Goal: Task Accomplishment & Management: Manage account settings

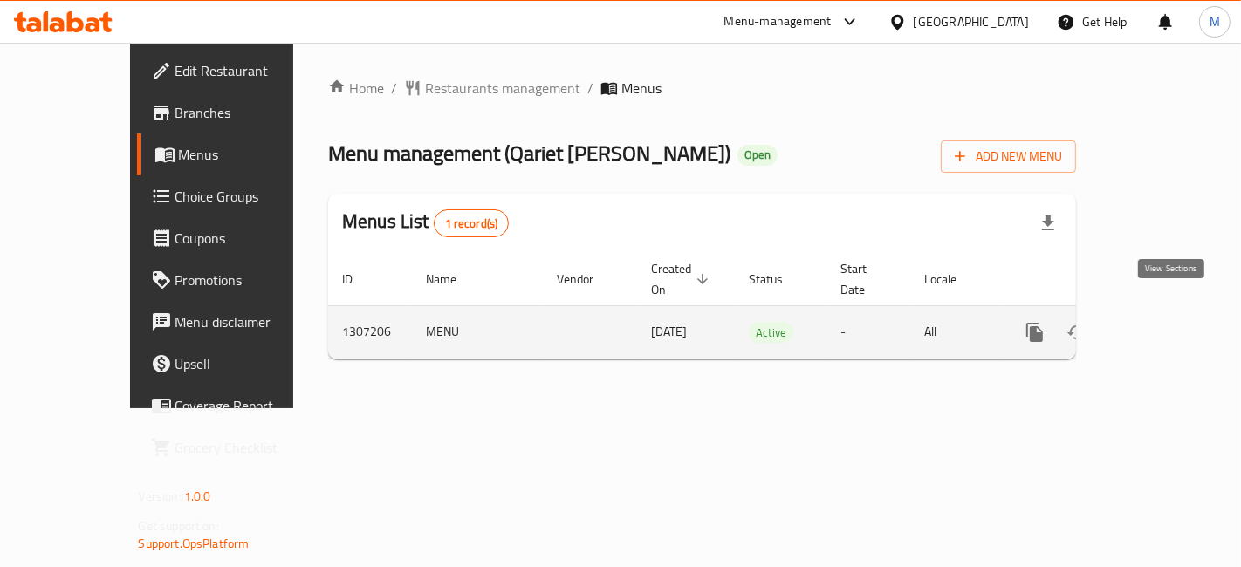
click at [1182, 312] on link "enhanced table" at bounding box center [1161, 333] width 42 height 42
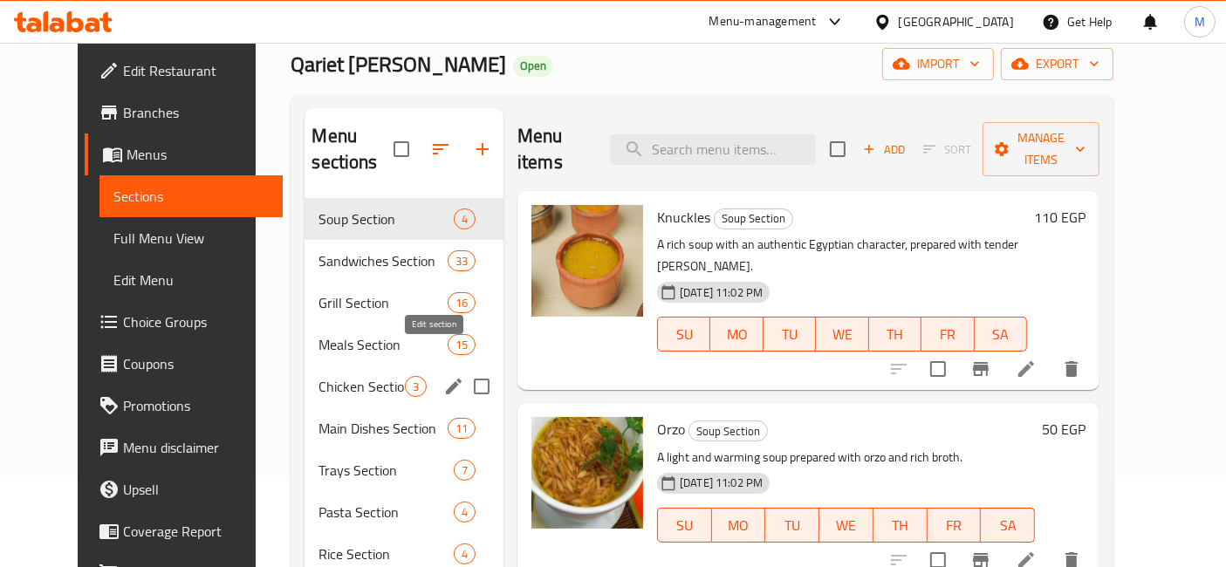
scroll to position [147, 0]
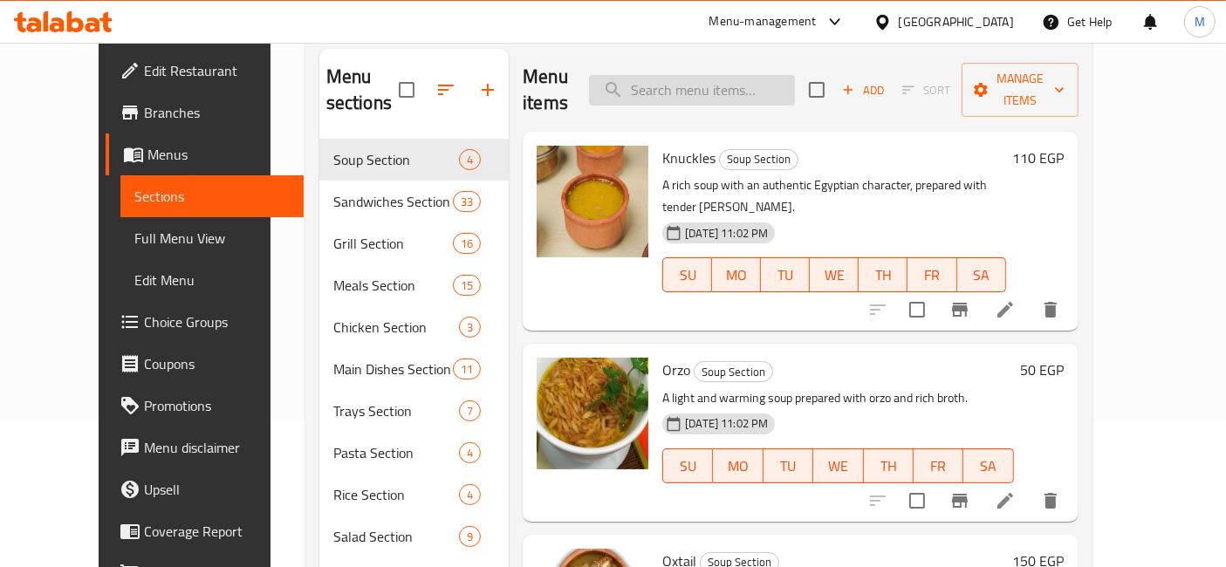
click at [752, 84] on input "search" at bounding box center [692, 90] width 206 height 31
type input "ك"
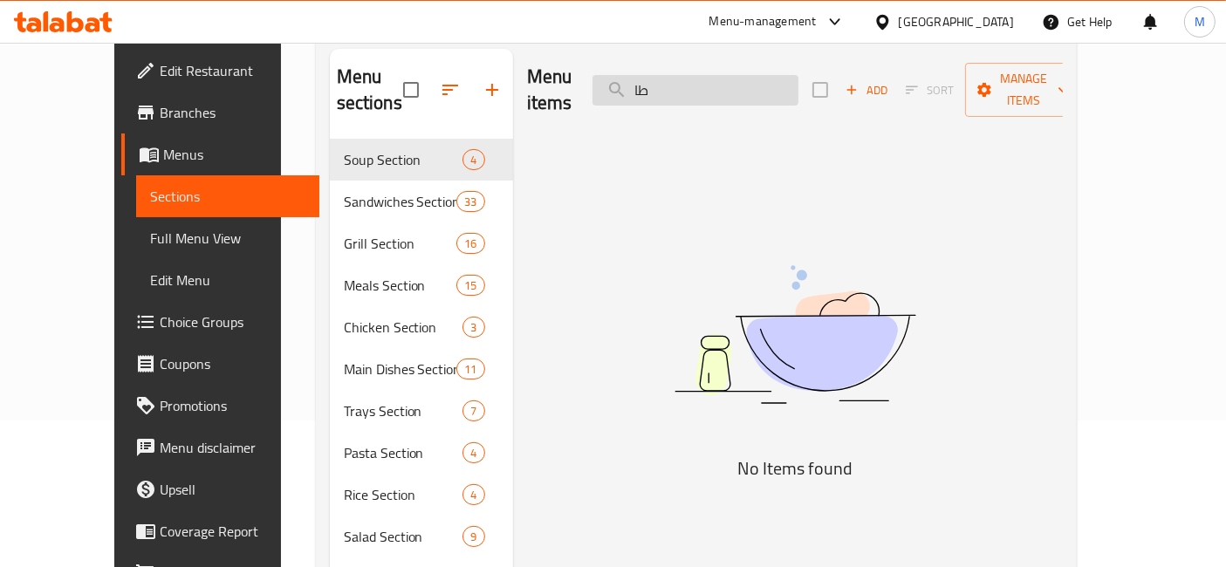
type input "ط"
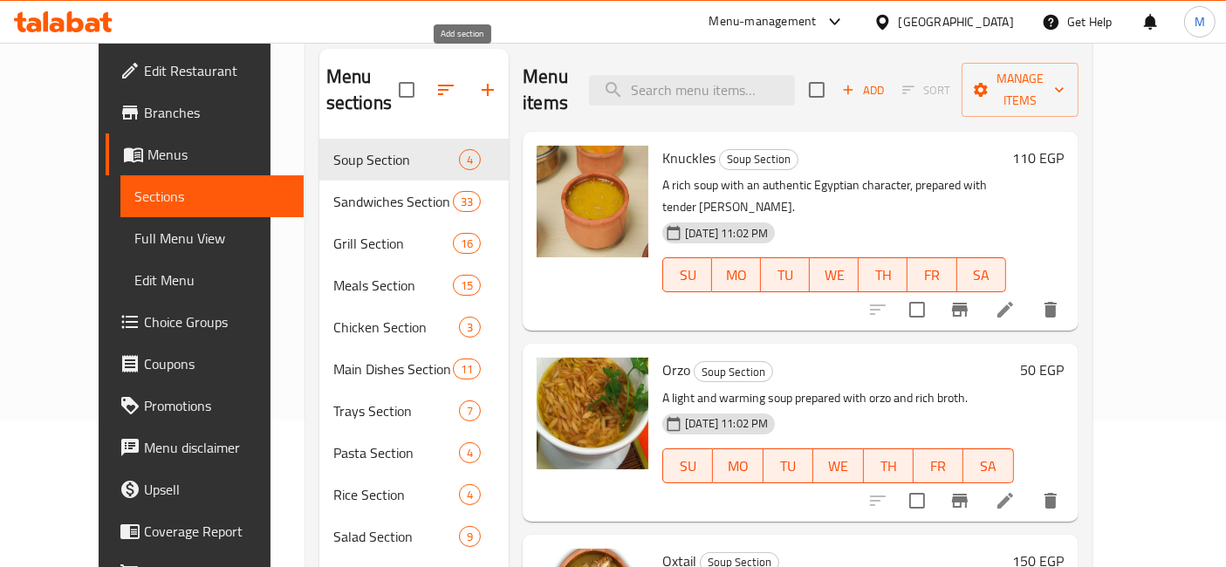
click at [482, 84] on icon "button" at bounding box center [488, 90] width 12 height 12
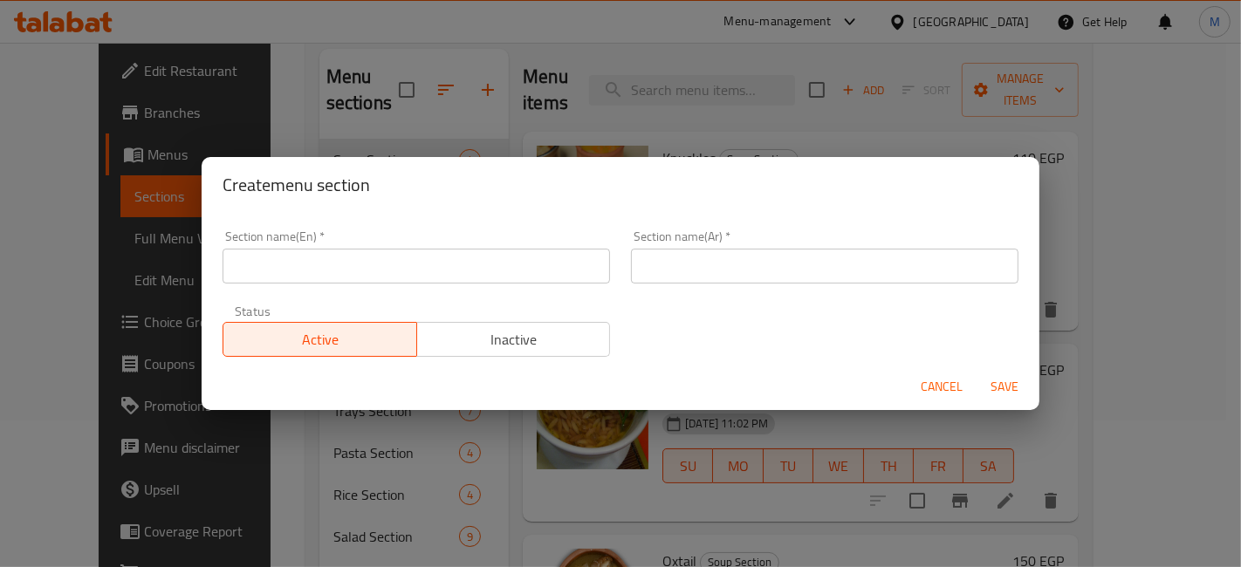
click at [679, 288] on div "Section name(Ar)   * Section name(Ar) *" at bounding box center [824, 257] width 408 height 74
click at [675, 281] on input "text" at bounding box center [824, 266] width 387 height 35
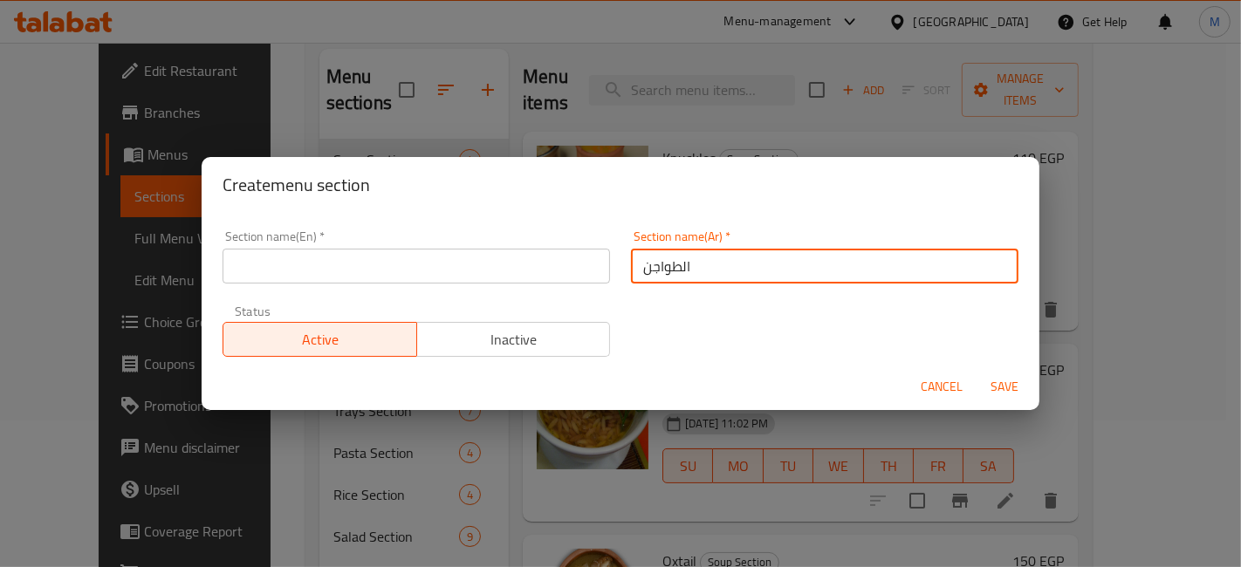
click at [661, 263] on input "الطواجن" at bounding box center [824, 266] width 387 height 35
type input "الطواجن"
click at [458, 278] on input "text" at bounding box center [416, 266] width 387 height 35
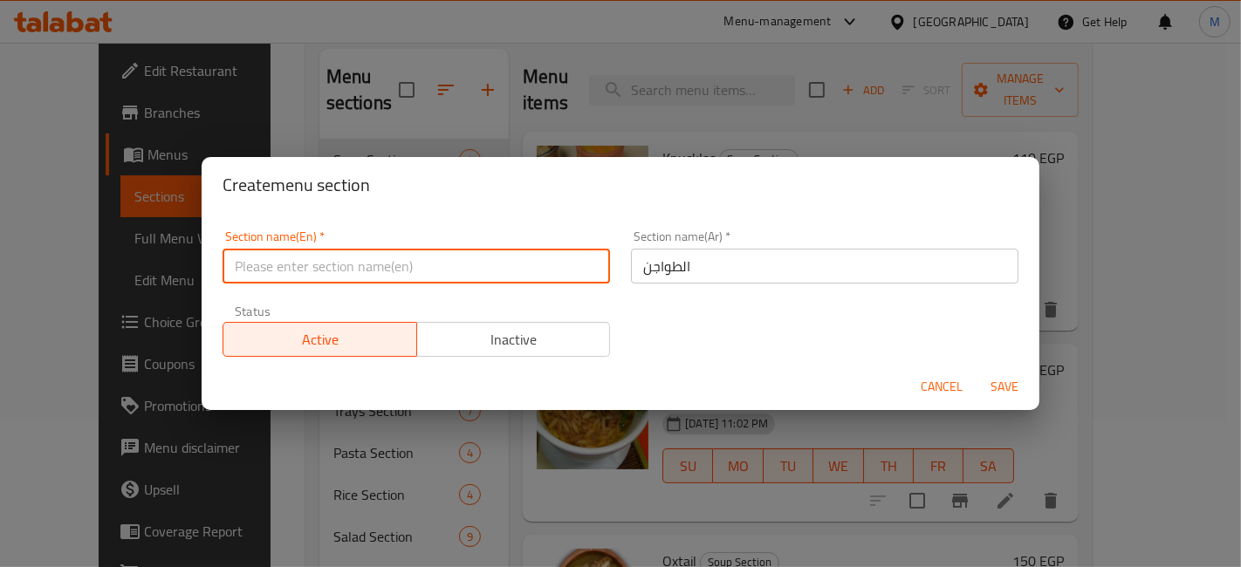
paste input "Casserole"
type input "Casserole"
click at [1019, 373] on button "Save" at bounding box center [1004, 387] width 56 height 32
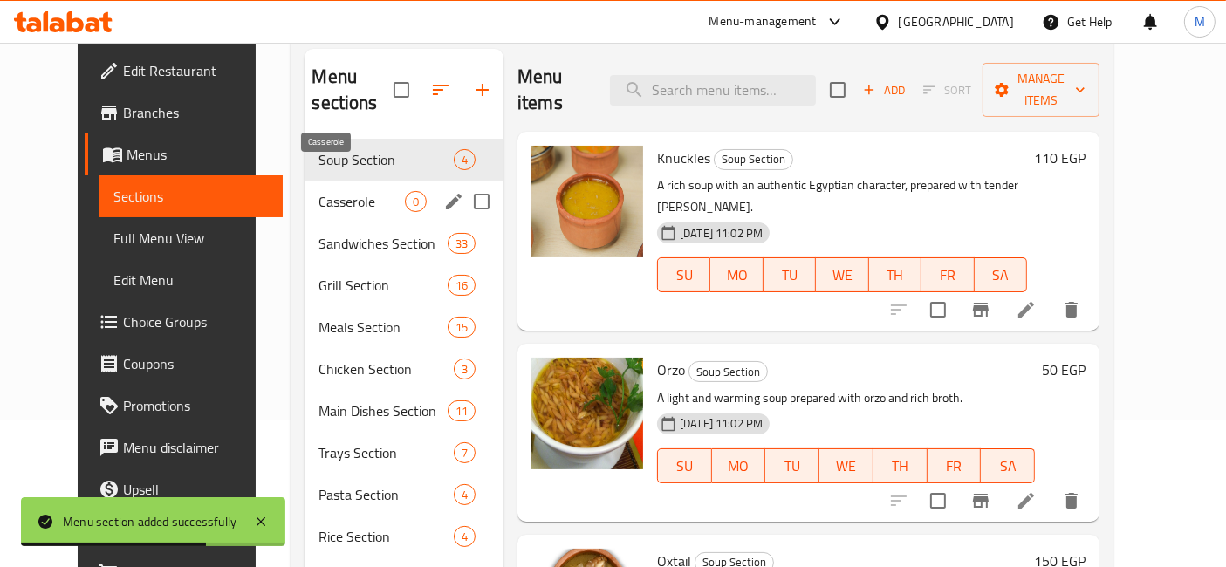
click at [353, 191] on span "Casserole" at bounding box center [362, 201] width 86 height 21
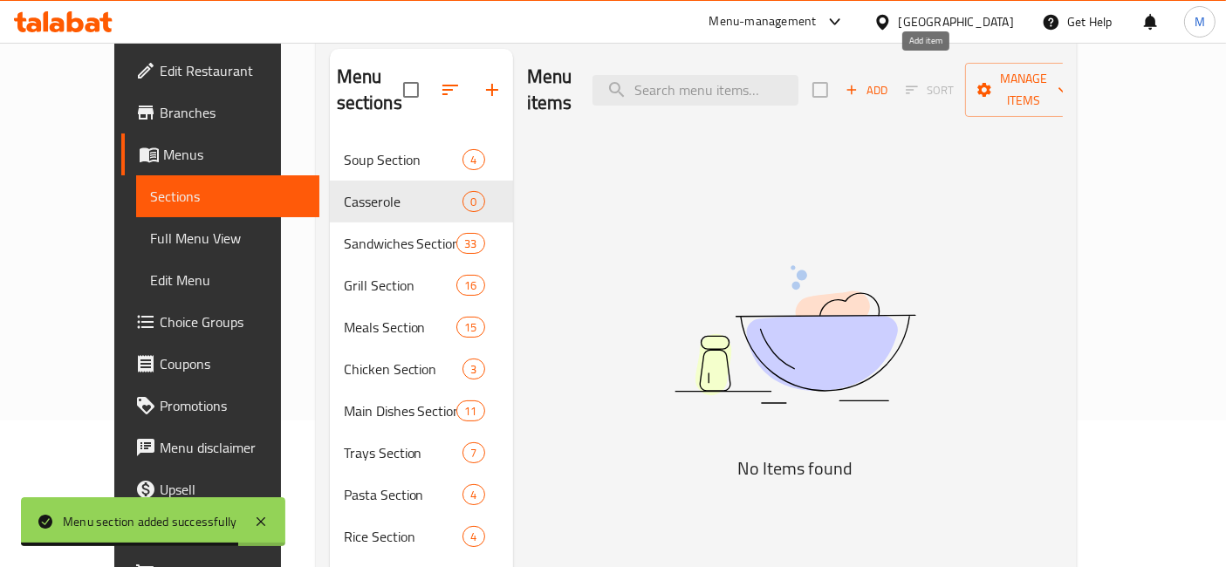
click at [890, 80] on span "Add" at bounding box center [866, 90] width 47 height 20
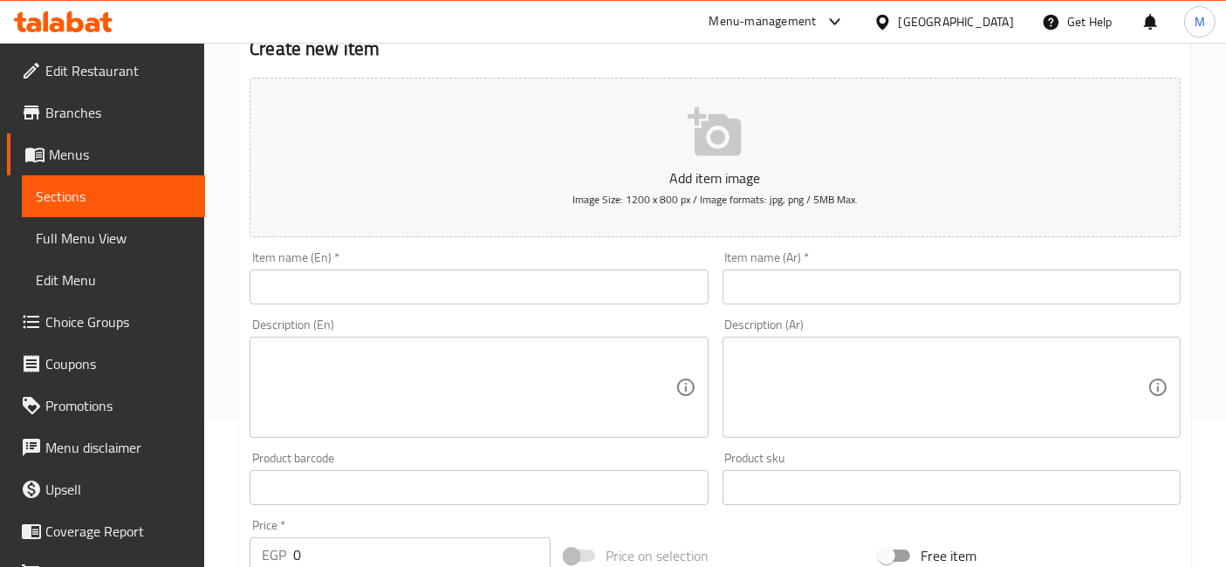
click at [857, 278] on input "text" at bounding box center [952, 287] width 458 height 35
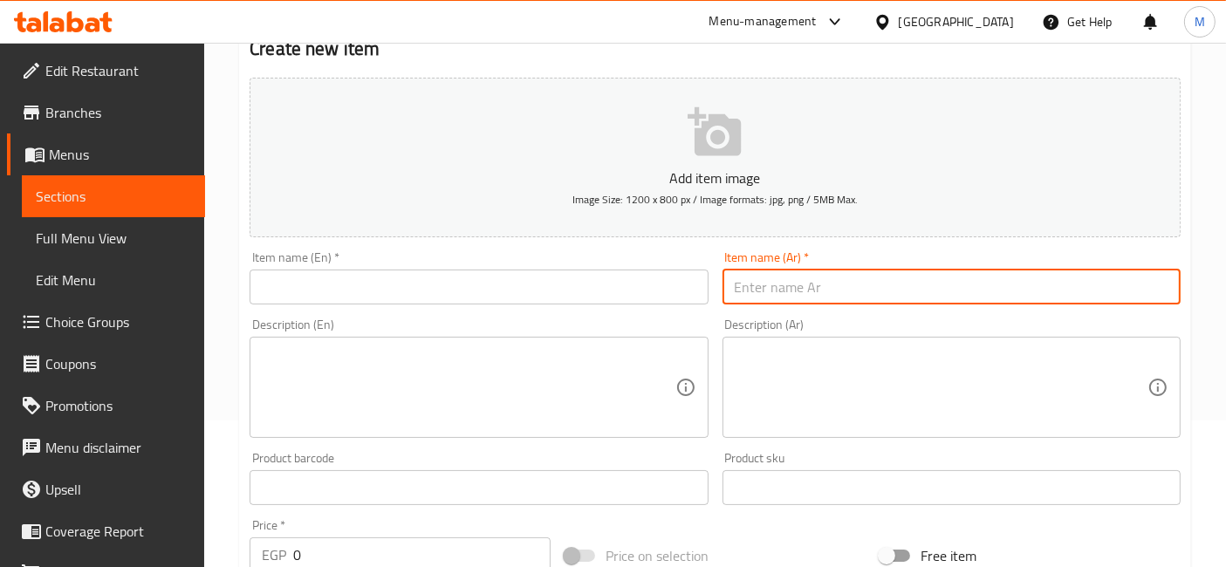
click at [862, 288] on input "text" at bounding box center [952, 287] width 458 height 35
click at [836, 281] on input "text" at bounding box center [952, 287] width 458 height 35
click at [784, 292] on input "طاجن عكاوي" at bounding box center [952, 287] width 458 height 35
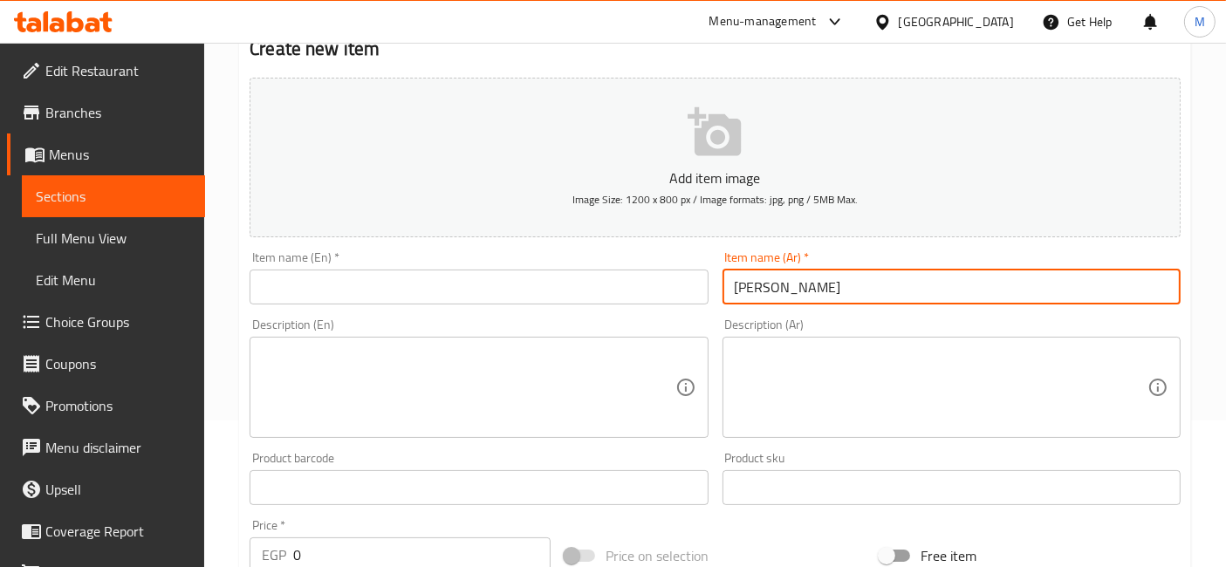
click at [784, 292] on input "طاجن عكاوي" at bounding box center [952, 287] width 458 height 35
type input "طاجن عكاوي"
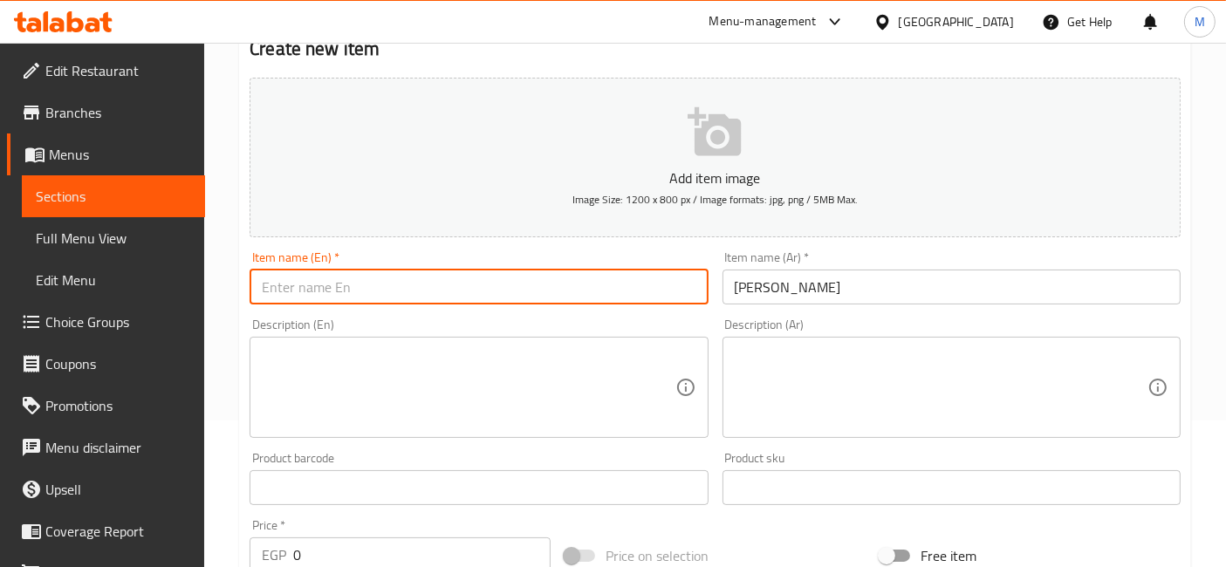
click at [332, 294] on input "text" at bounding box center [479, 287] width 458 height 35
paste input "Akkawi casserole"
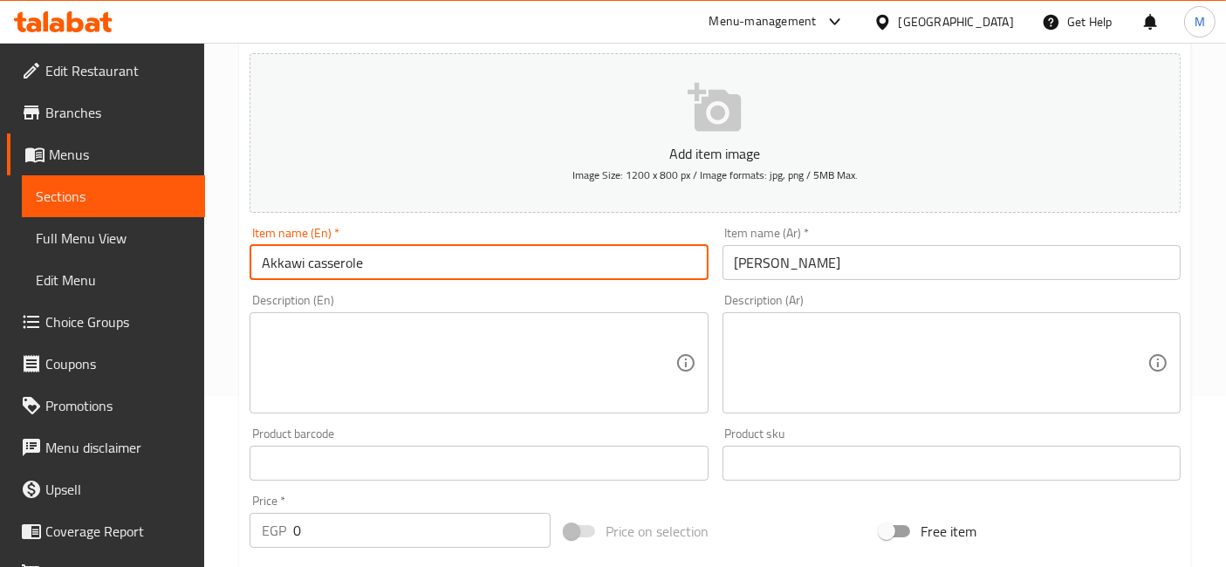
scroll to position [243, 0]
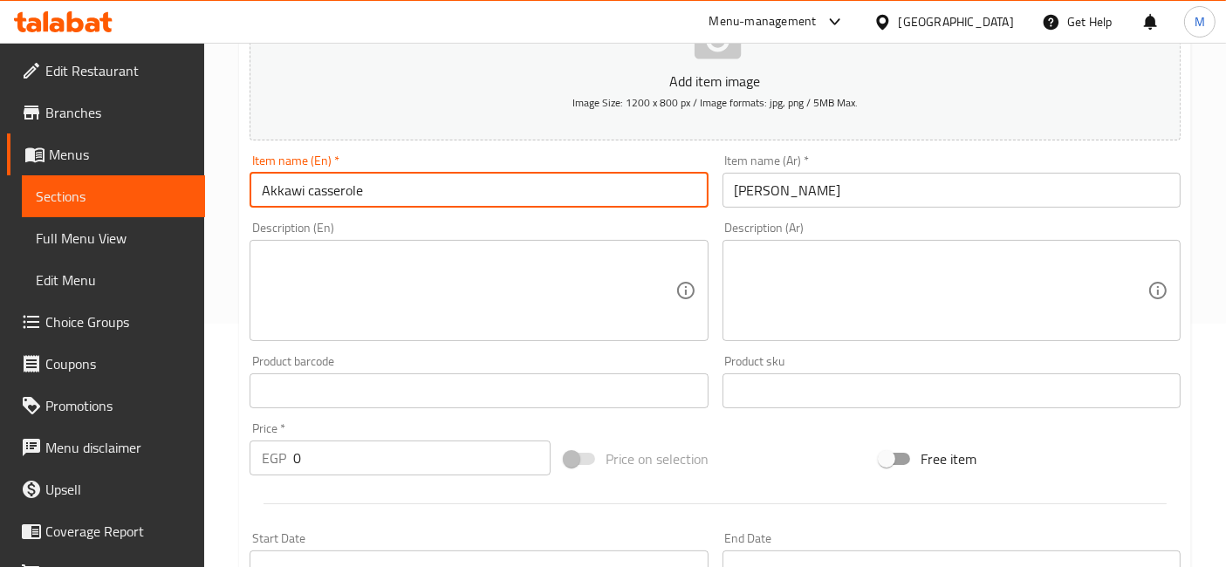
type input "Akkawi casserole"
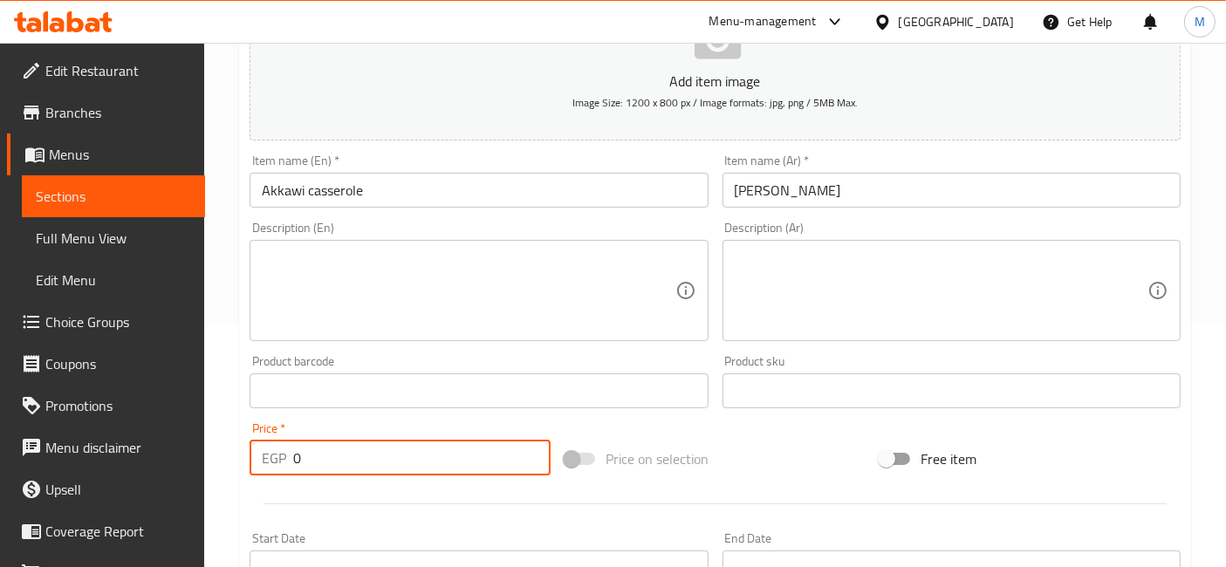
drag, startPoint x: 312, startPoint y: 457, endPoint x: 256, endPoint y: 457, distance: 55.8
click at [256, 457] on div "EGP 0 Price *" at bounding box center [400, 458] width 301 height 35
type input "375"
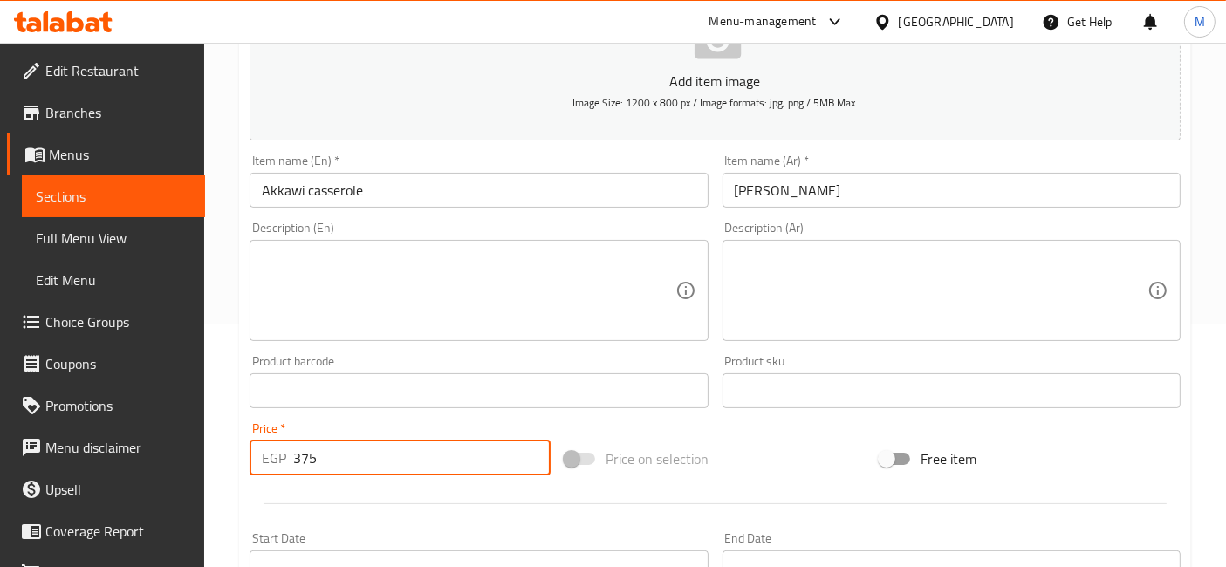
click at [38, 14] on icon at bounding box center [63, 21] width 99 height 21
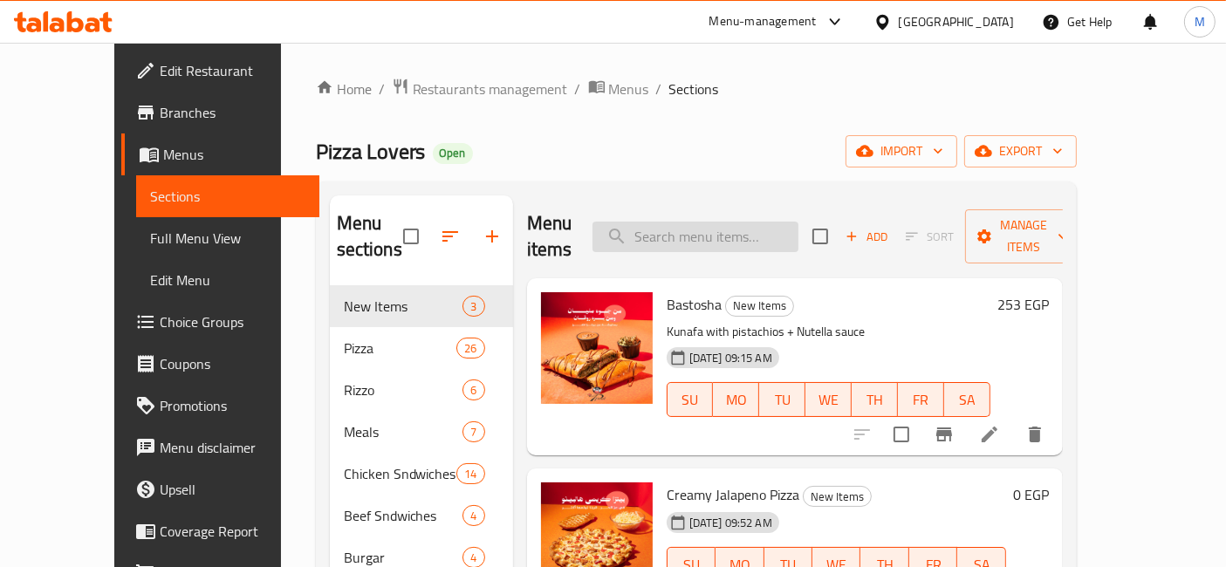
click at [693, 232] on input "search" at bounding box center [696, 237] width 206 height 31
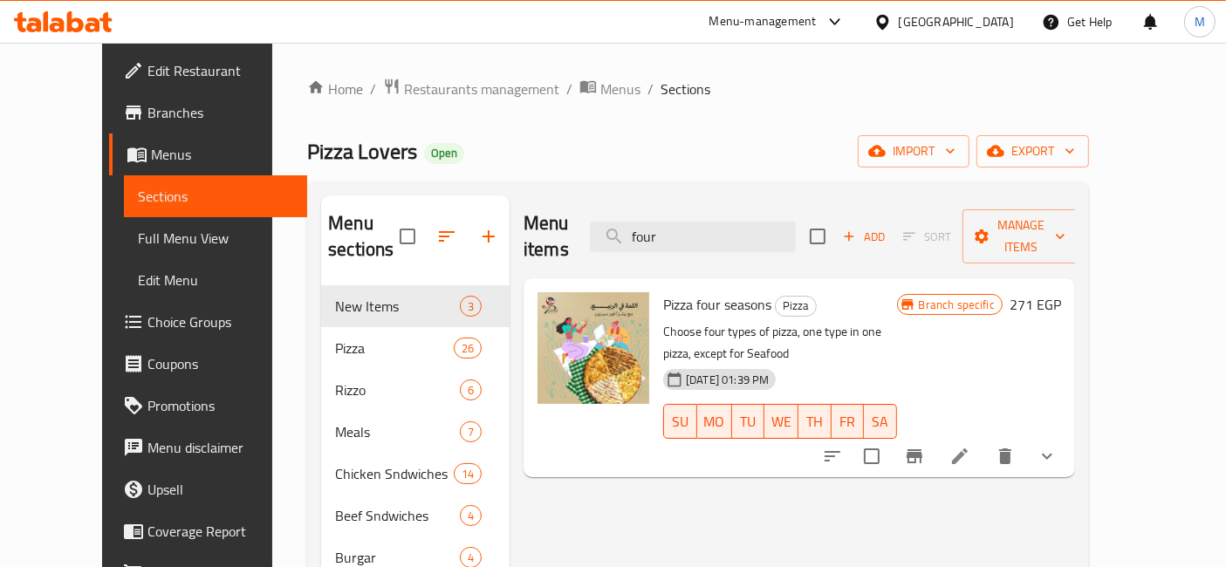
type input "four"
click at [706, 291] on span "Pizza four seasons" at bounding box center [717, 304] width 108 height 26
copy h6 "Pizza four seasons"
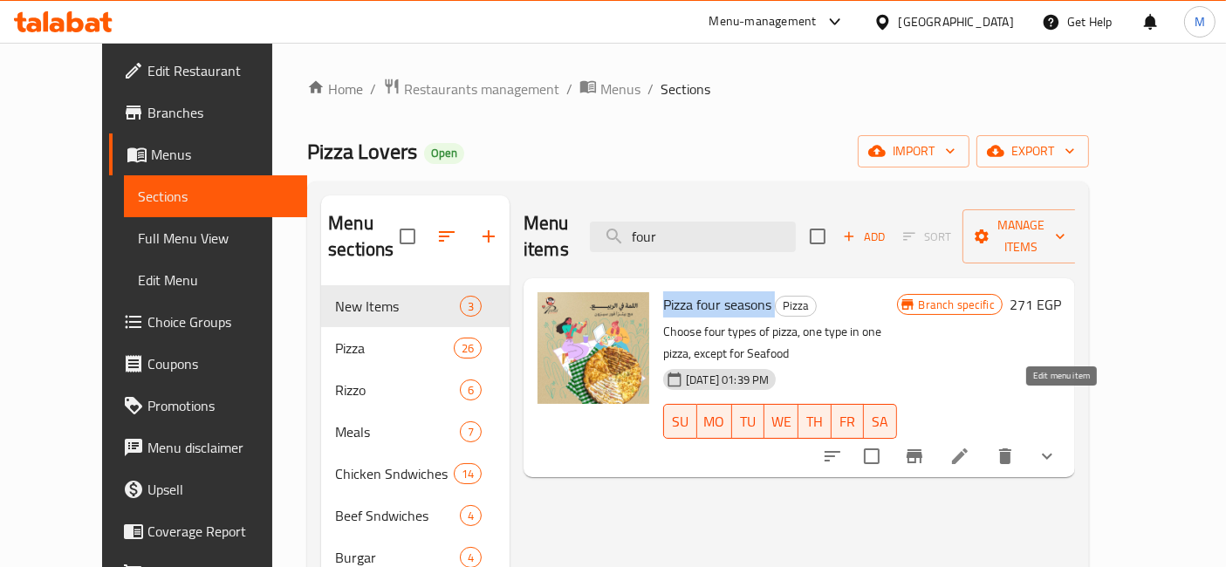
click at [970, 446] on icon at bounding box center [959, 456] width 21 height 21
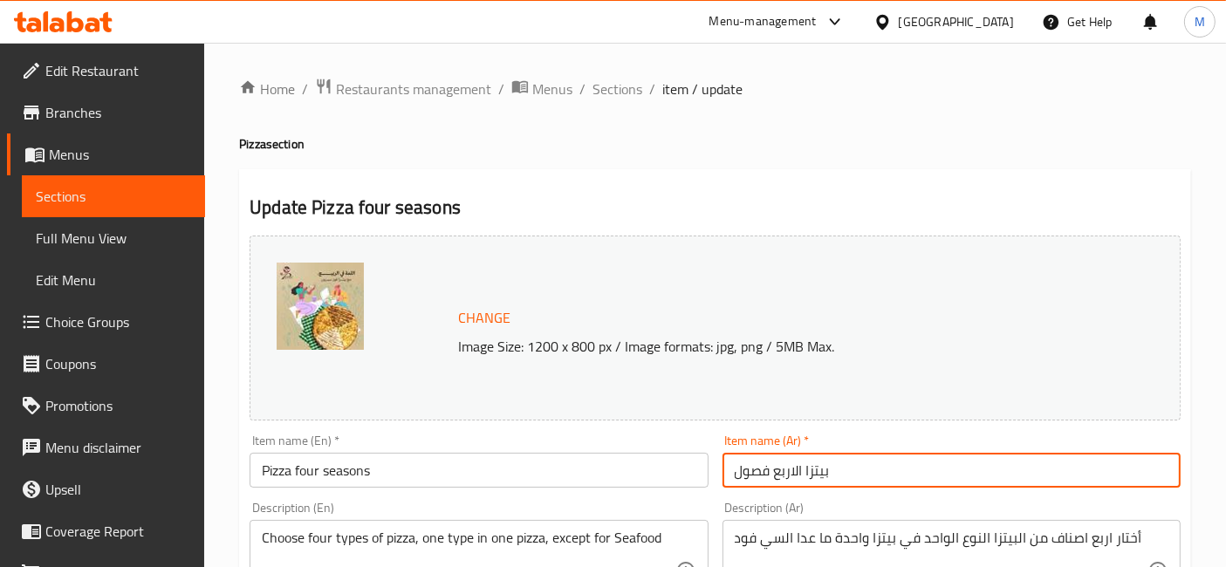
click at [818, 473] on input "بيتزا الاربع فصول" at bounding box center [952, 470] width 458 height 35
click at [86, 24] on icon at bounding box center [93, 24] width 15 height 15
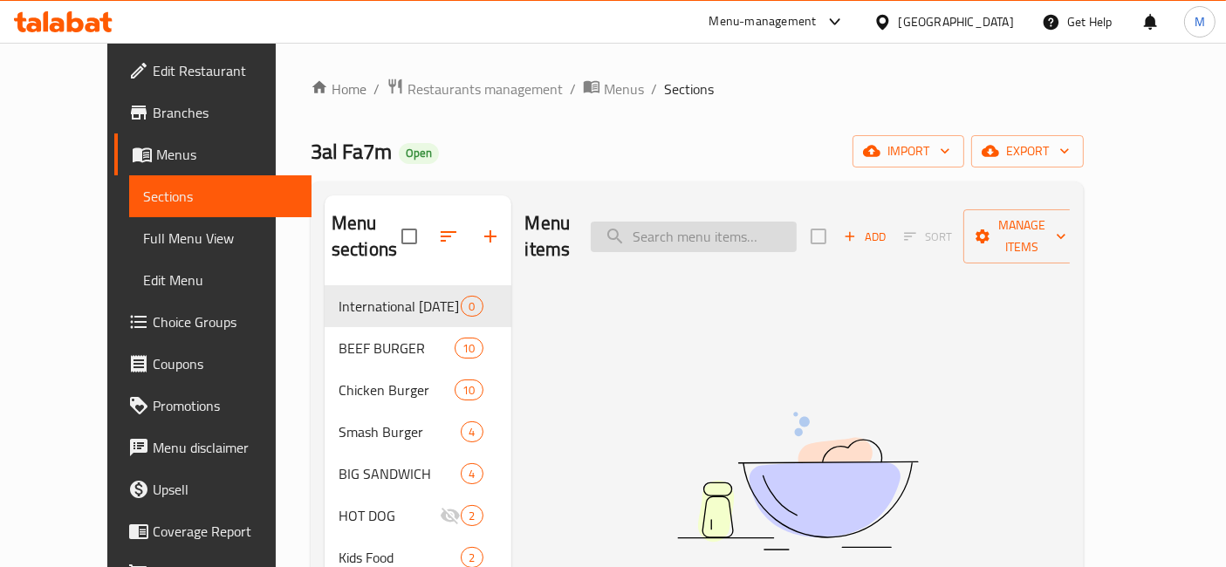
click at [716, 230] on input "search" at bounding box center [694, 237] width 206 height 31
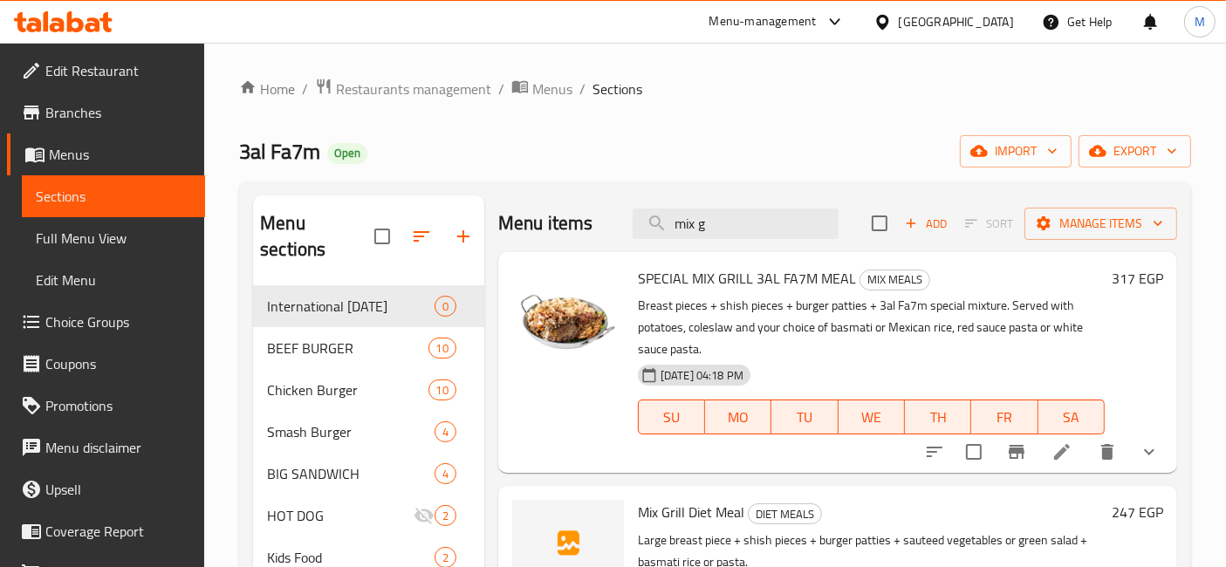
type input "mix g"
click at [758, 283] on span "SPECIAL MIX GRILL 3AL FA7M MEAL" at bounding box center [747, 278] width 218 height 26
click at [759, 284] on span "SPECIAL MIX GRILL 3AL FA7M MEAL" at bounding box center [747, 278] width 218 height 26
copy h6 "SPECIAL MIX GRILL 3AL FA7M MEAL"
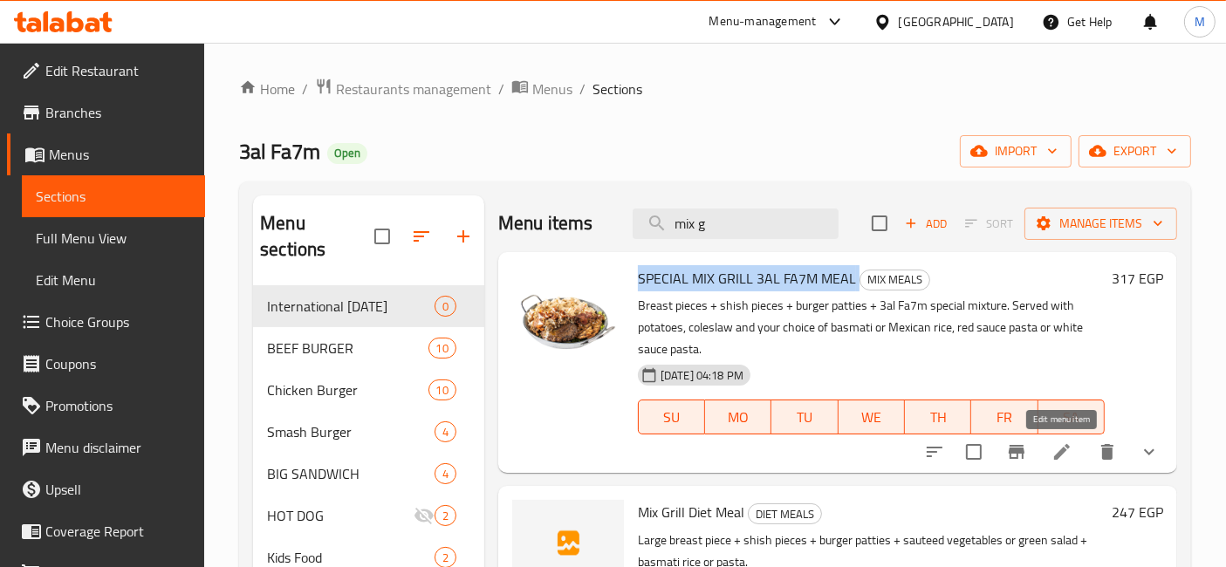
click at [1059, 446] on icon at bounding box center [1062, 452] width 21 height 21
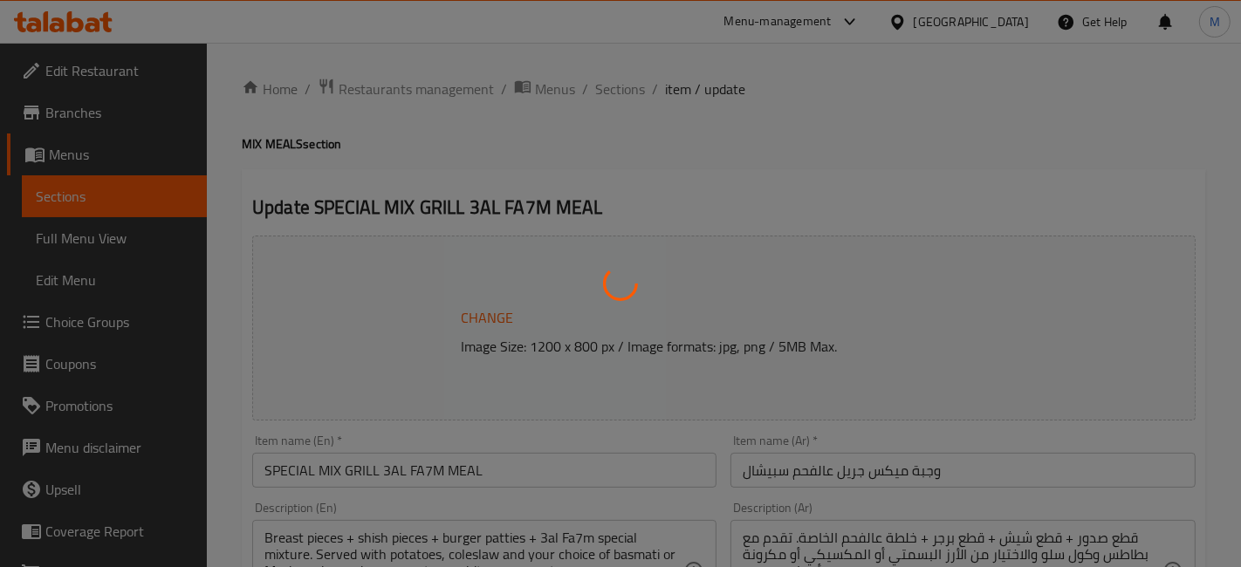
type input "إختيارك من:"
type input "1"
type input "اضافات"
type input "0"
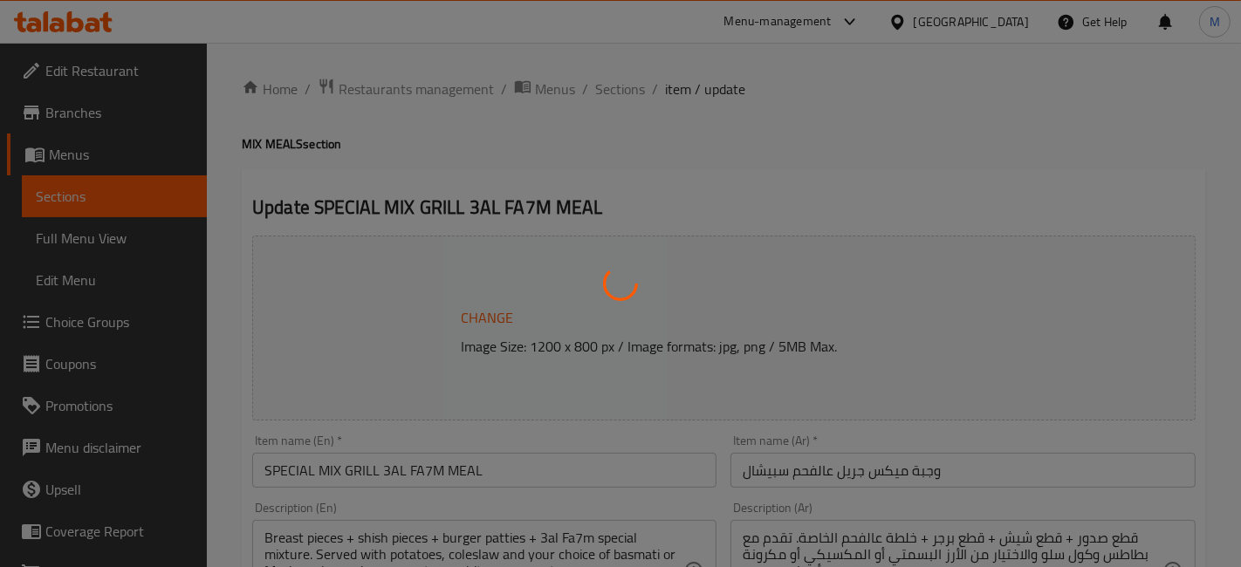
type input "0"
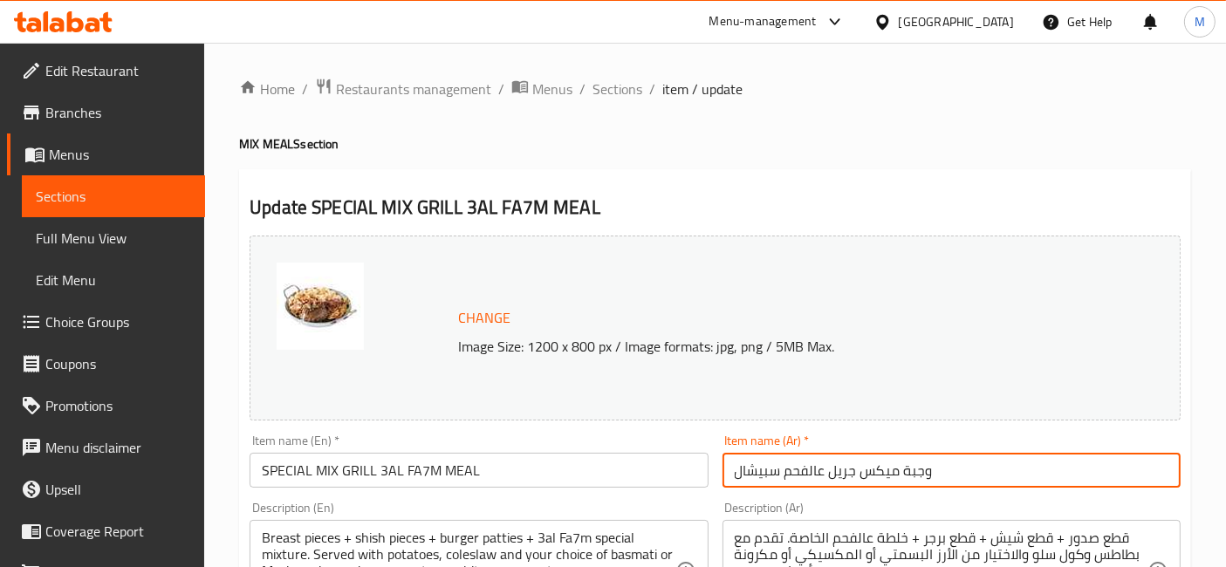
click at [807, 487] on input "وجبة ميكس جريل عالفحم سبيشال" at bounding box center [952, 470] width 458 height 35
click at [105, 76] on span "Edit Restaurant" at bounding box center [118, 70] width 146 height 21
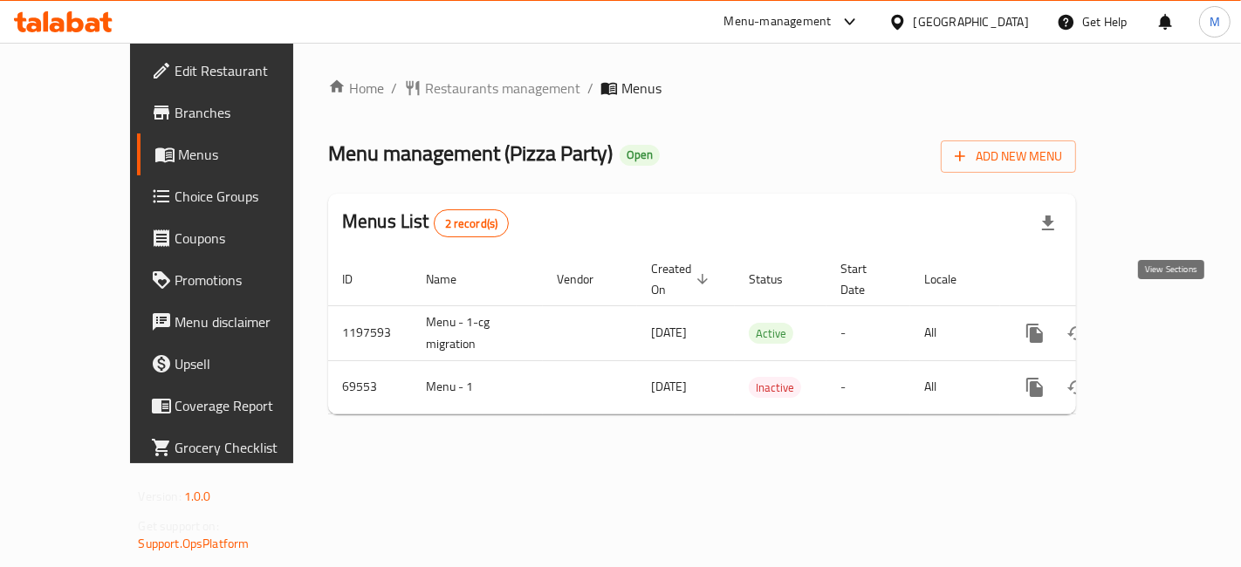
click at [1171, 323] on icon "enhanced table" at bounding box center [1160, 333] width 21 height 21
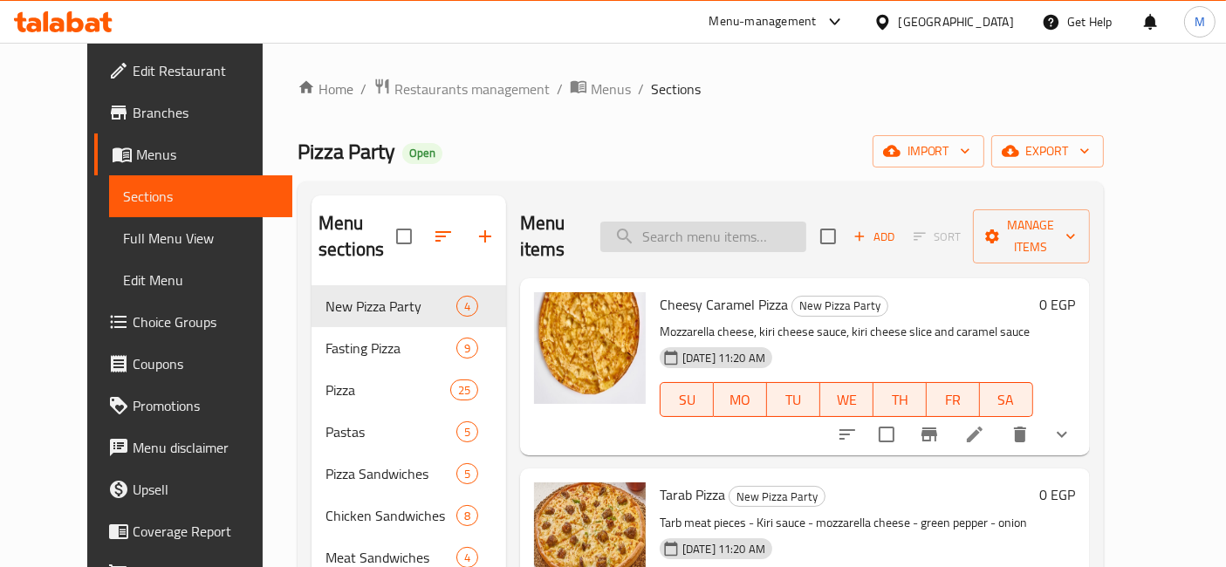
click at [697, 230] on input "search" at bounding box center [703, 237] width 206 height 31
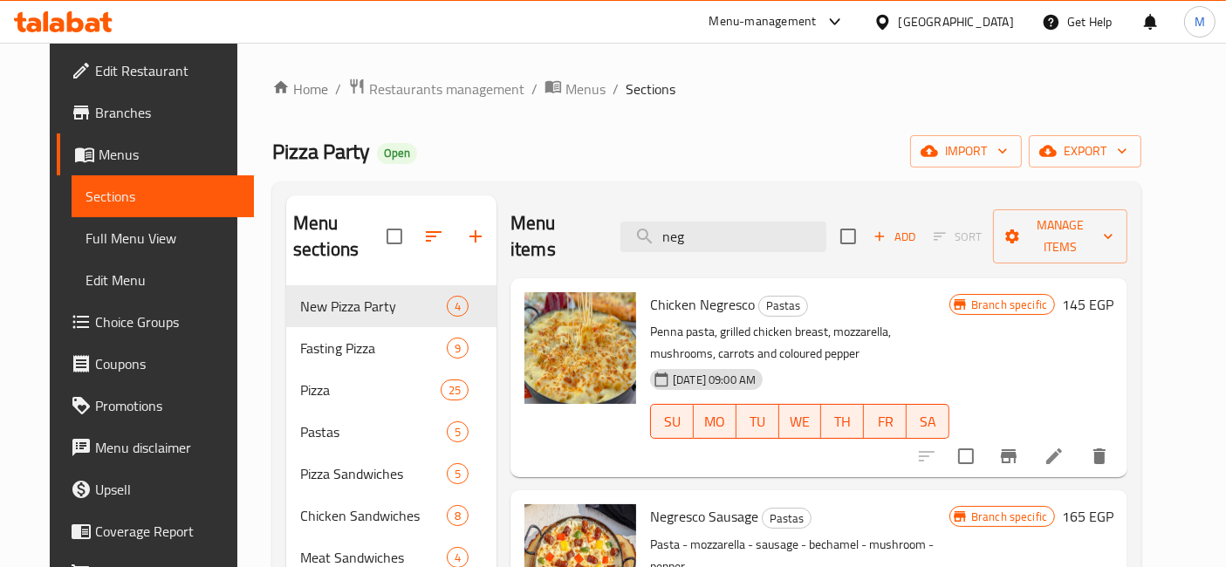
type input "neg"
click at [679, 321] on p "Penna pasta, grilled chicken breast, mozzarella, mushrooms, carrots and coloure…" at bounding box center [799, 343] width 299 height 44
click at [682, 291] on span "Chicken Negresco" at bounding box center [702, 304] width 105 height 26
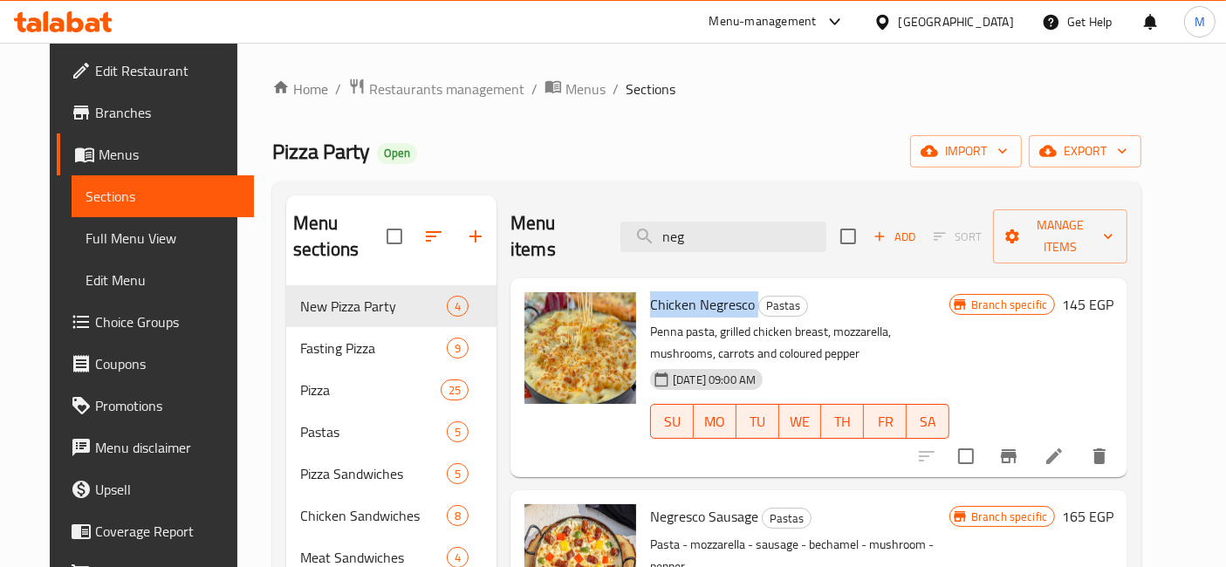
copy h6 "Chicken Negresco"
click at [1065, 446] on icon at bounding box center [1054, 456] width 21 height 21
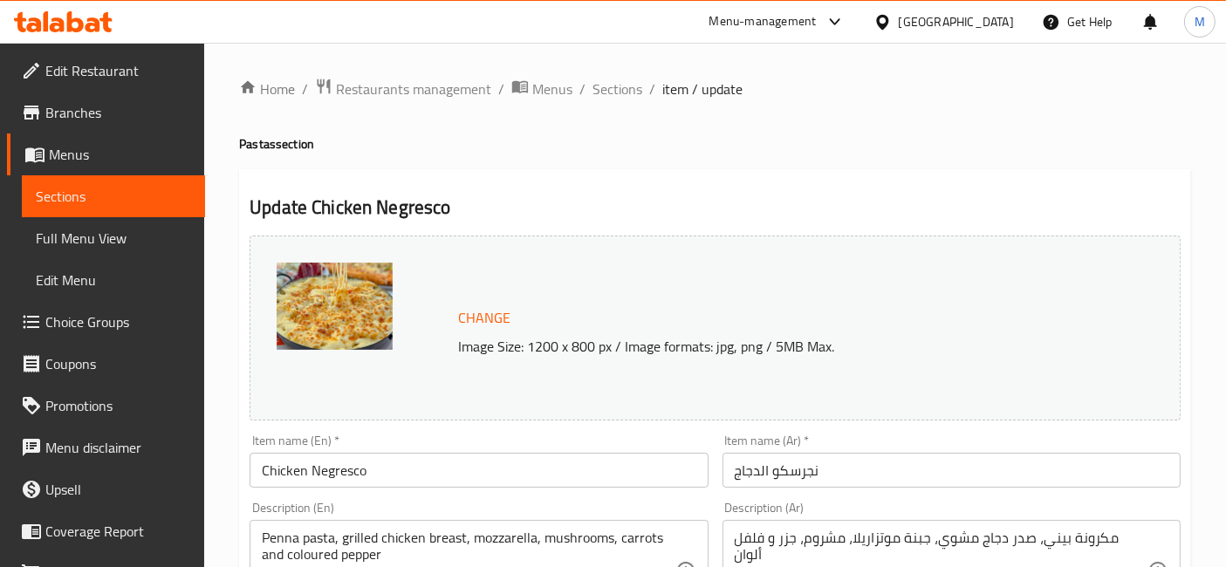
click at [778, 463] on input "نجرسكو الدجاج" at bounding box center [952, 470] width 458 height 35
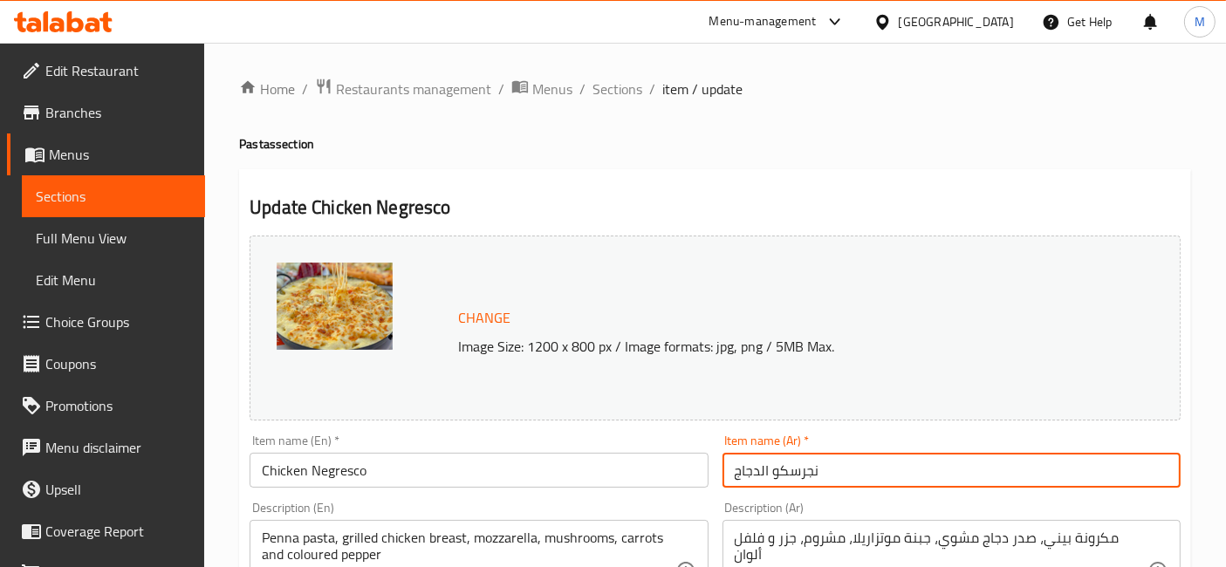
click at [778, 463] on input "نجرسكو الدجاج" at bounding box center [952, 470] width 458 height 35
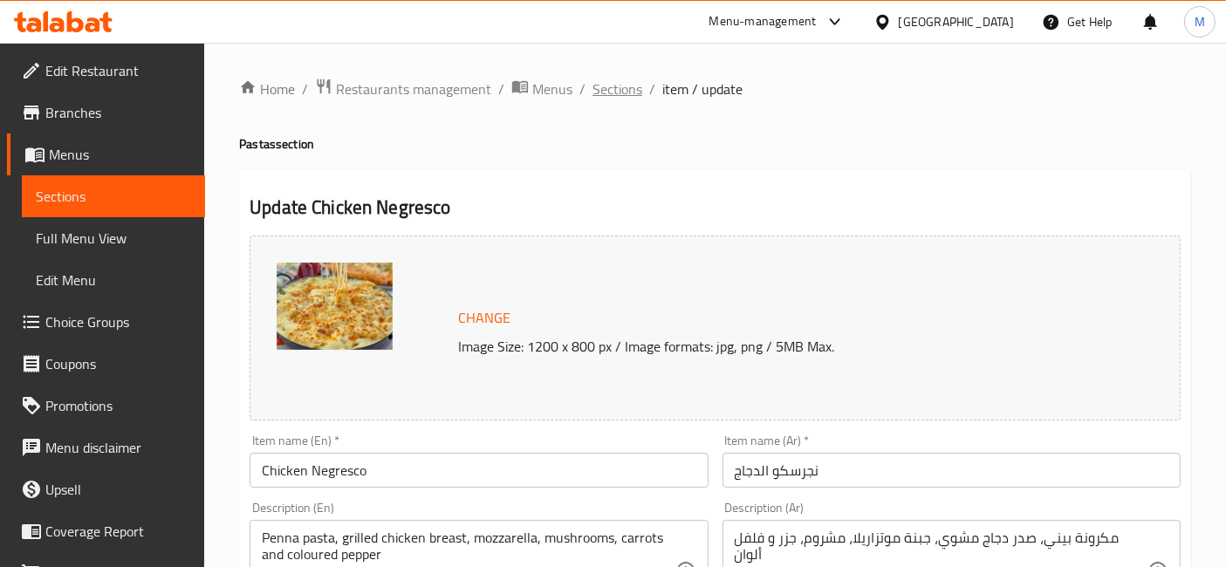
click at [598, 86] on span "Sections" at bounding box center [618, 89] width 50 height 21
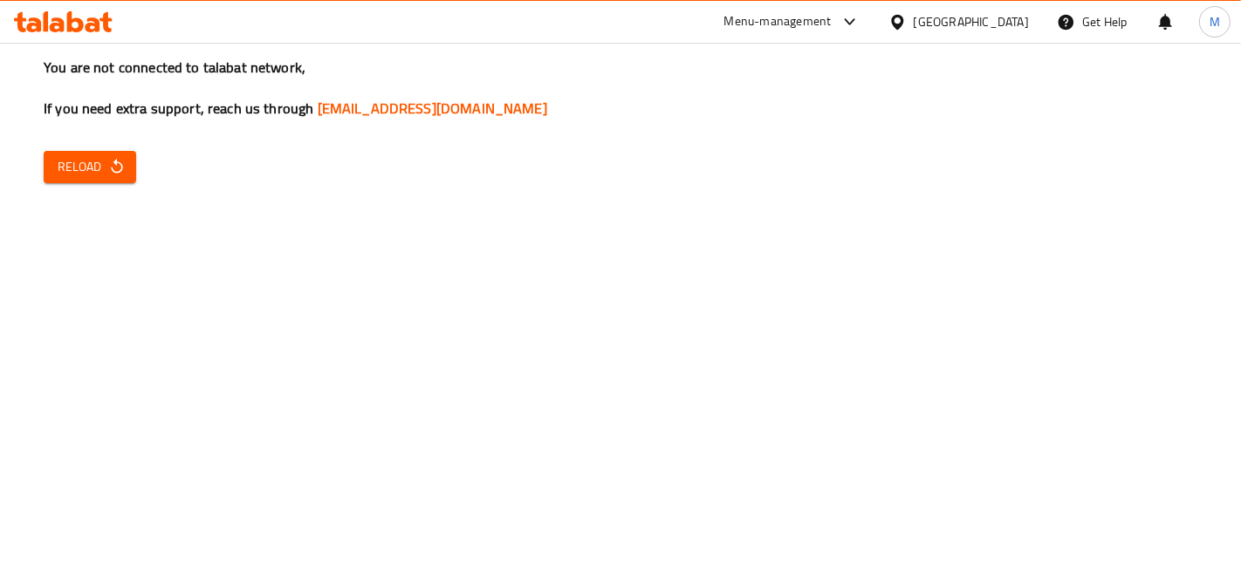
click at [64, 157] on span "Reload" at bounding box center [90, 167] width 65 height 22
click at [85, 158] on span "Reload" at bounding box center [90, 167] width 65 height 22
click at [108, 168] on icon "button" at bounding box center [116, 166] width 17 height 17
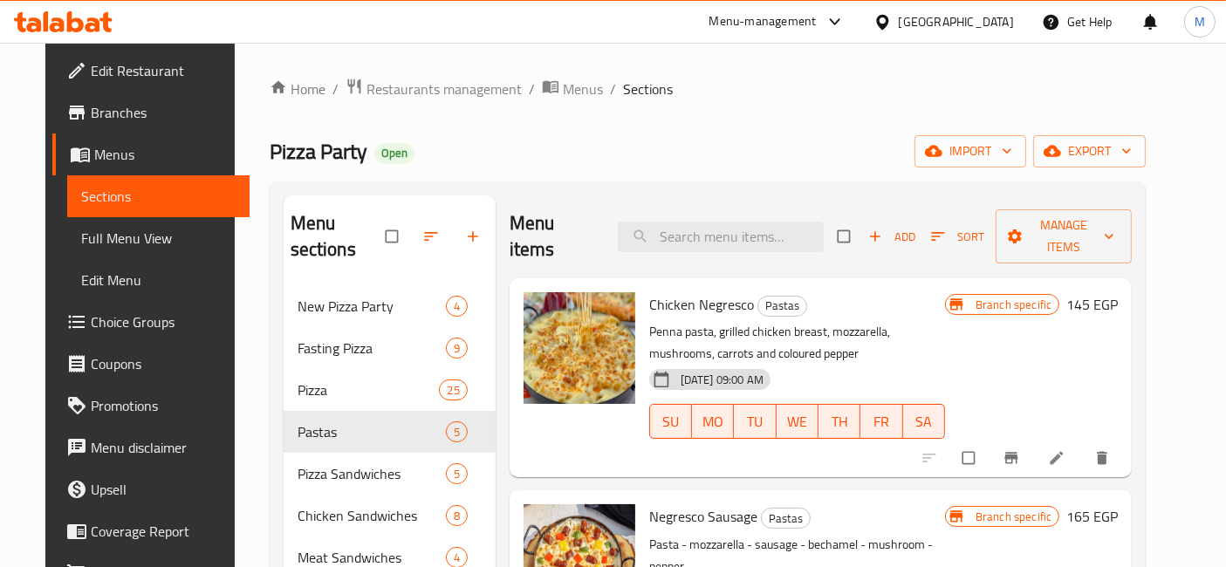
click at [77, 26] on icon at bounding box center [63, 21] width 99 height 21
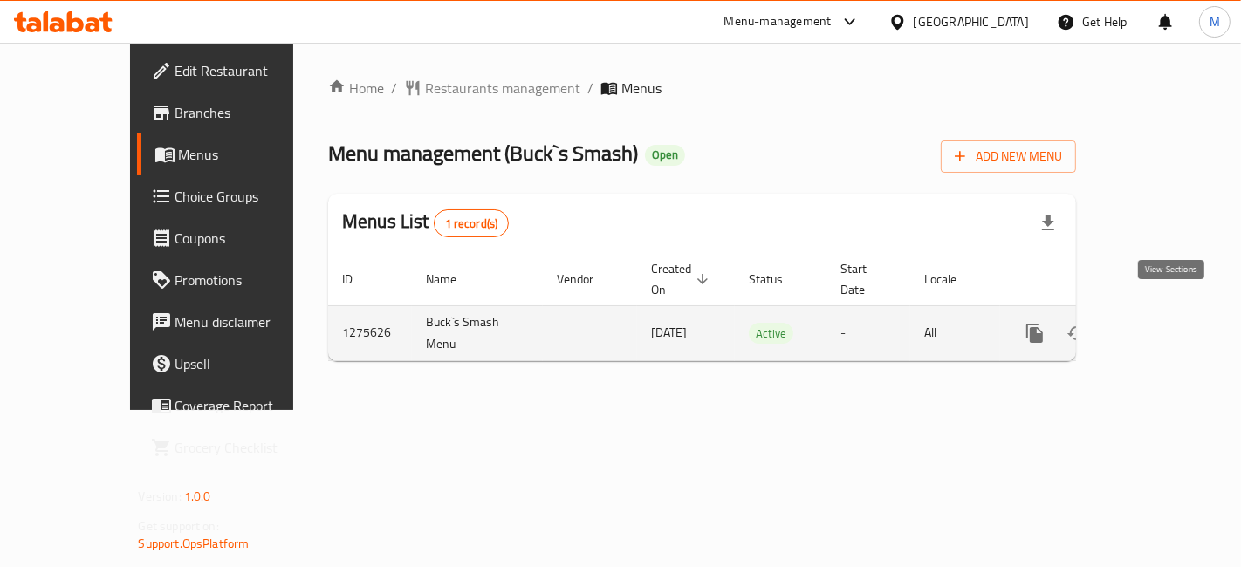
click at [1168, 323] on icon "enhanced table" at bounding box center [1160, 333] width 21 height 21
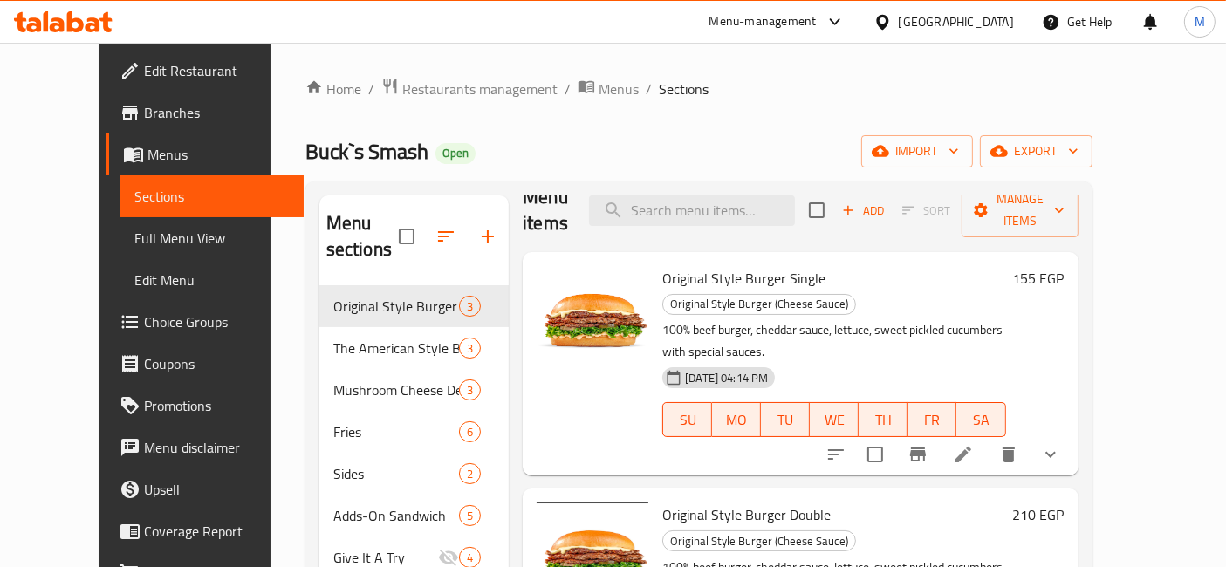
scroll to position [47, 0]
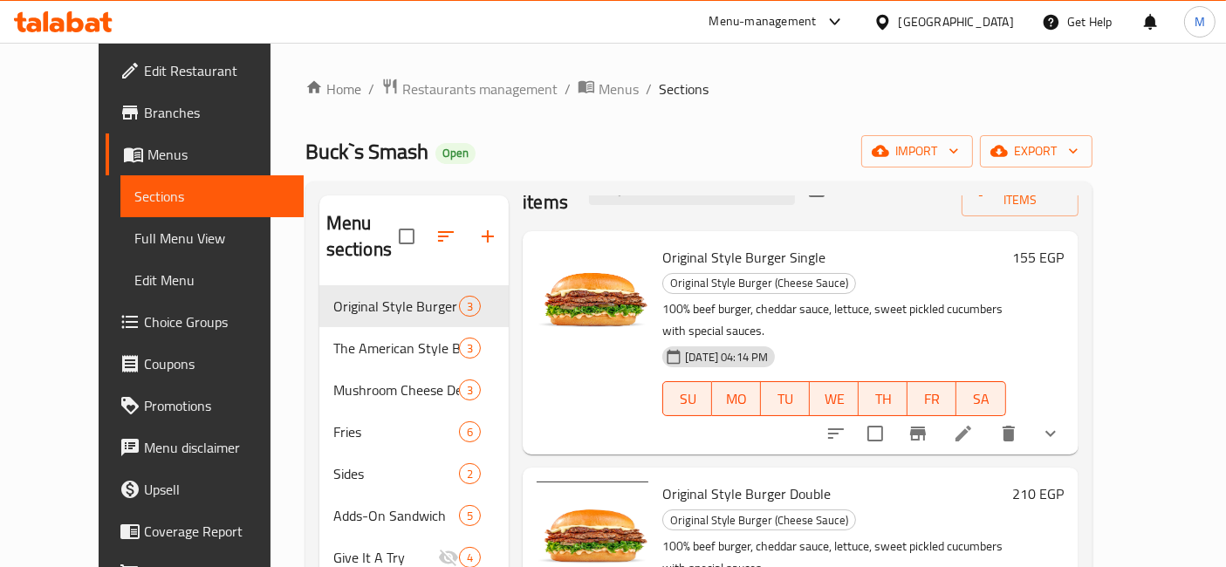
click at [701, 481] on span "Original Style Burger Double" at bounding box center [746, 494] width 168 height 26
copy h6 "Original Style Burger Double"
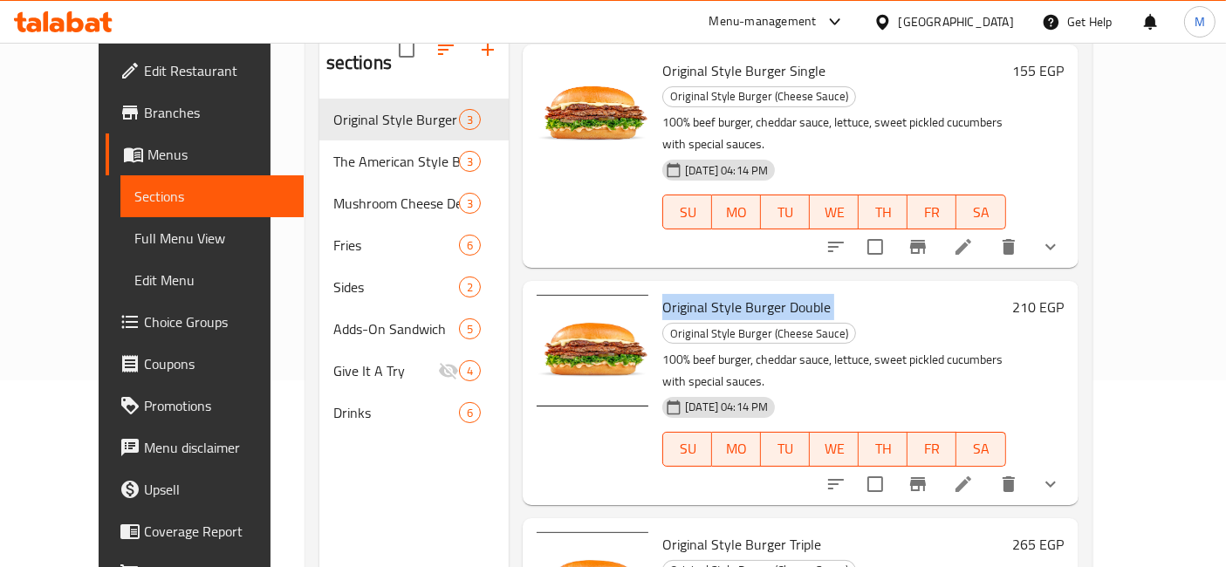
scroll to position [194, 0]
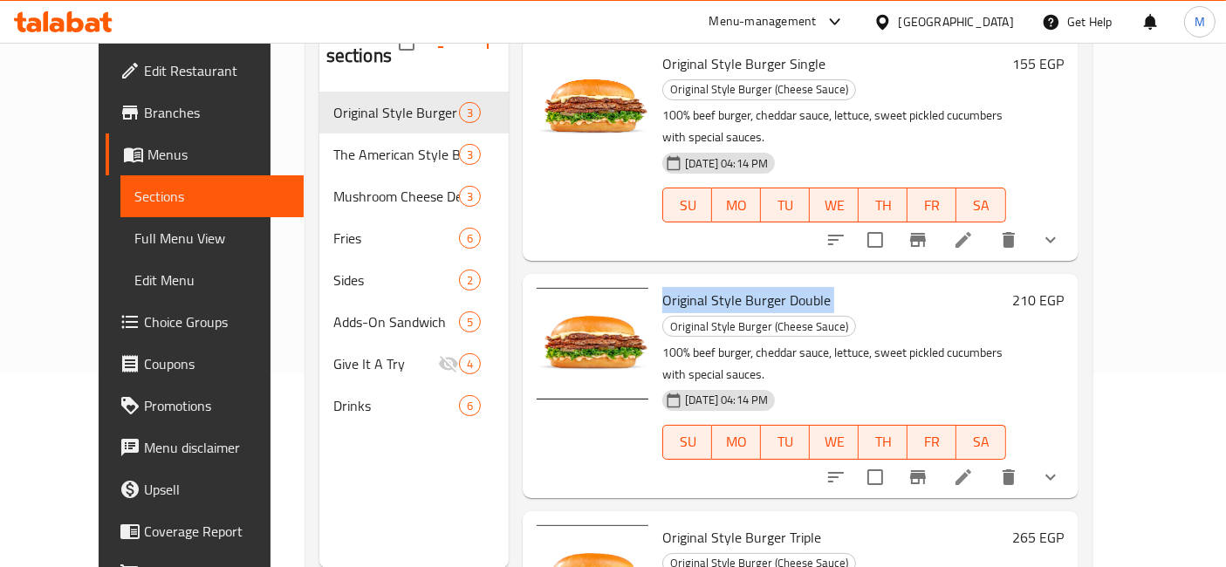
click at [974, 467] on icon at bounding box center [963, 477] width 21 height 21
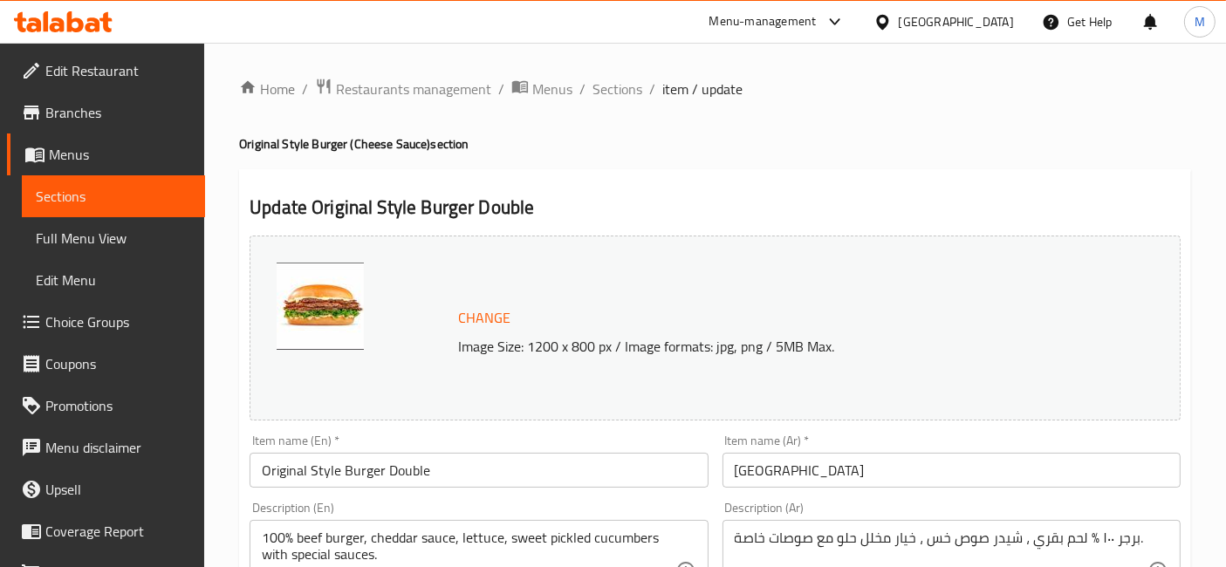
click at [830, 483] on input "برجر بالطريقة الأصلية دوبل" at bounding box center [952, 470] width 458 height 35
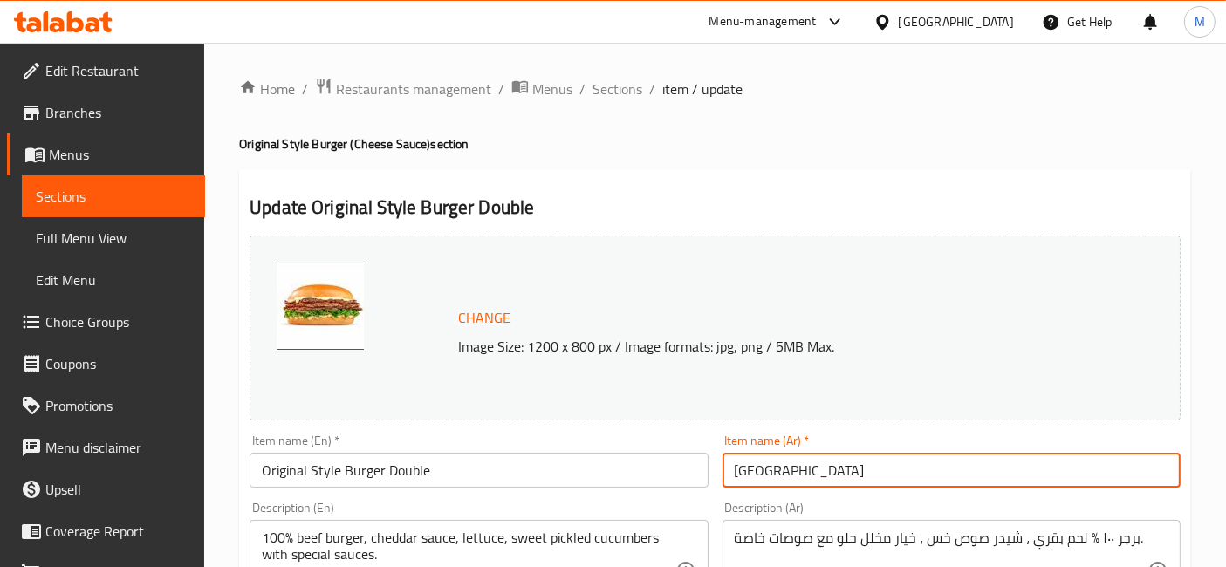
click at [830, 483] on input "برجر بالطريقة الأصلية دوبل" at bounding box center [952, 470] width 458 height 35
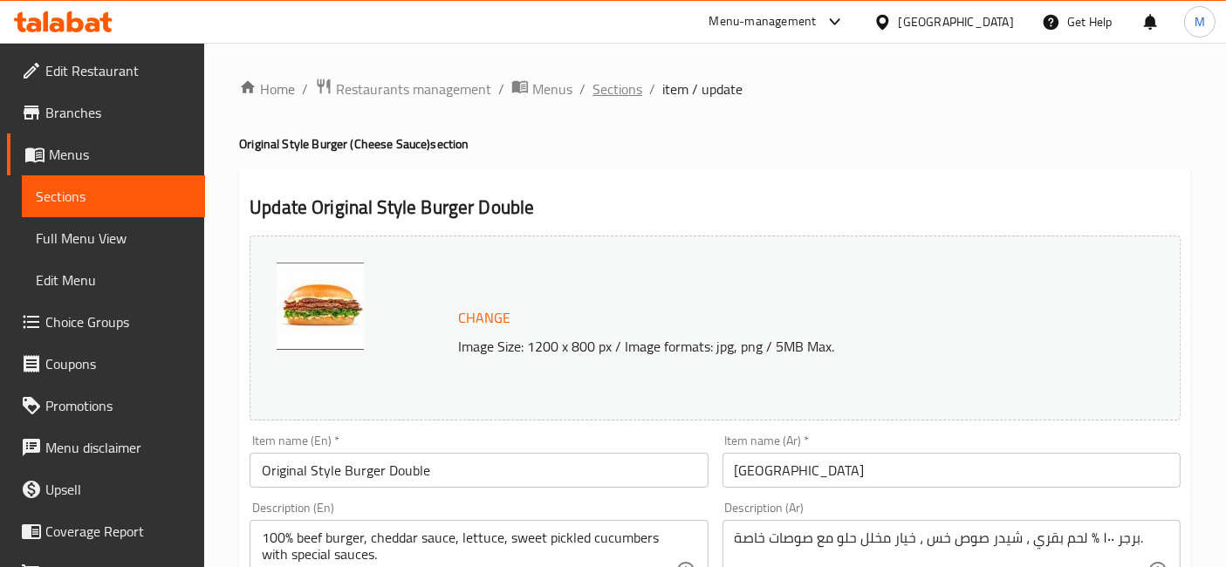
click at [628, 89] on span "Sections" at bounding box center [618, 89] width 50 height 21
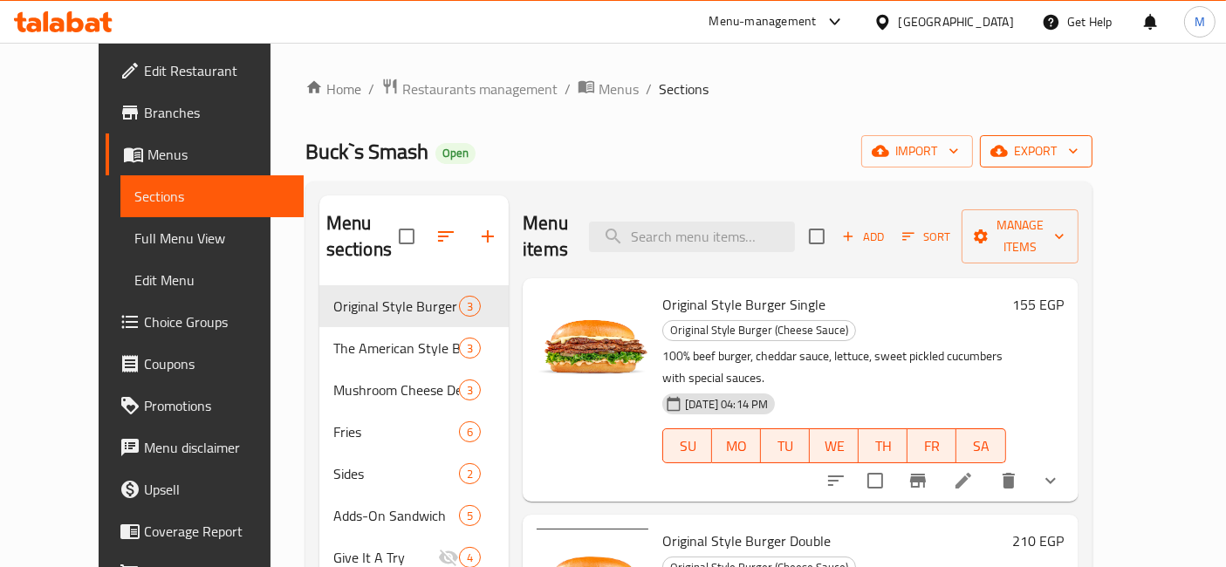
click at [1079, 145] on span "export" at bounding box center [1036, 151] width 85 height 22
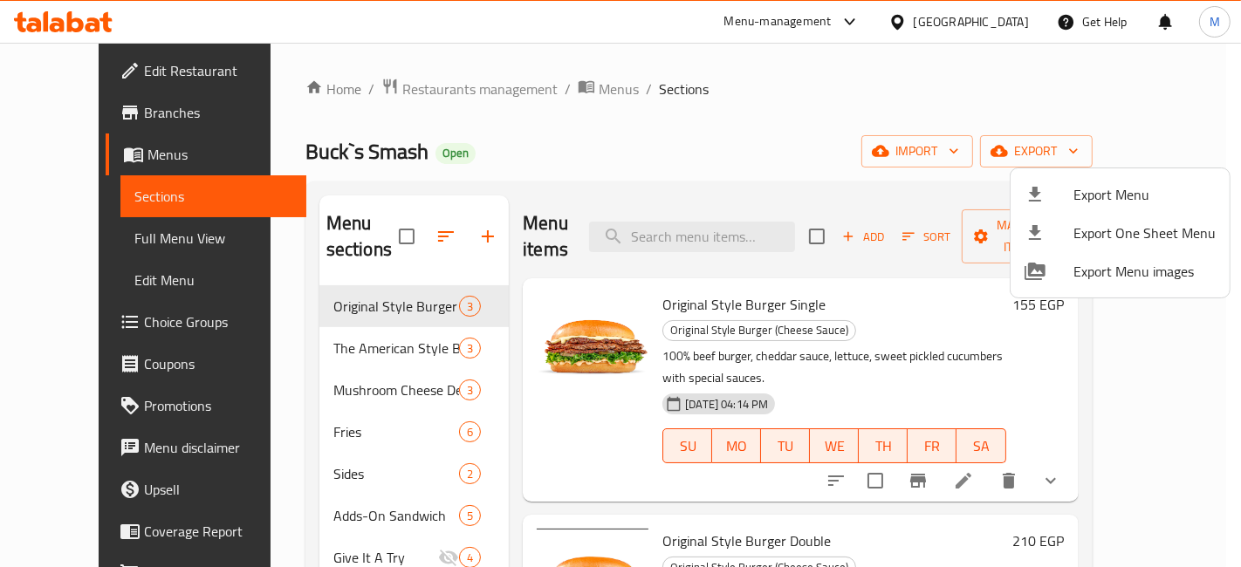
click at [1117, 261] on span "Export Menu images" at bounding box center [1144, 271] width 142 height 21
drag, startPoint x: 55, startPoint y: 26, endPoint x: 77, endPoint y: 20, distance: 22.7
click at [56, 26] on div at bounding box center [620, 283] width 1241 height 567
click at [77, 20] on icon at bounding box center [75, 21] width 17 height 21
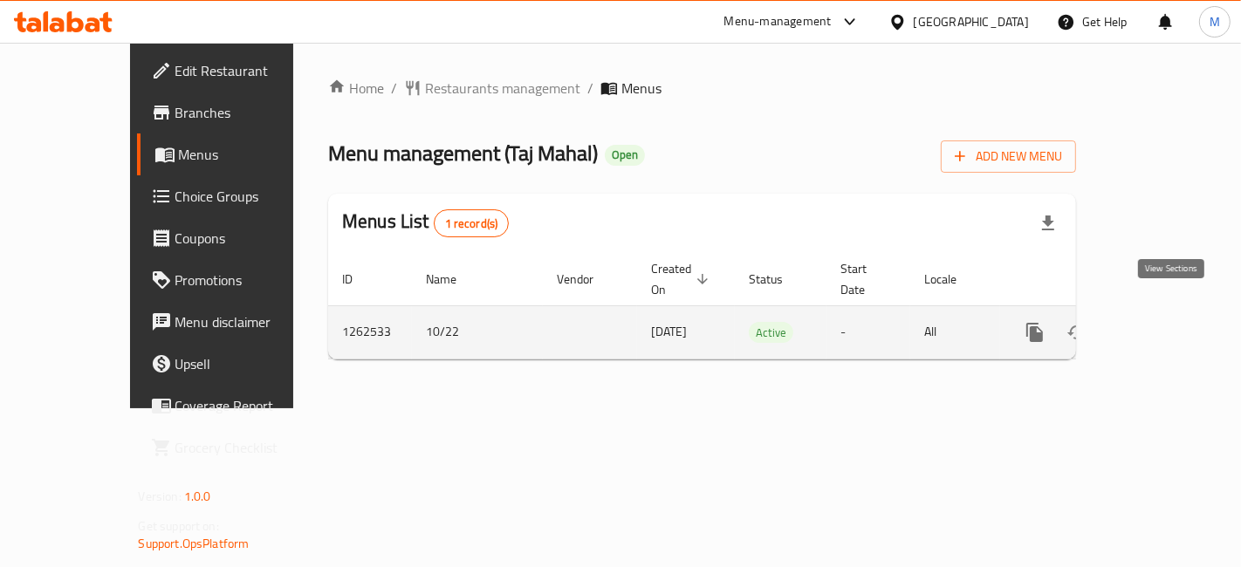
click at [1182, 312] on link "enhanced table" at bounding box center [1161, 333] width 42 height 42
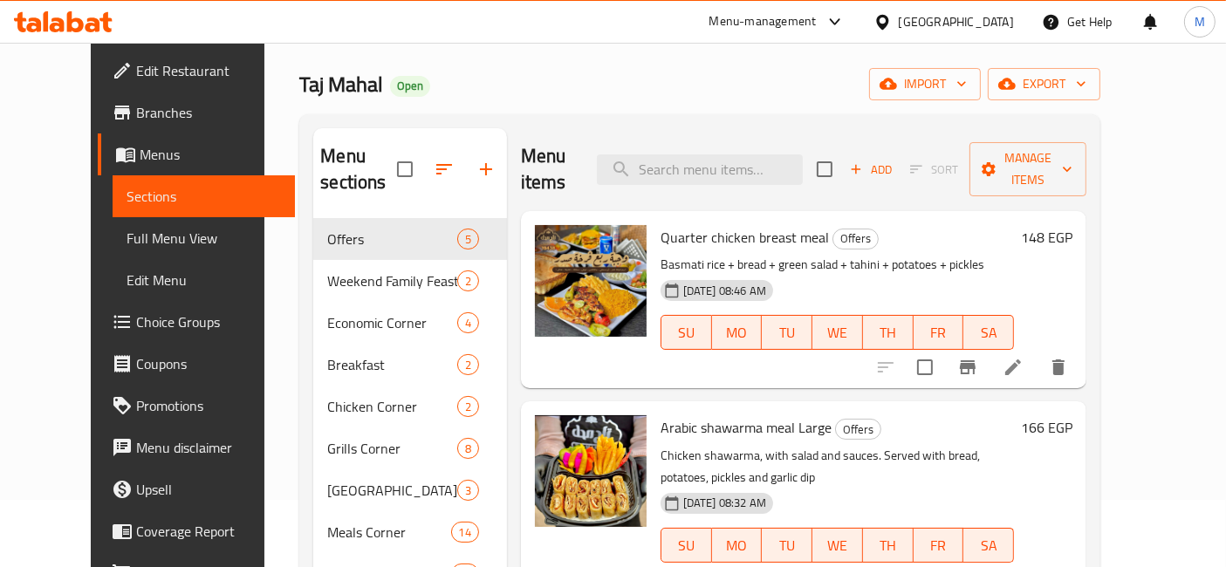
scroll to position [97, 0]
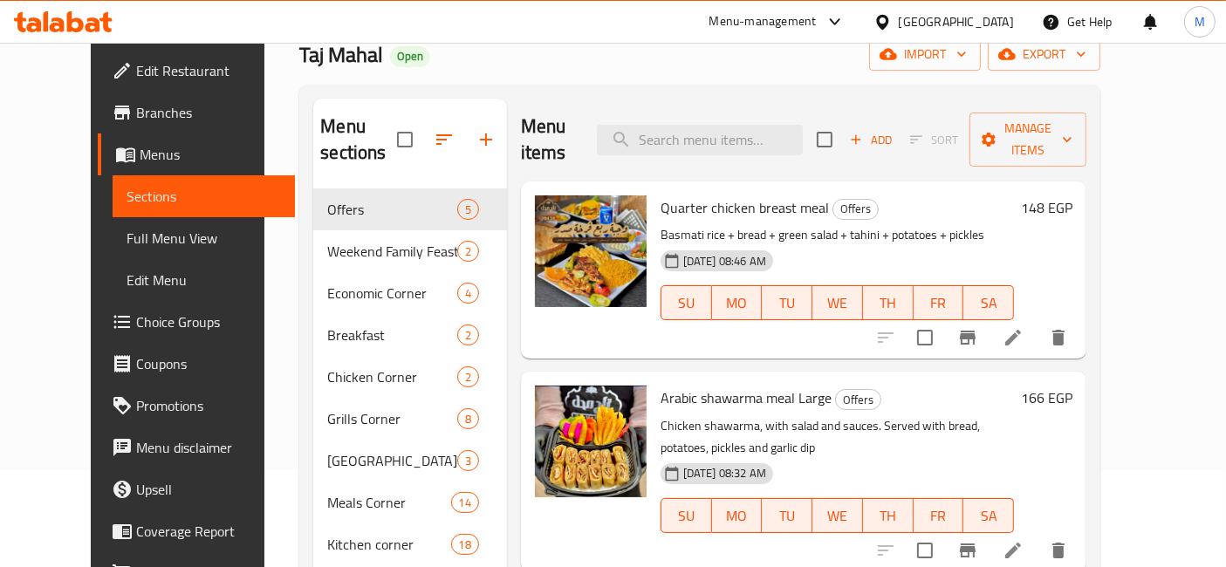
click at [744, 385] on span "Arabic shawarma meal Large" at bounding box center [746, 398] width 171 height 26
copy h6 "Arabic shawarma meal Large"
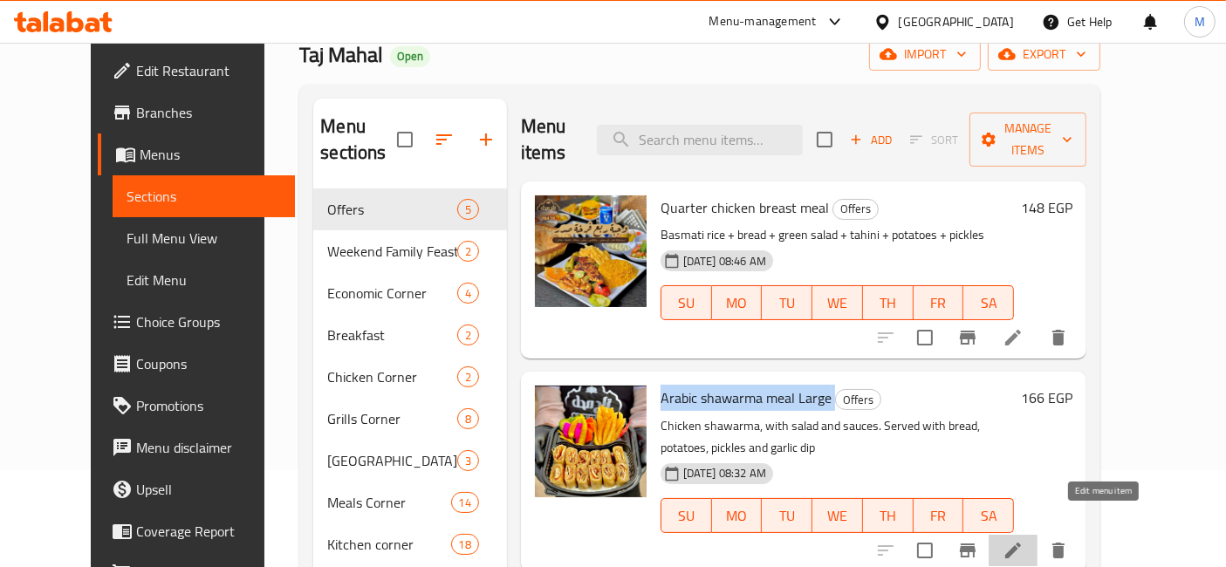
click at [1021, 543] on icon at bounding box center [1013, 551] width 16 height 16
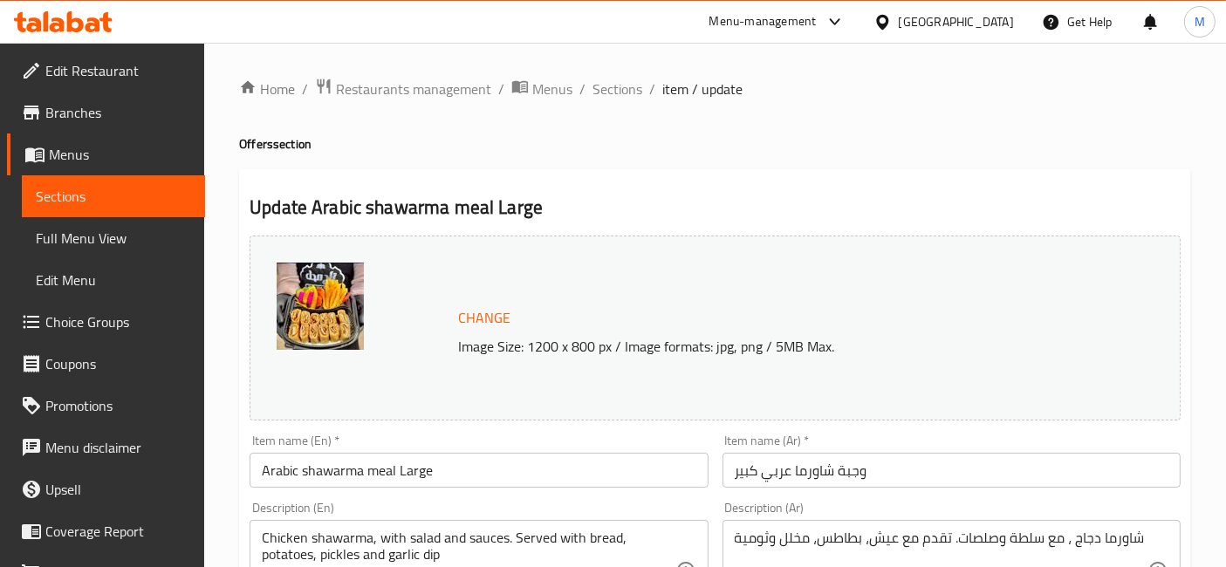
click at [830, 467] on input "وجبة شاورما عربي كبير" at bounding box center [952, 470] width 458 height 35
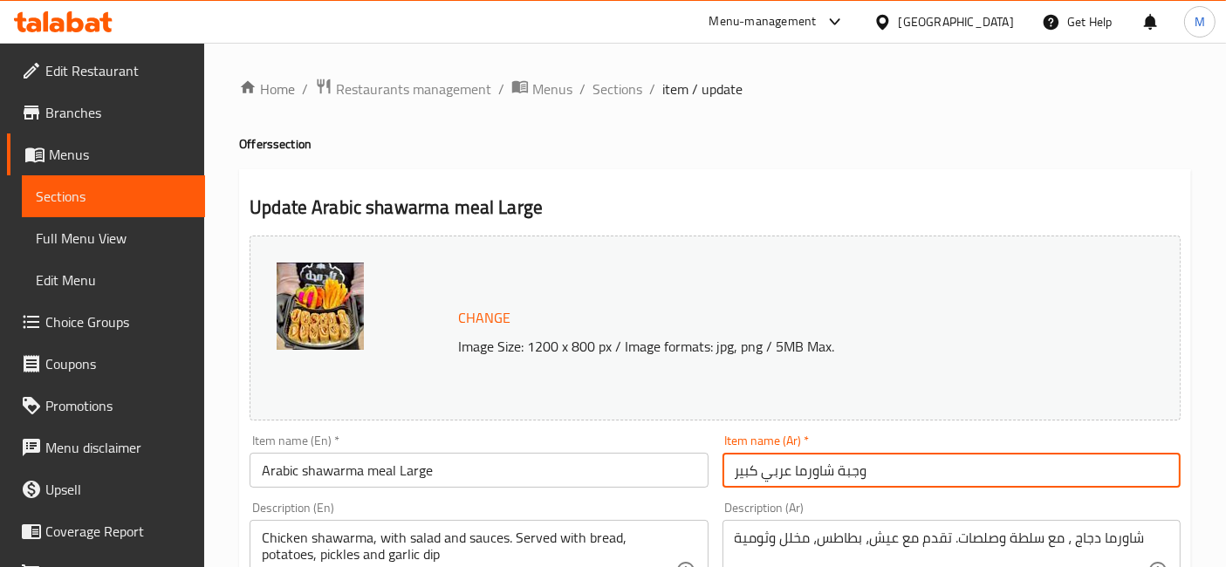
click at [830, 467] on input "وجبة شاورما عربي كبير" at bounding box center [952, 470] width 458 height 35
click at [39, 14] on icon at bounding box center [63, 21] width 99 height 21
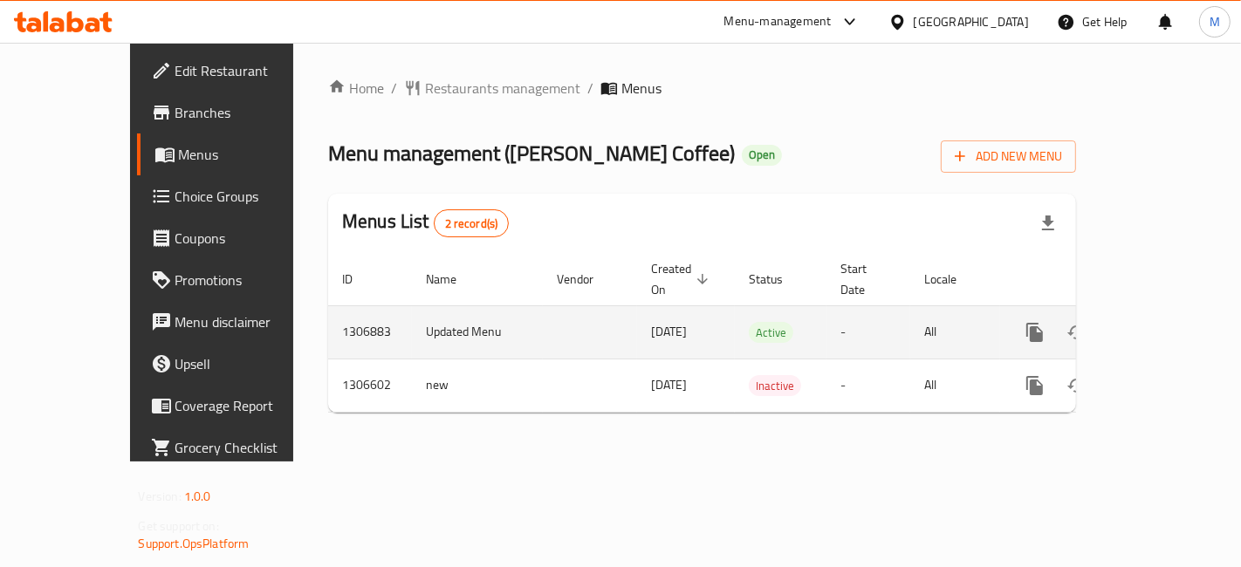
click at [1161, 322] on icon "enhanced table" at bounding box center [1160, 332] width 21 height 21
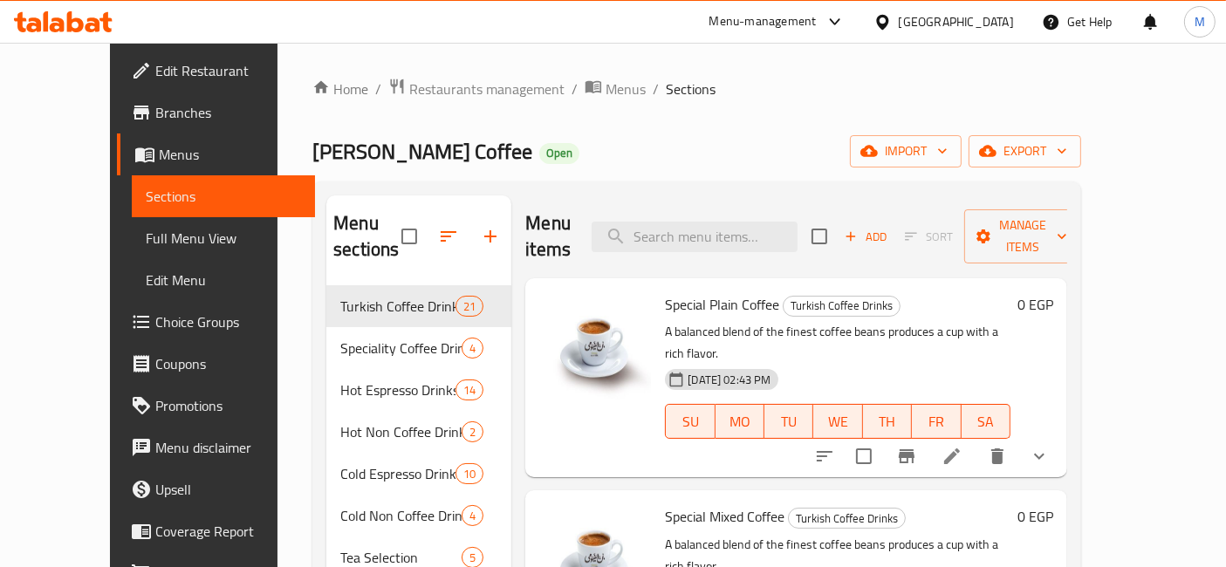
click at [661, 222] on input "search" at bounding box center [695, 237] width 206 height 31
click at [696, 227] on input "search" at bounding box center [695, 237] width 206 height 31
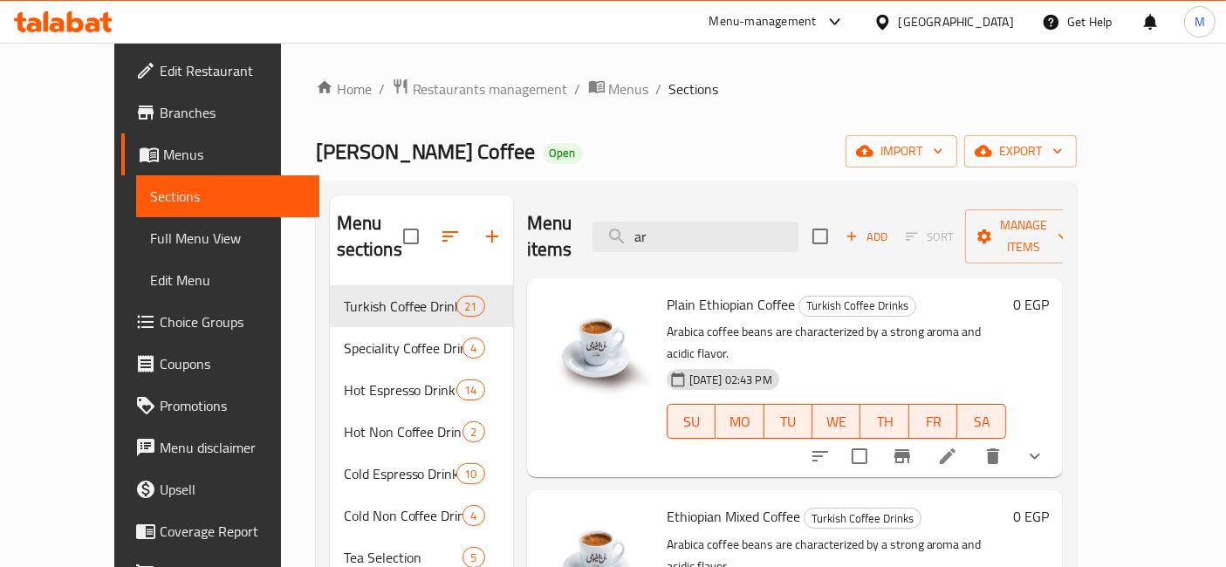
type input "a"
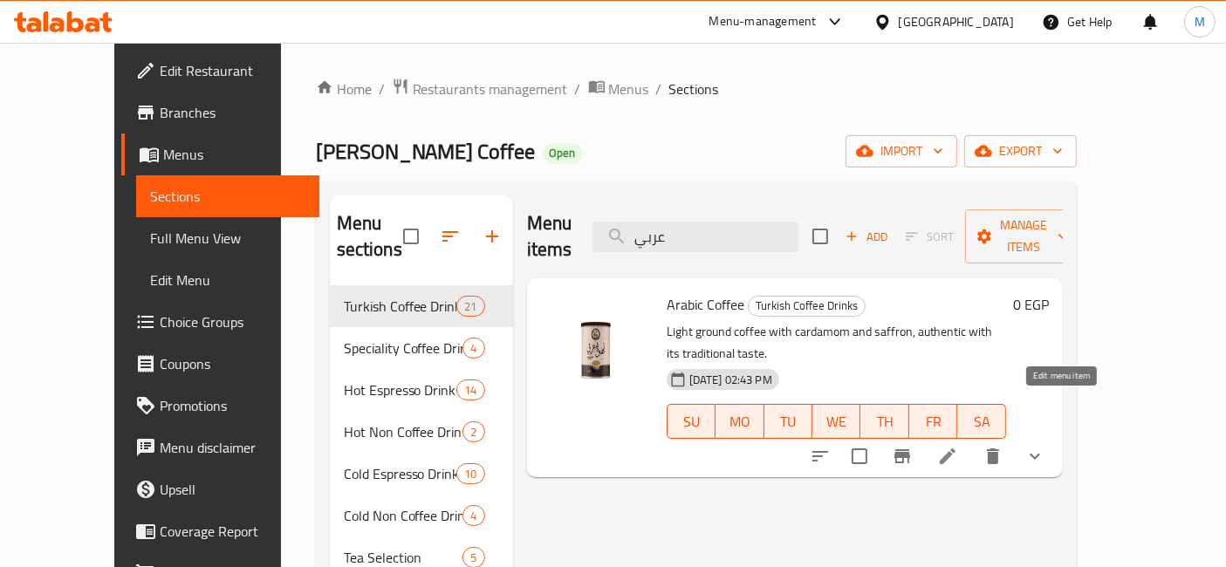
type input "عربي"
click at [956, 449] on icon at bounding box center [948, 457] width 16 height 16
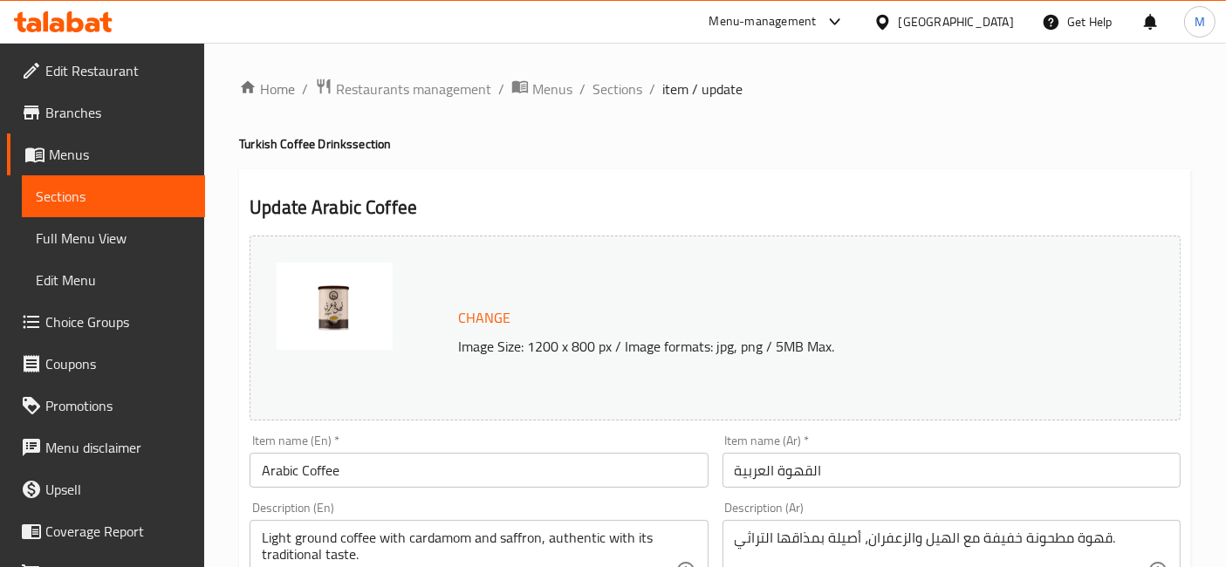
drag, startPoint x: 601, startPoint y: 95, endPoint x: 629, endPoint y: 127, distance: 42.0
click at [601, 95] on span "Sections" at bounding box center [618, 89] width 50 height 21
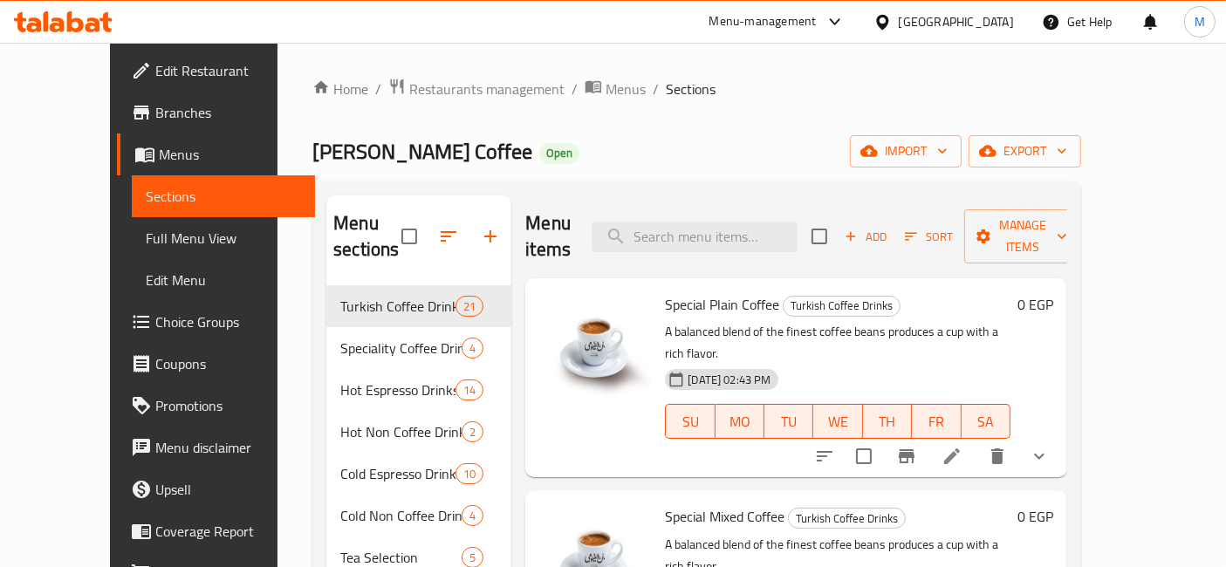
click at [707, 243] on div "Menu items Add Sort Manage items" at bounding box center [796, 236] width 542 height 83
click at [708, 232] on input "search" at bounding box center [695, 237] width 206 height 31
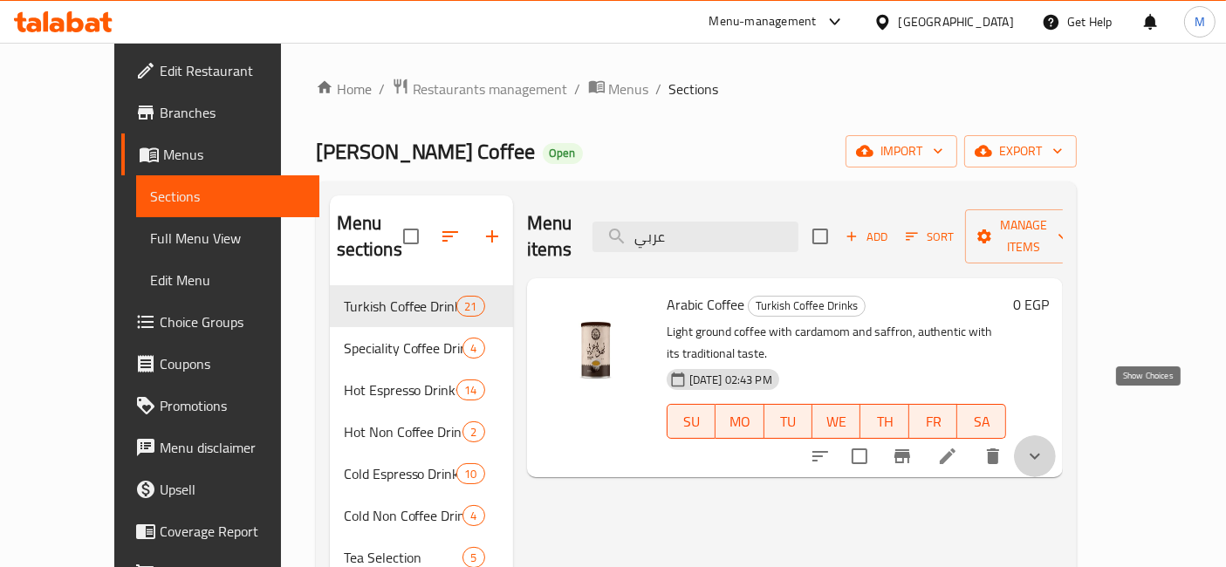
click at [1045, 446] on icon "show more" at bounding box center [1034, 456] width 21 height 21
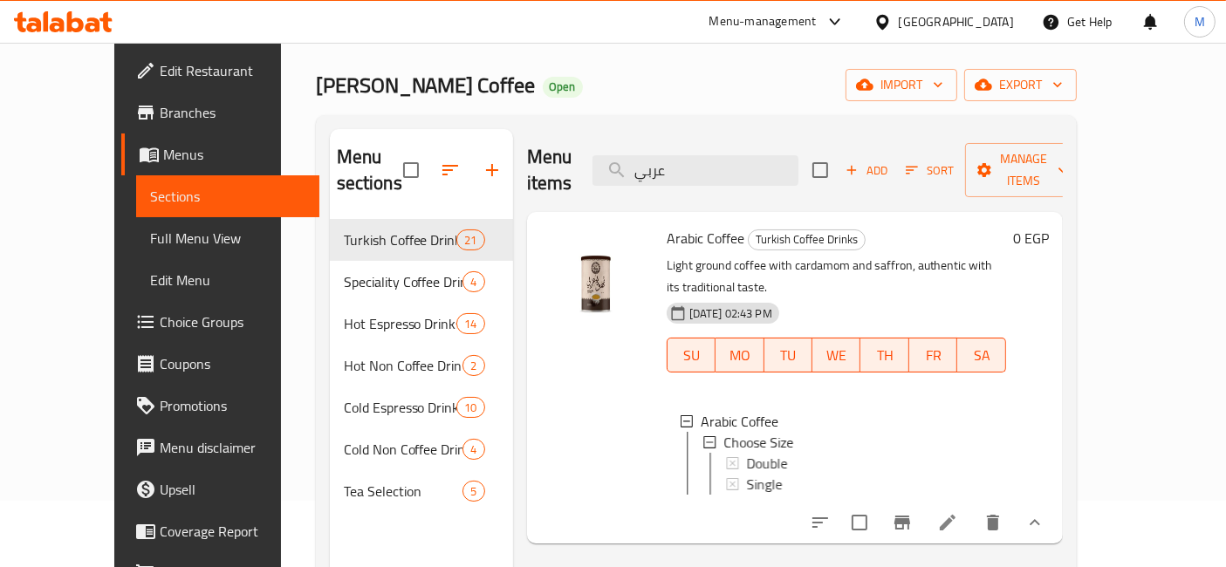
scroll to position [97, 0]
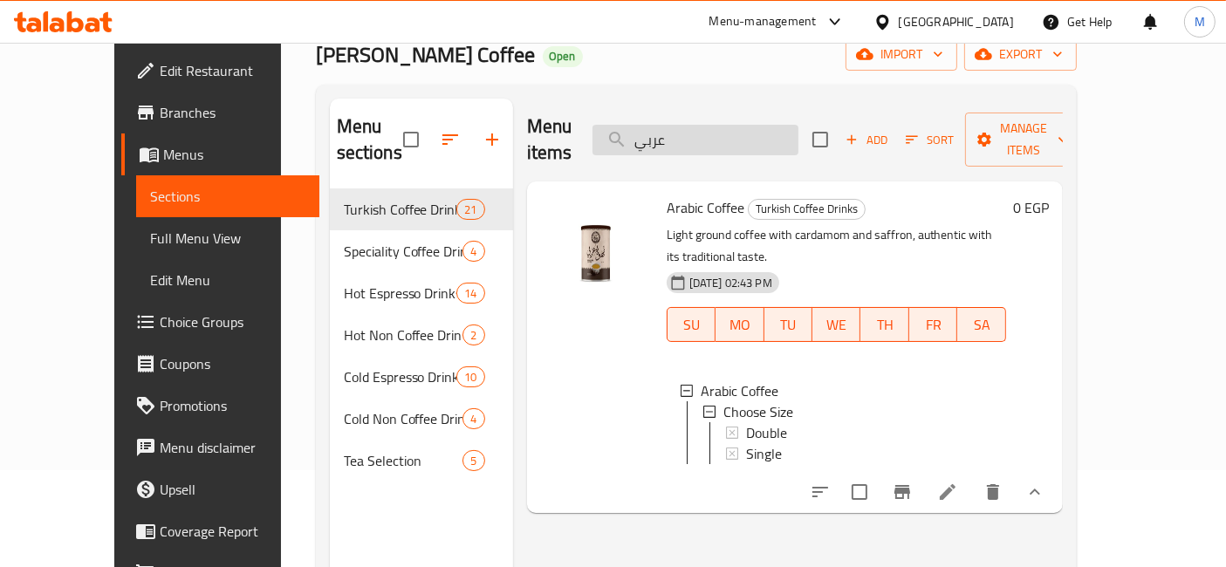
click at [709, 130] on input "عربي" at bounding box center [696, 140] width 206 height 31
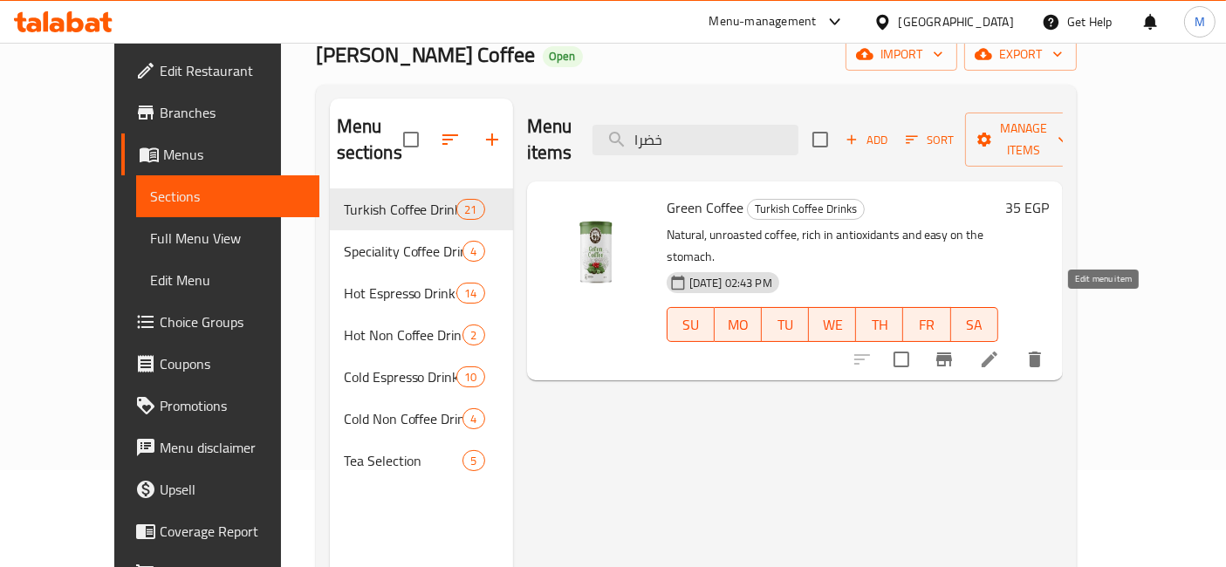
type input "خضرا"
click at [1000, 349] on icon at bounding box center [989, 359] width 21 height 21
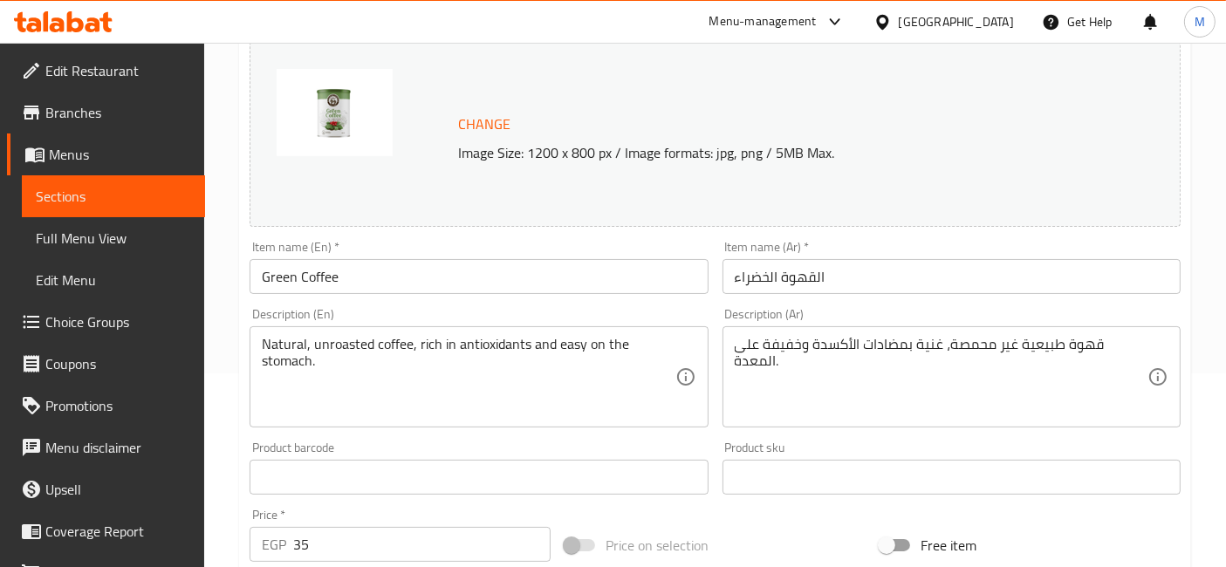
scroll to position [689, 0]
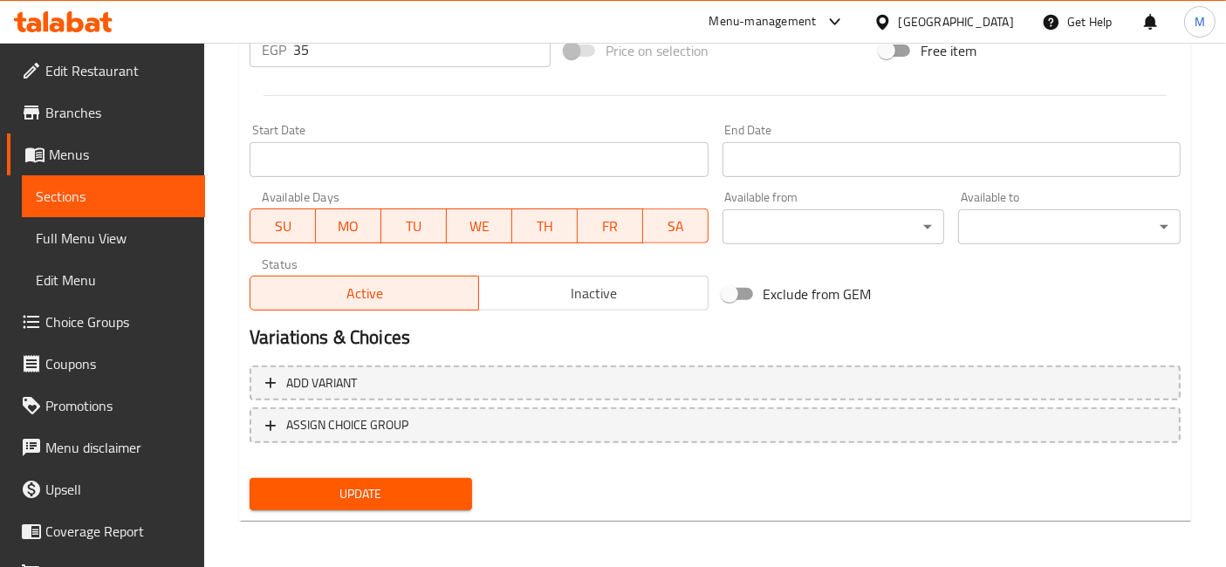
click at [118, 319] on span "Choice Groups" at bounding box center [118, 322] width 146 height 21
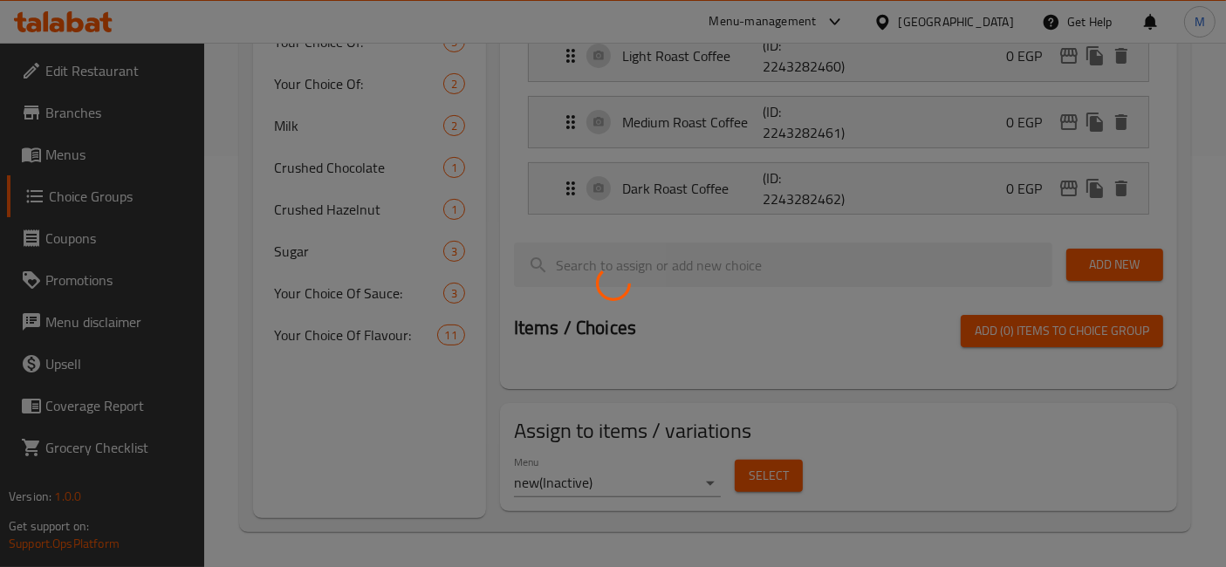
scroll to position [246, 0]
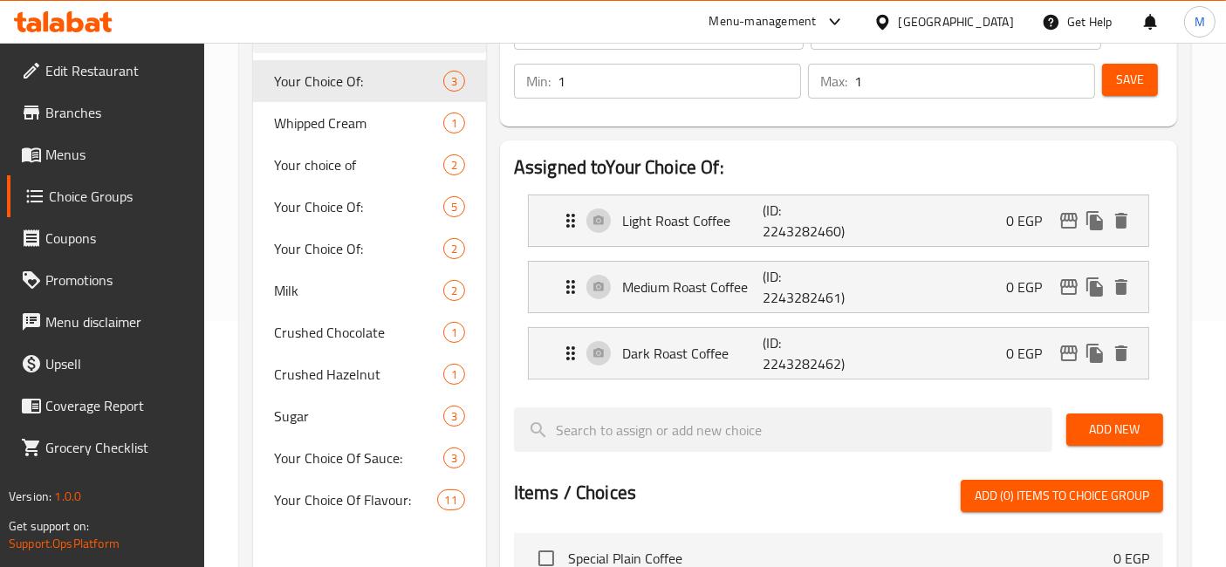
click at [350, 408] on span "Sugar" at bounding box center [358, 416] width 169 height 21
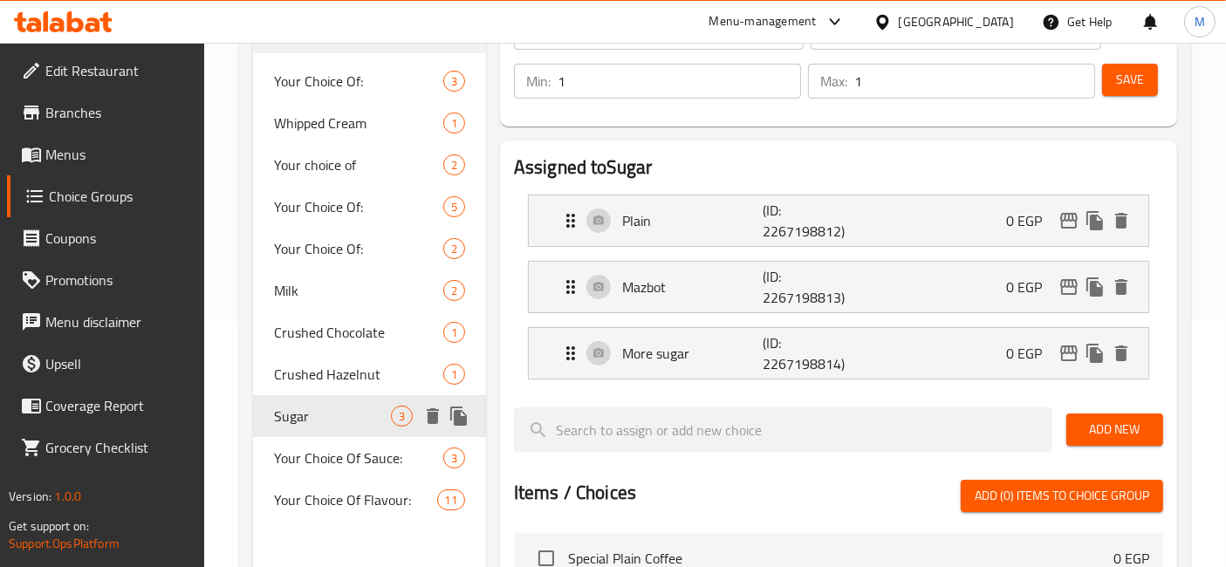
type input "Sugar"
type input "السكر"
click at [350, 408] on span "Sugar" at bounding box center [332, 416] width 117 height 21
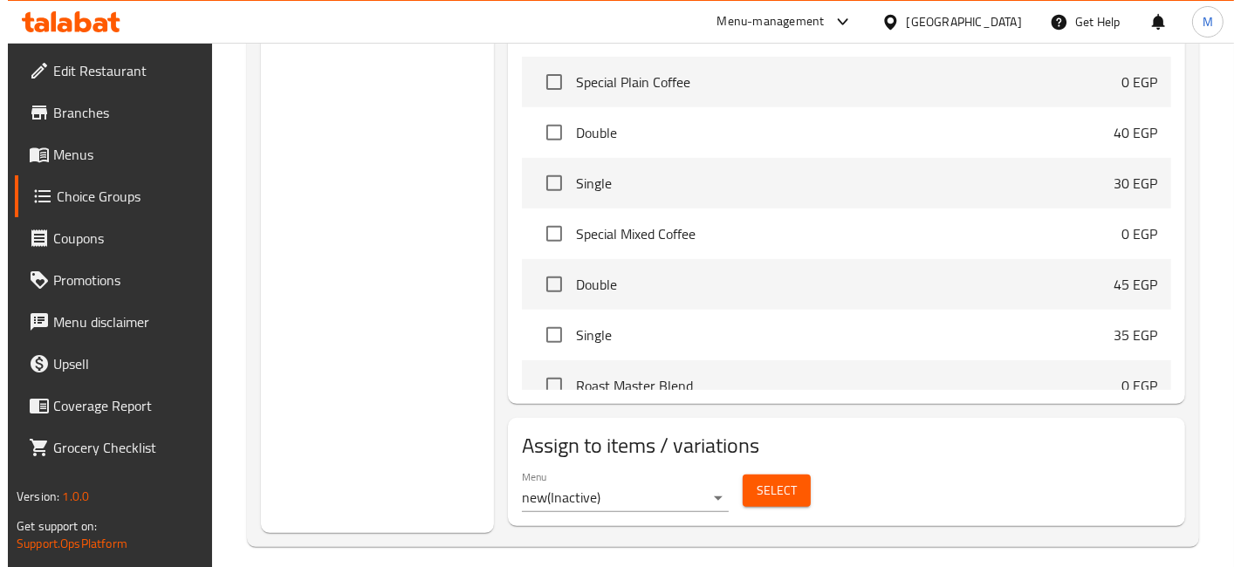
scroll to position [735, 0]
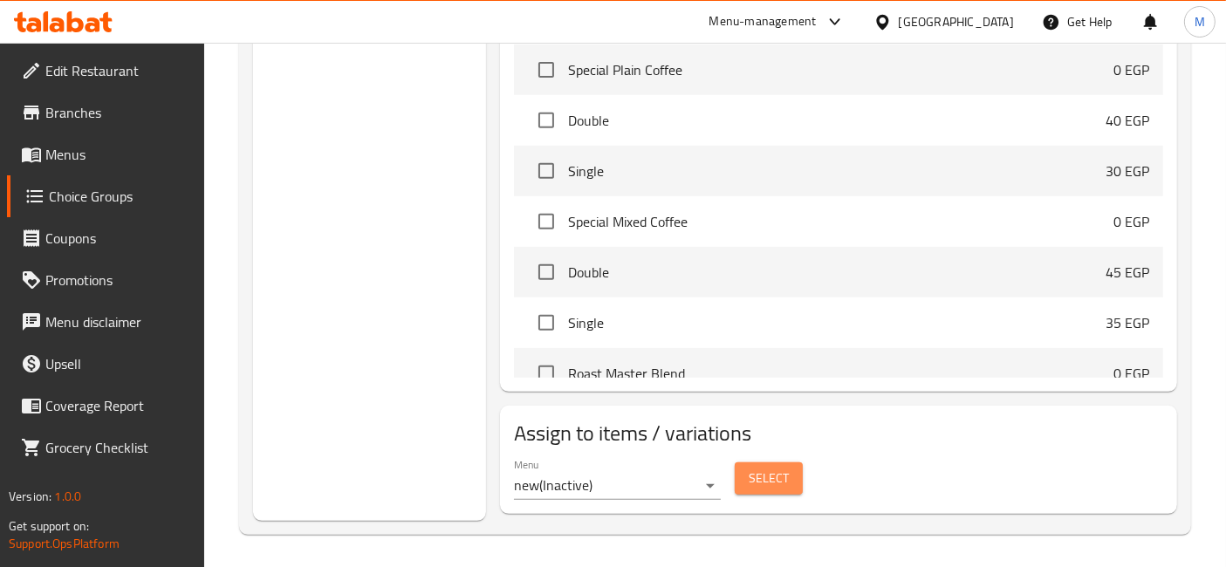
click at [777, 463] on button "Select" at bounding box center [769, 479] width 68 height 32
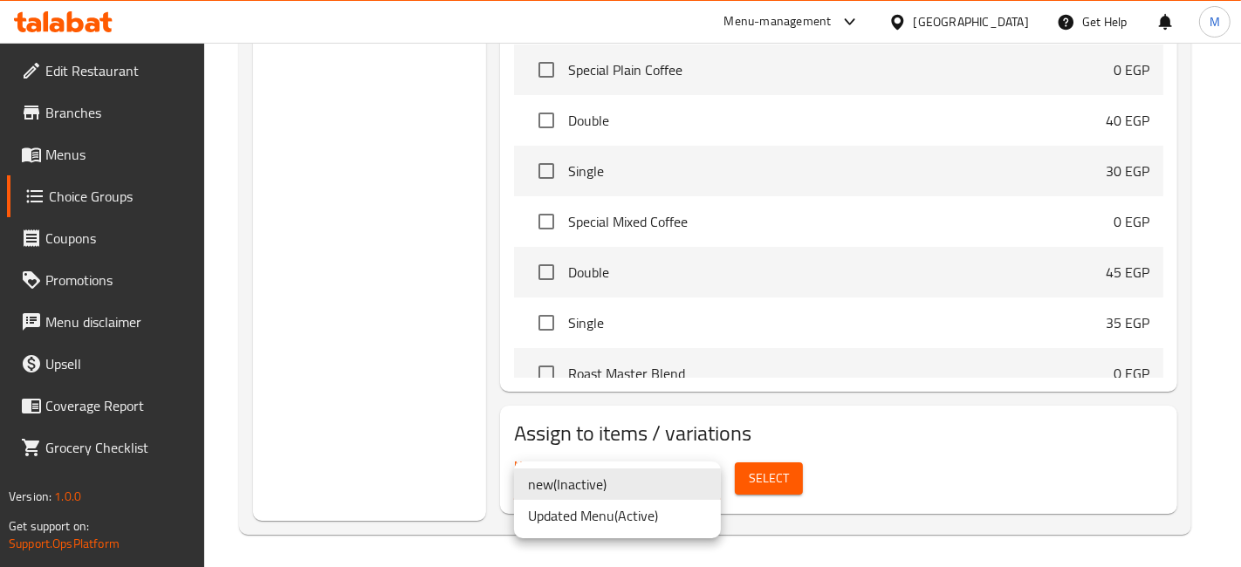
click at [613, 517] on li "Updated Menu ( Active )" at bounding box center [617, 515] width 207 height 31
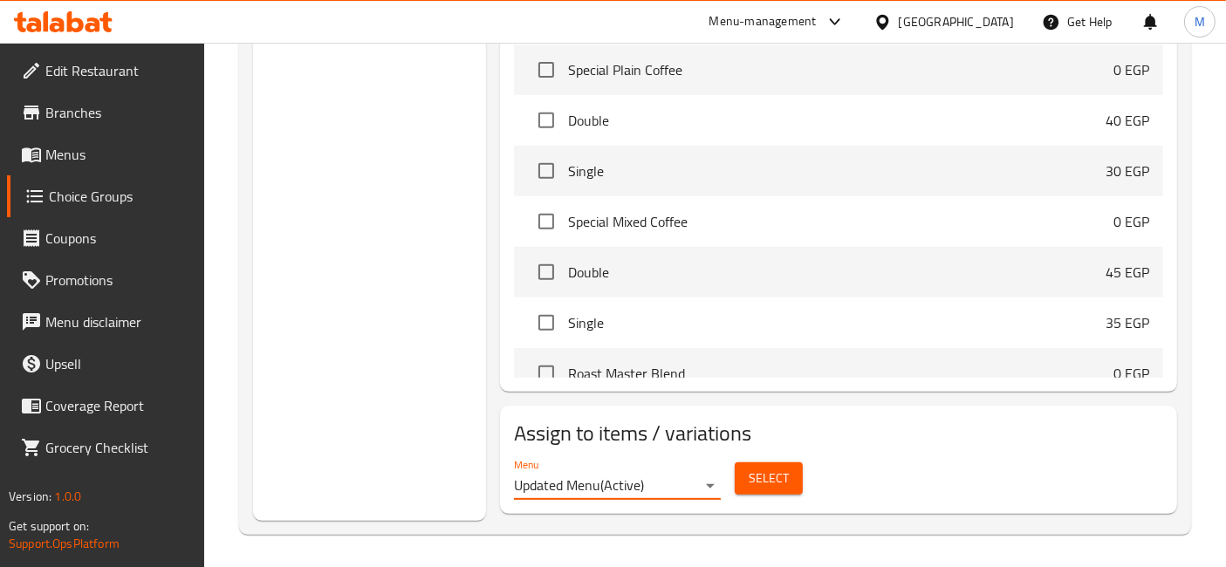
click at [766, 480] on span "Select" at bounding box center [769, 479] width 40 height 22
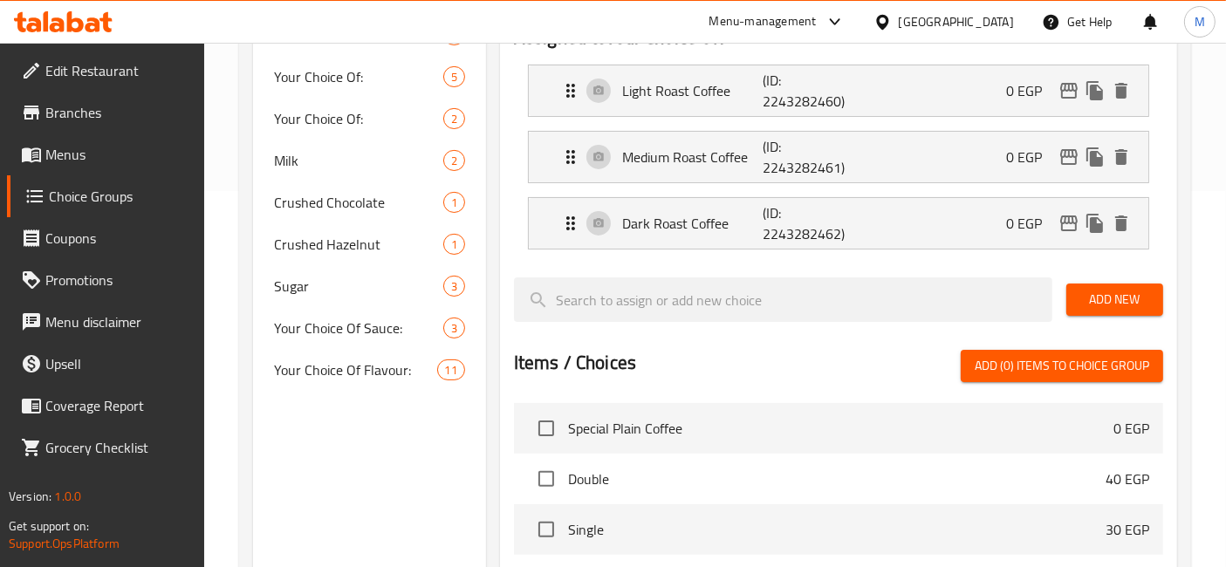
scroll to position [387, 0]
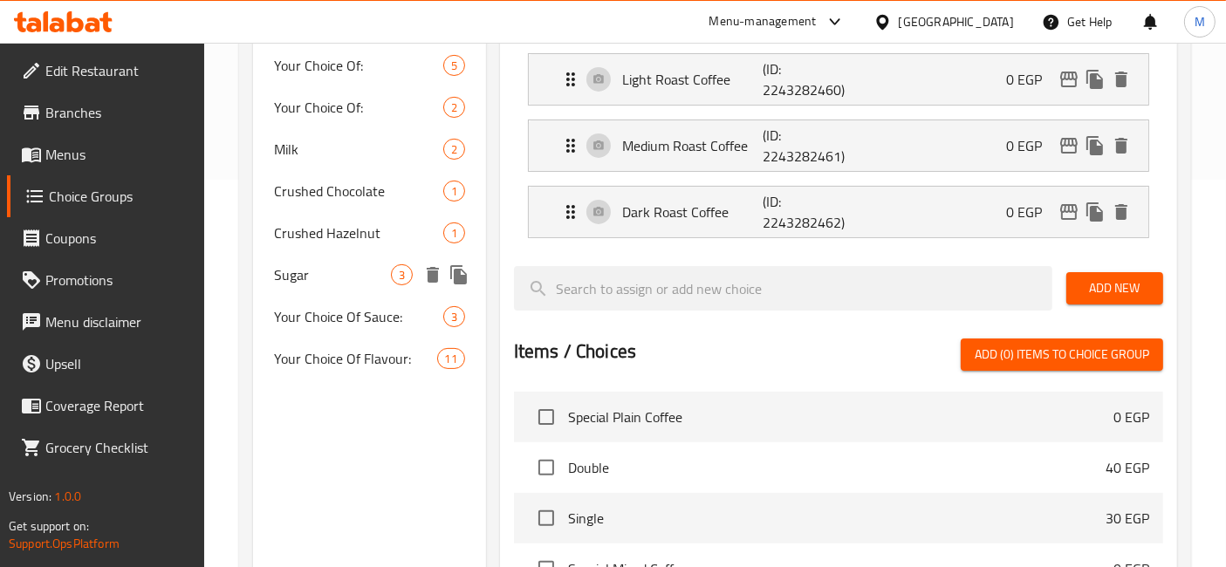
drag, startPoint x: 337, startPoint y: 289, endPoint x: 420, endPoint y: 301, distance: 83.8
click at [337, 289] on div "Sugar 3" at bounding box center [369, 275] width 233 height 42
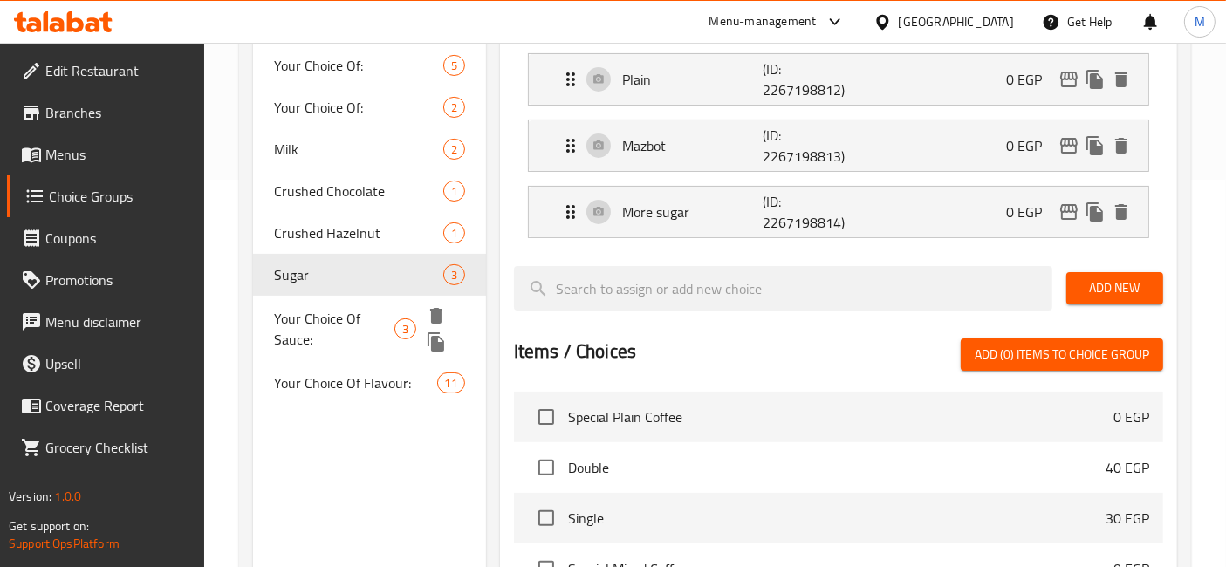
type input "Sugar"
type input "السكر"
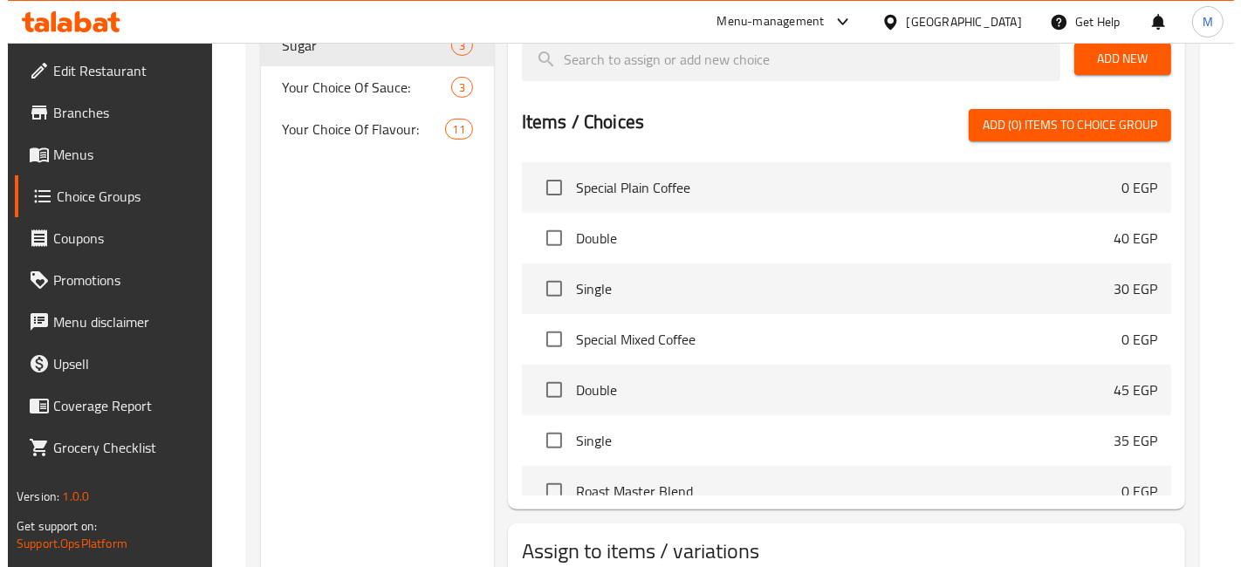
scroll to position [735, 0]
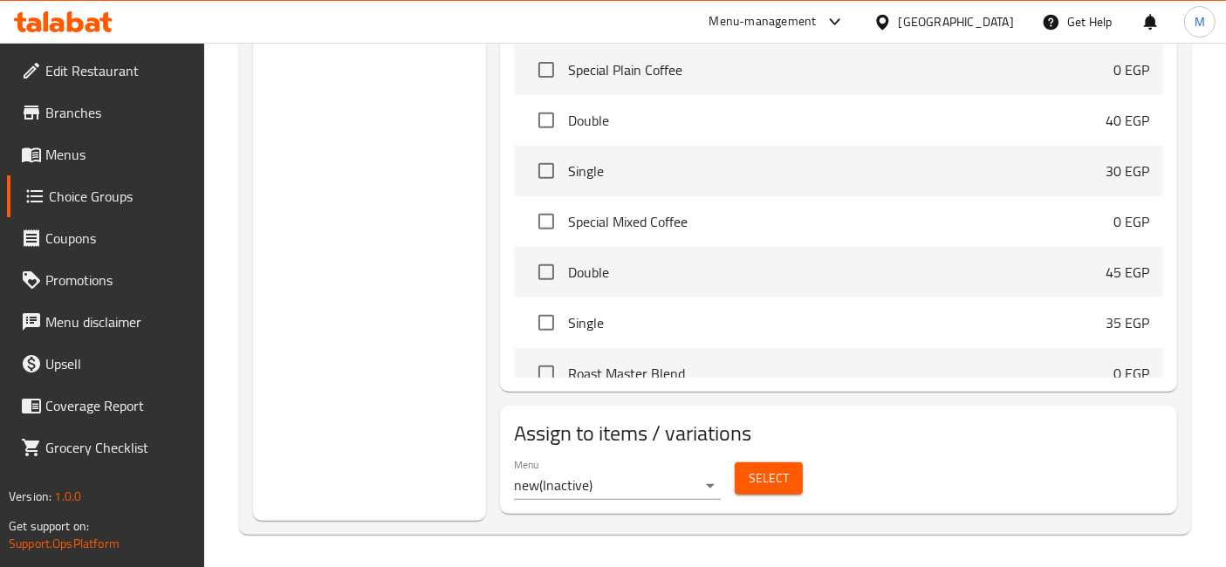
click at [721, 483] on div "Menu new ( Inactive )" at bounding box center [617, 479] width 221 height 56
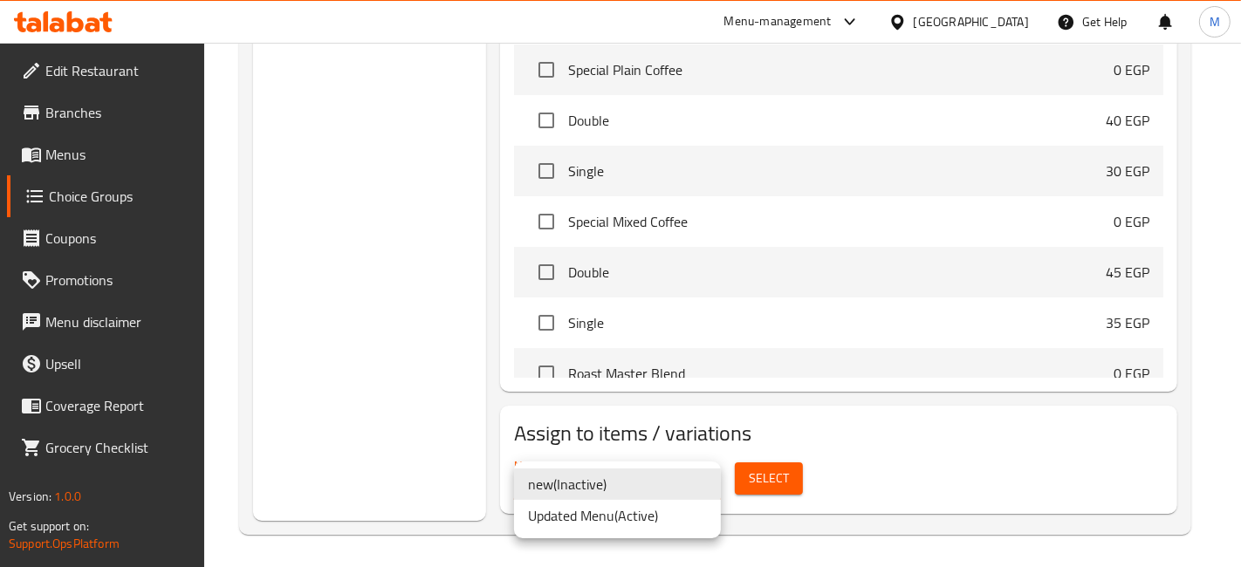
drag, startPoint x: 637, startPoint y: 516, endPoint x: 743, endPoint y: 514, distance: 105.6
click at [636, 517] on li "Updated Menu ( Active )" at bounding box center [617, 515] width 207 height 31
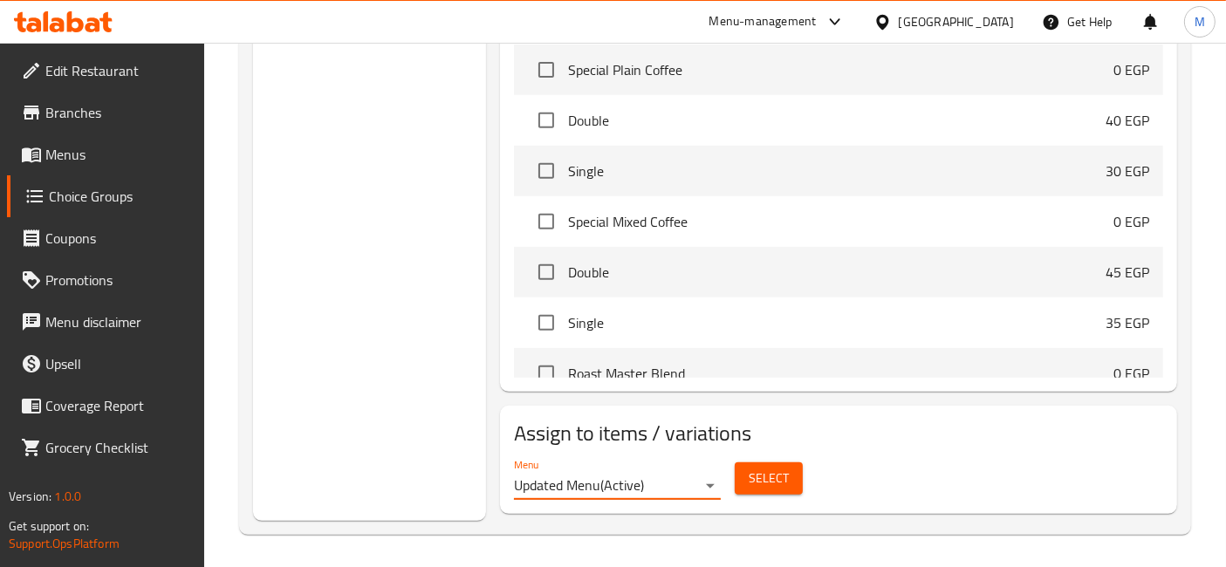
click at [748, 492] on button "Select" at bounding box center [769, 479] width 68 height 32
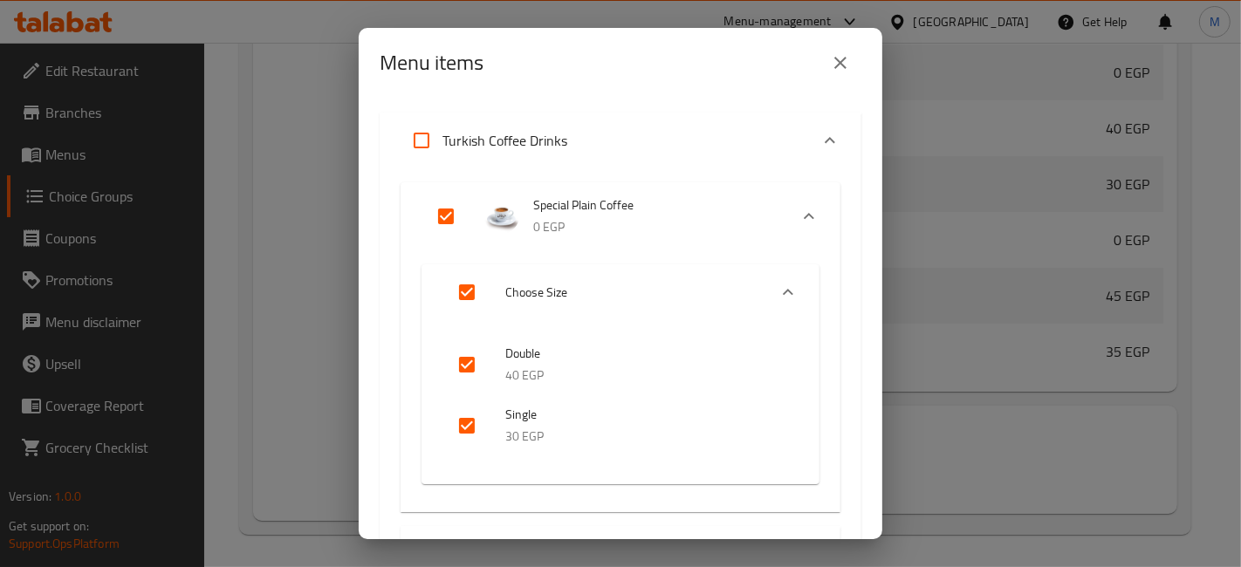
scroll to position [97, 0]
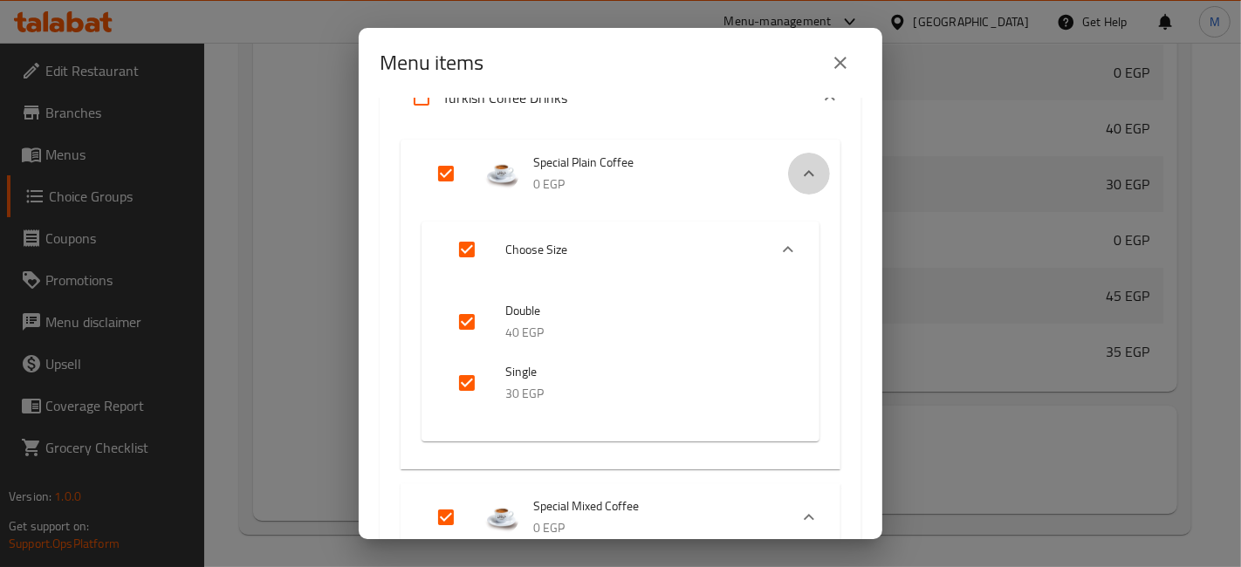
click at [798, 165] on icon "Expand" at bounding box center [808, 173] width 21 height 21
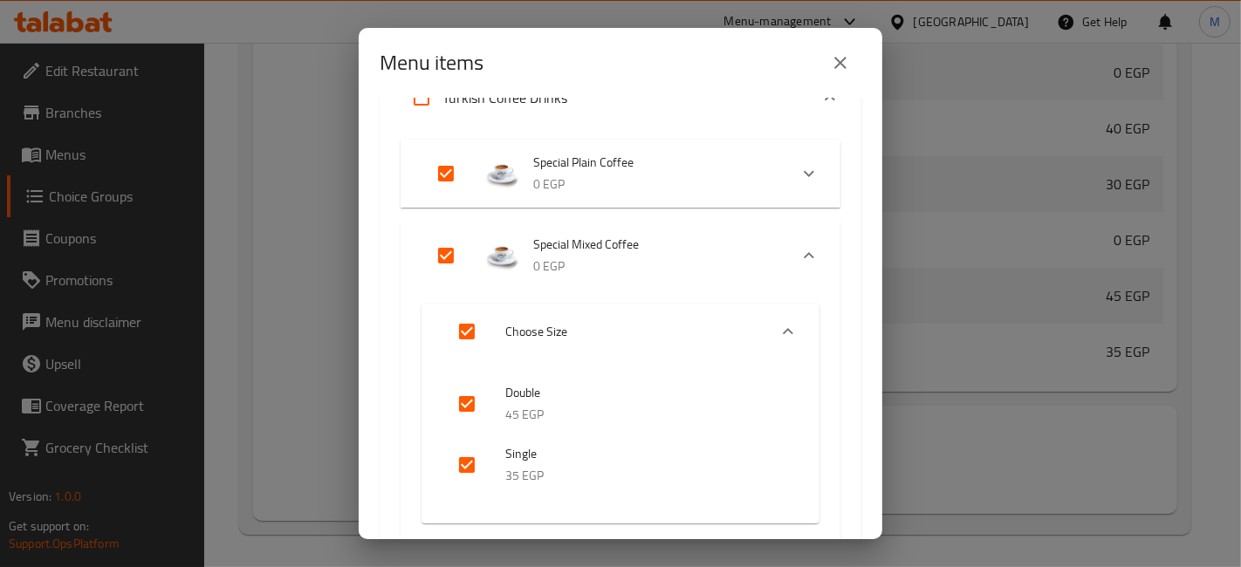
click at [798, 245] on icon "Expand" at bounding box center [808, 255] width 21 height 21
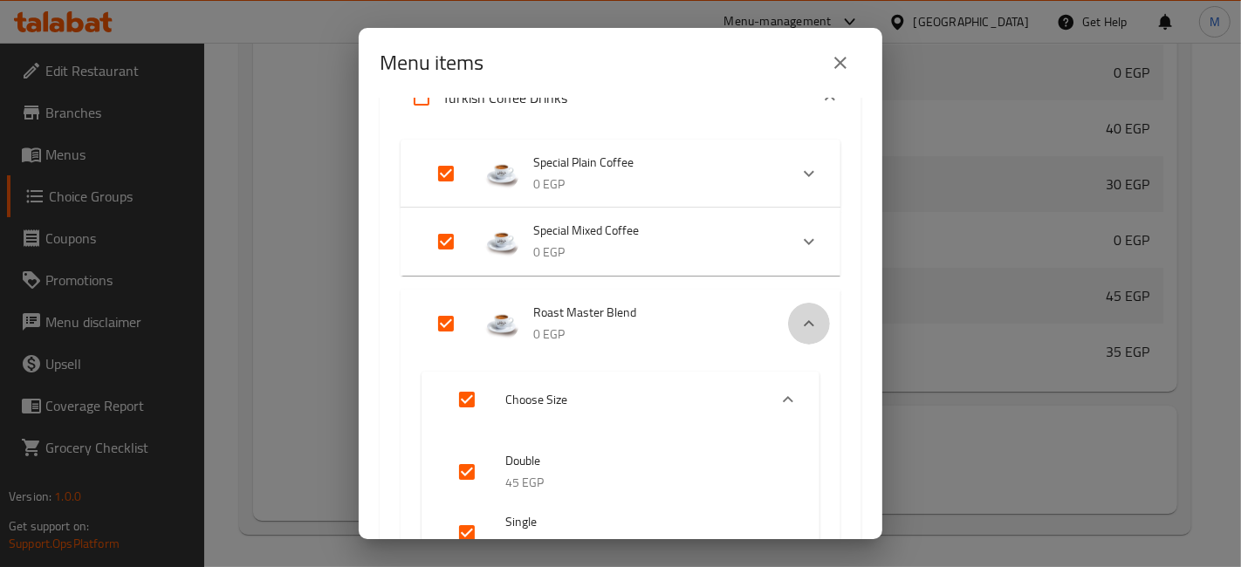
click at [788, 310] on div "Expand" at bounding box center [809, 324] width 42 height 42
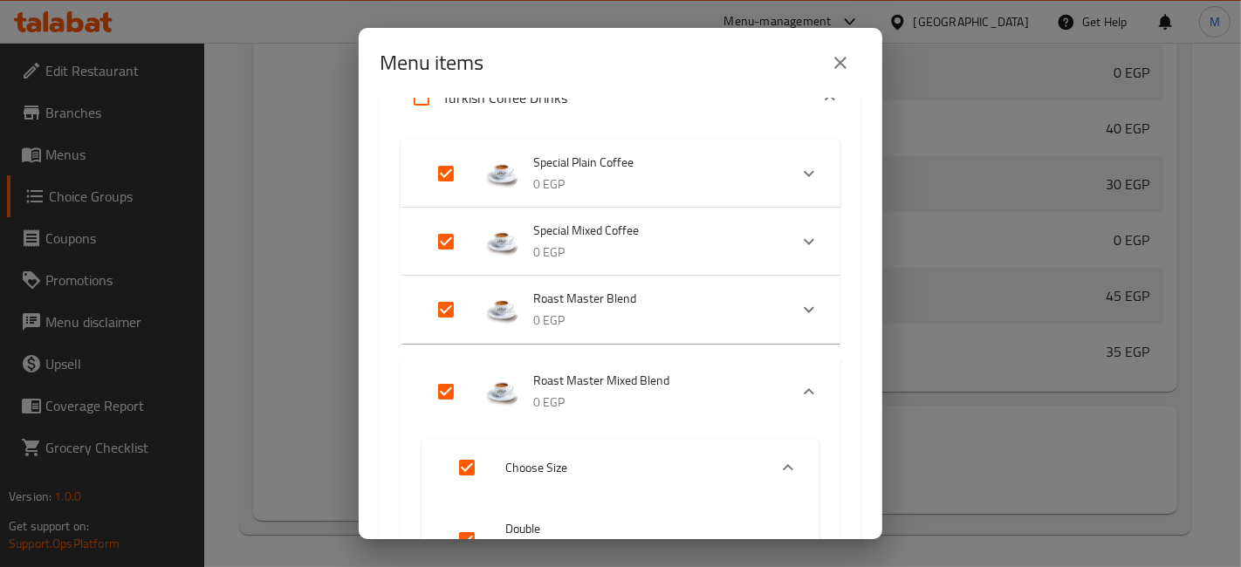
click at [791, 375] on div "Expand" at bounding box center [809, 392] width 42 height 42
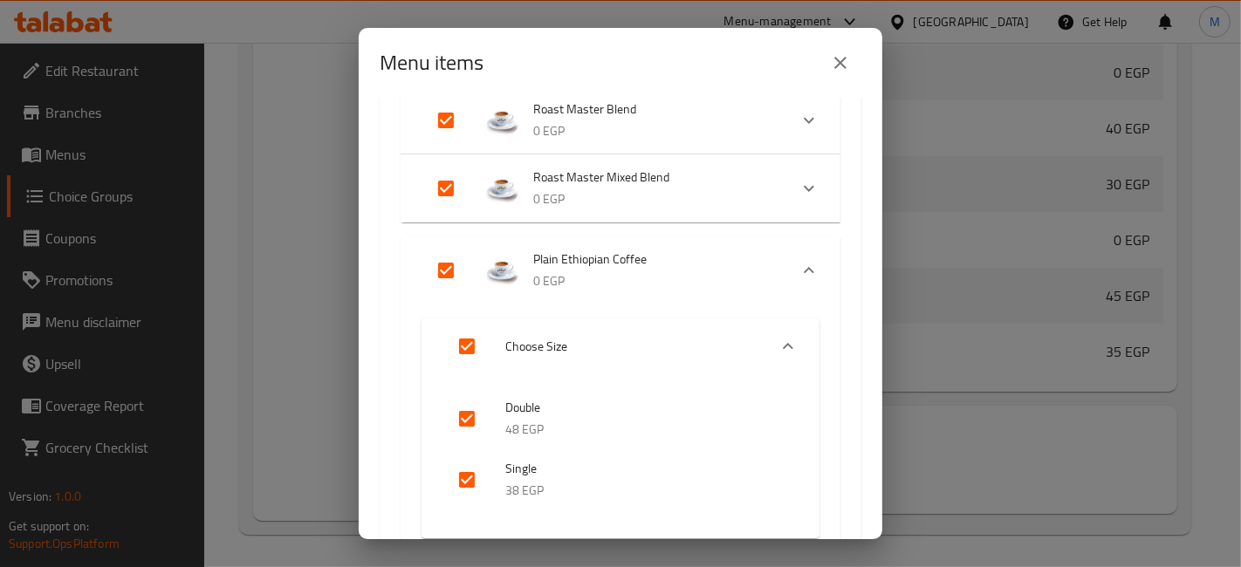
scroll to position [291, 0]
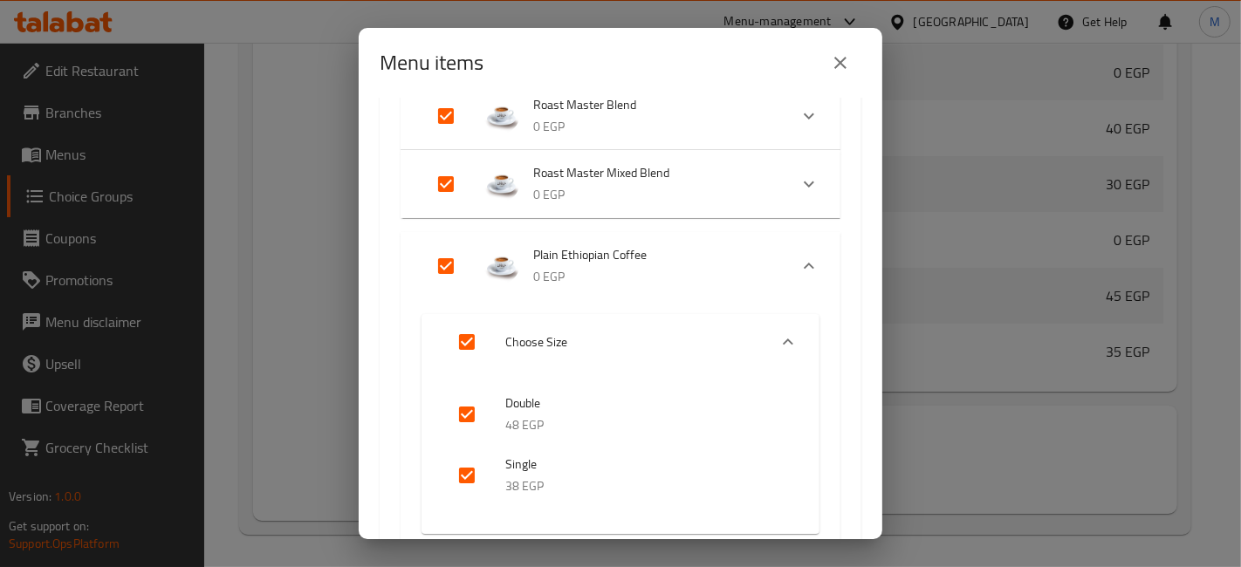
click at [798, 257] on icon "Expand" at bounding box center [808, 266] width 21 height 21
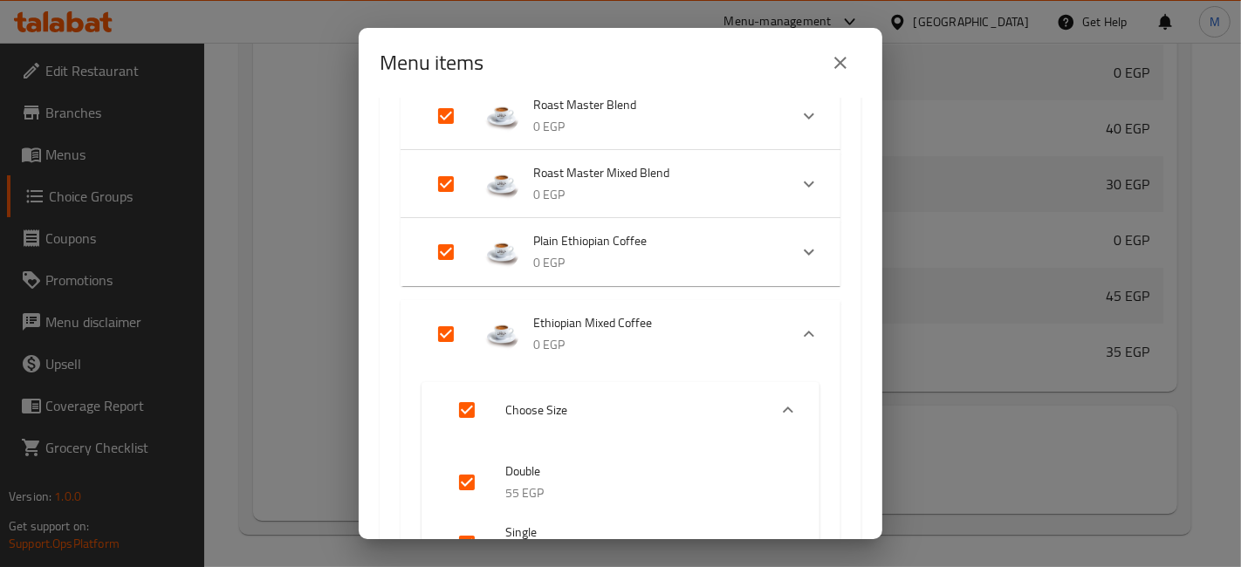
click at [806, 325] on div "Expand" at bounding box center [809, 334] width 42 height 42
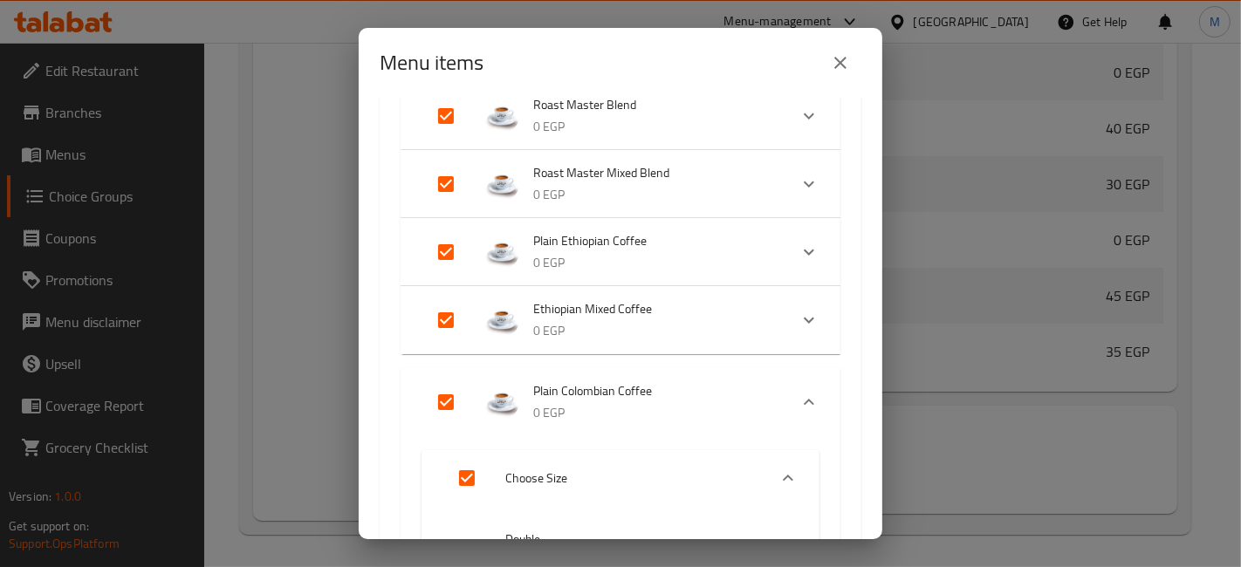
click at [798, 403] on icon "Expand" at bounding box center [808, 402] width 21 height 21
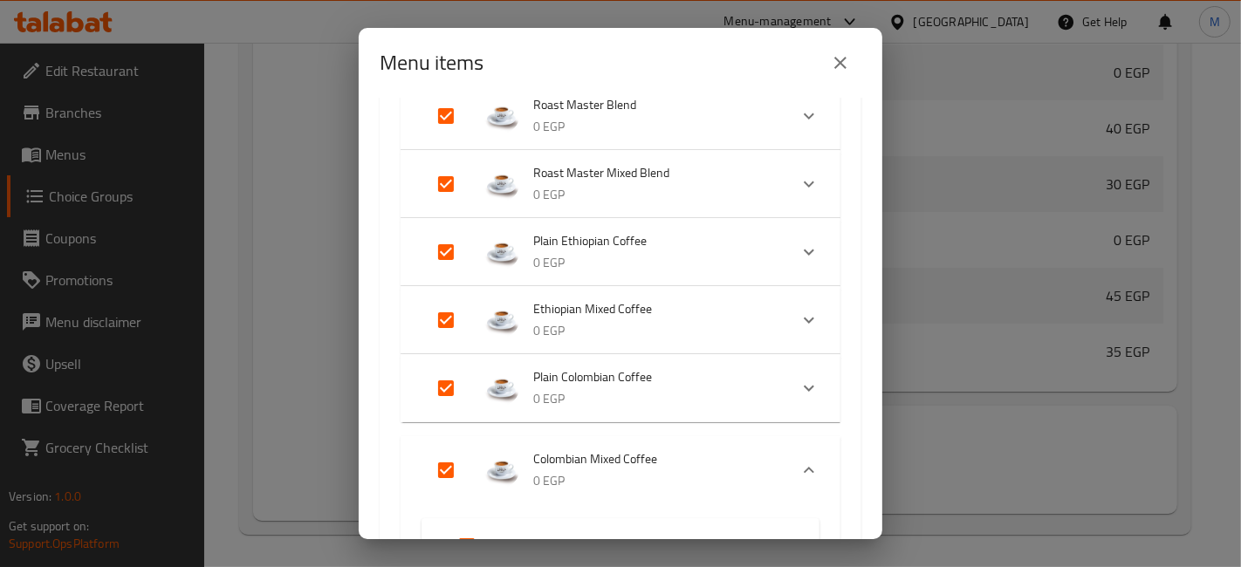
click at [788, 457] on div "Expand" at bounding box center [809, 470] width 42 height 42
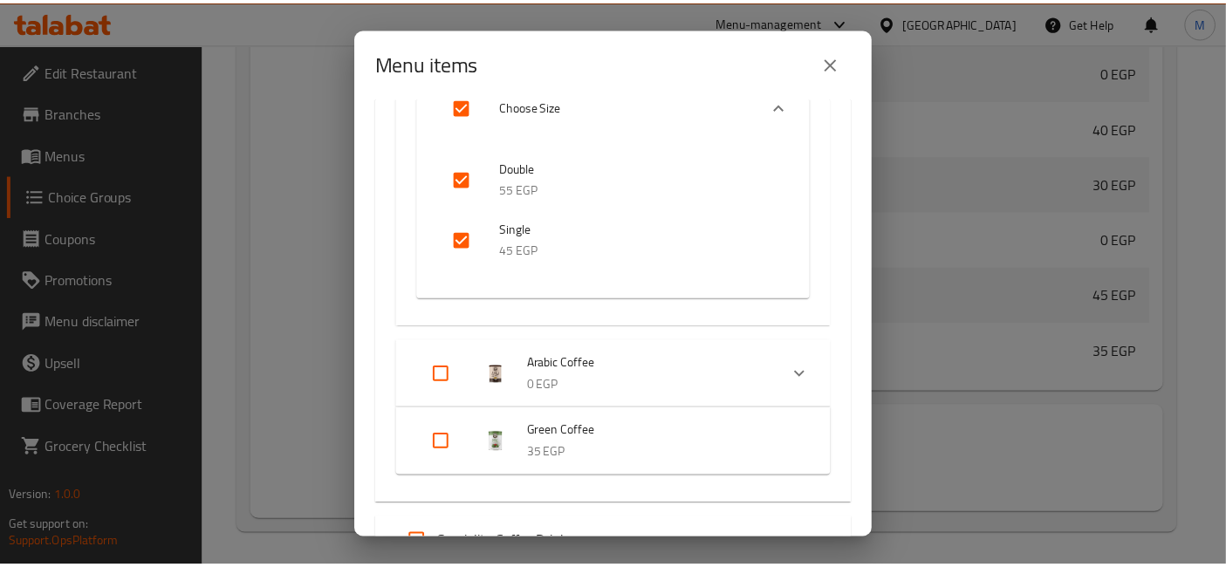
scroll to position [4266, 0]
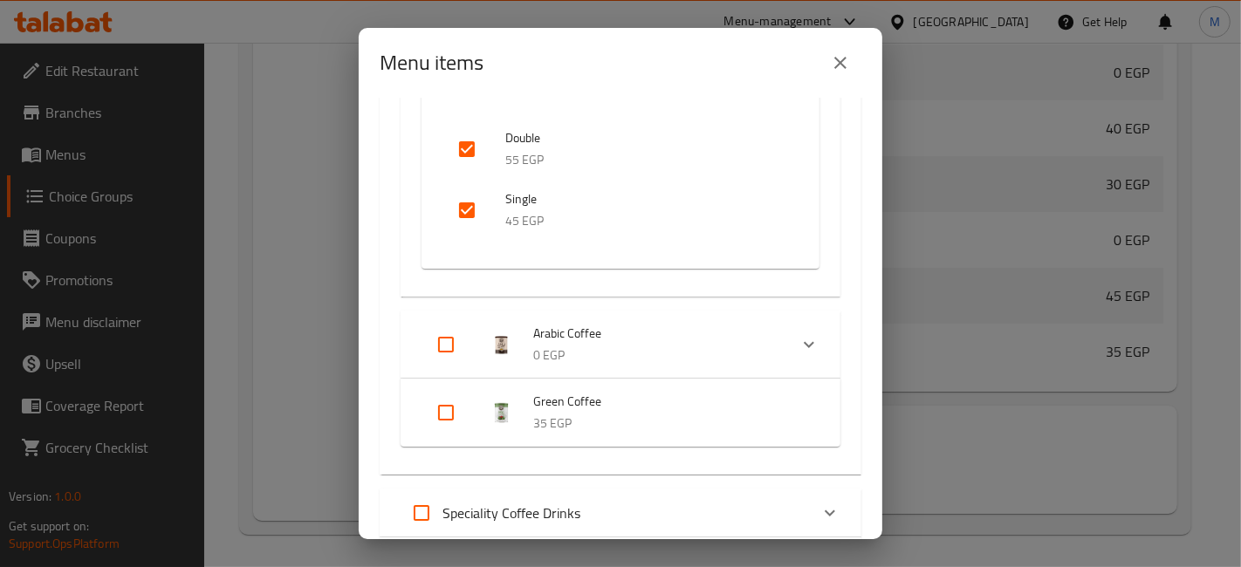
click at [833, 63] on icon "close" at bounding box center [840, 62] width 21 height 21
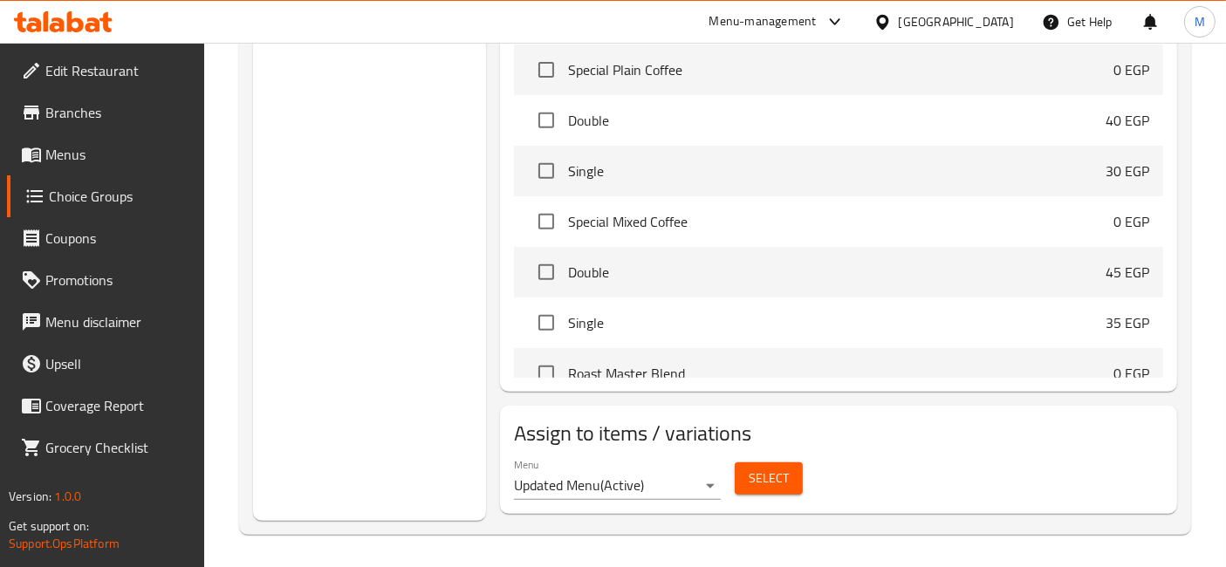
click at [85, 151] on span "Menus" at bounding box center [118, 154] width 146 height 21
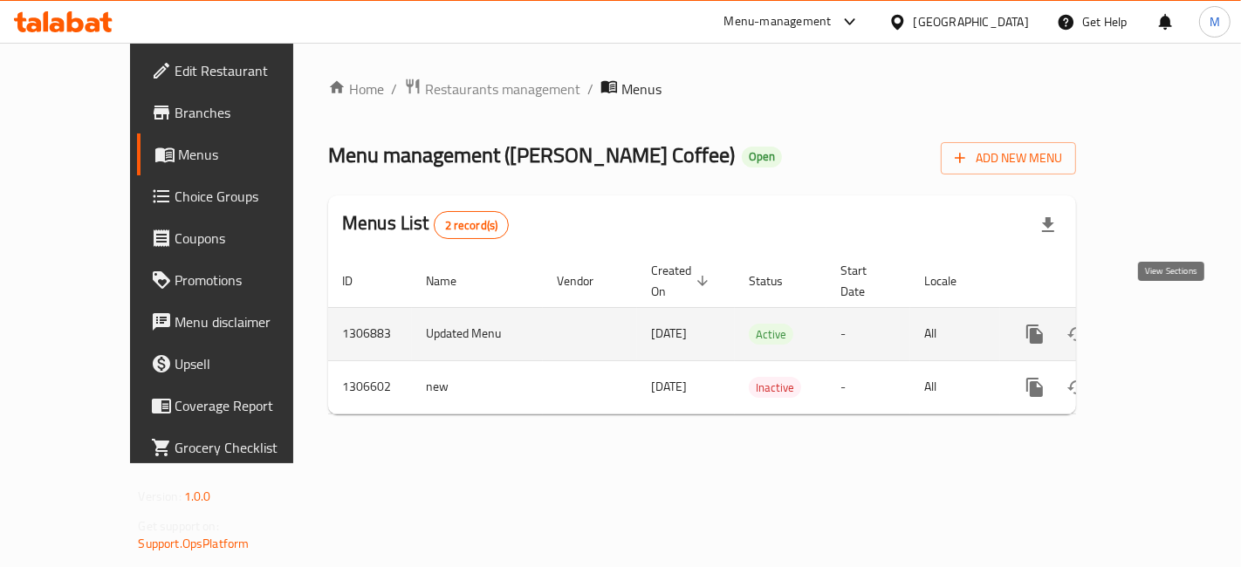
click at [1163, 324] on icon "enhanced table" at bounding box center [1160, 334] width 21 height 21
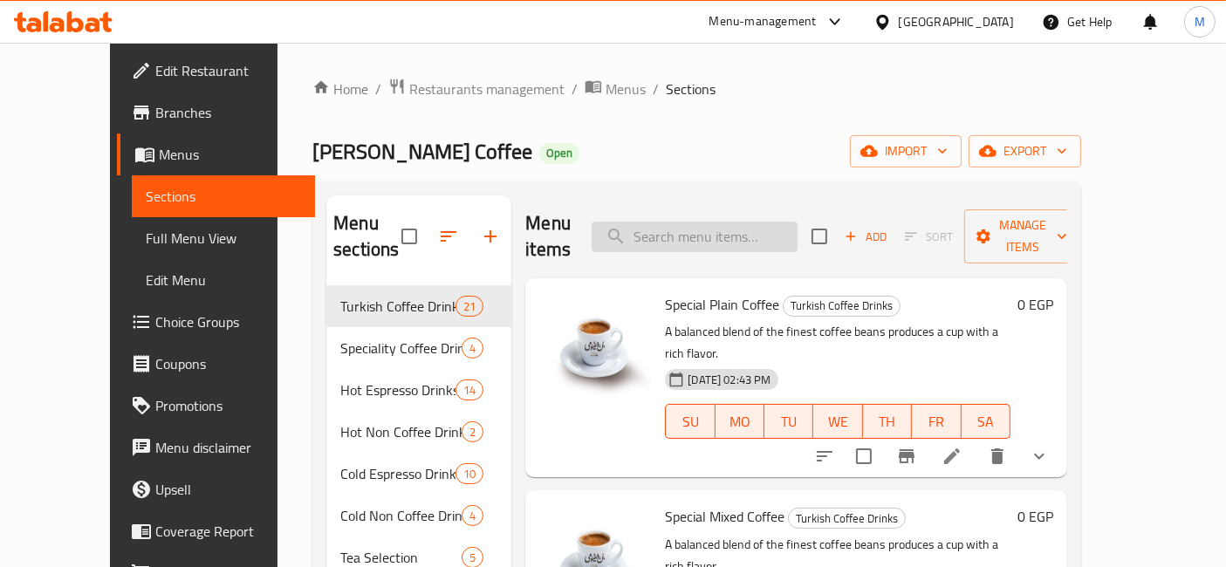
click at [718, 233] on input "search" at bounding box center [695, 237] width 206 height 31
type input "س"
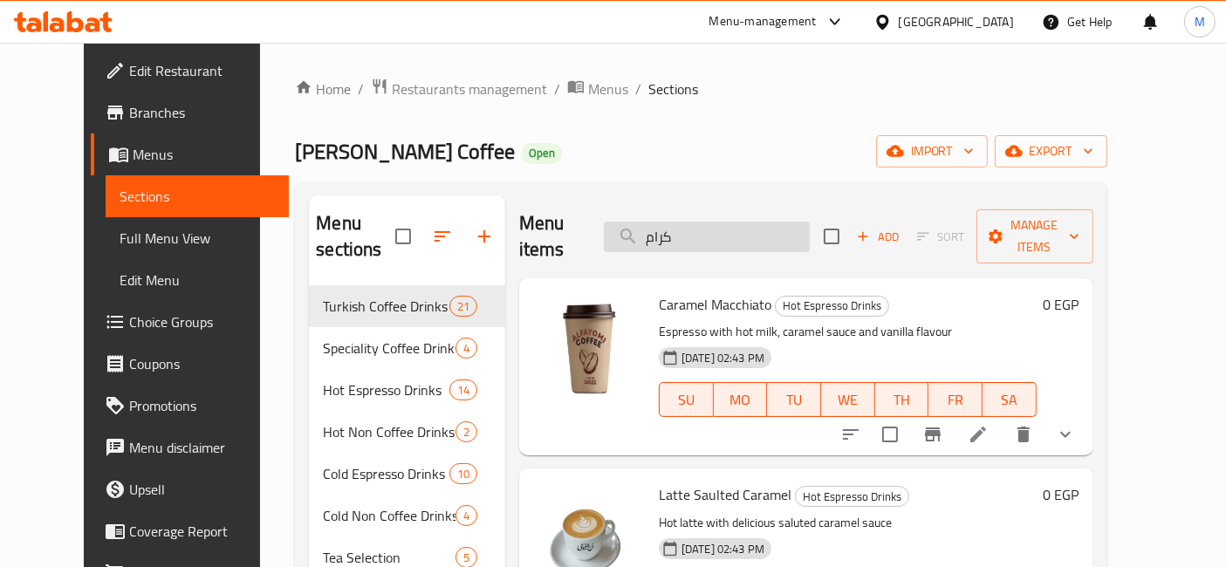
click at [696, 230] on input "كرام" at bounding box center [707, 237] width 206 height 31
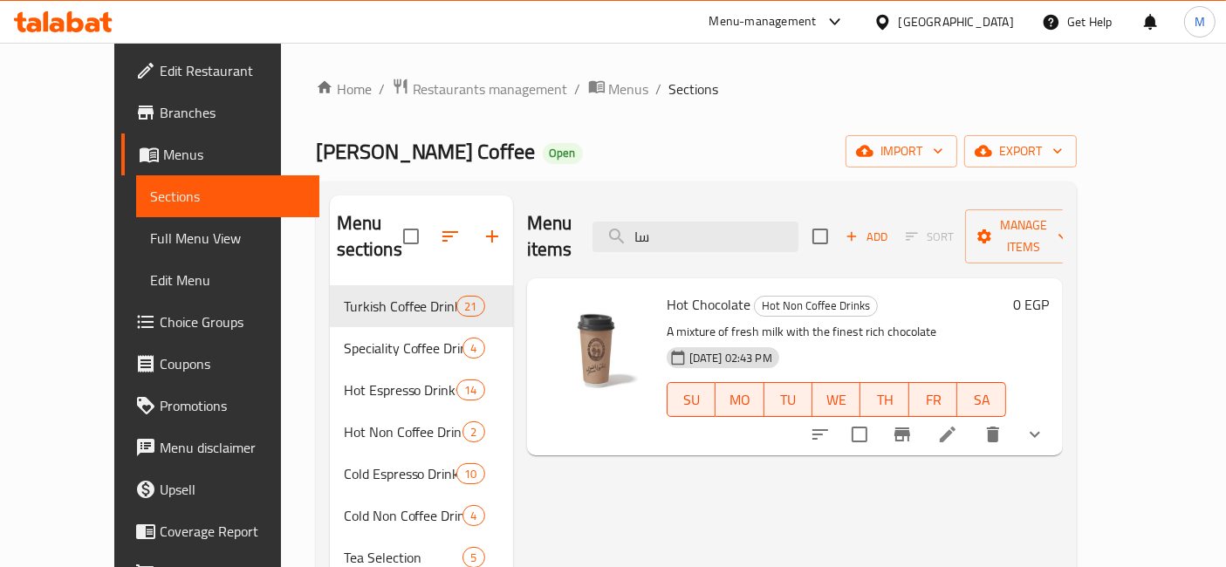
type input "س"
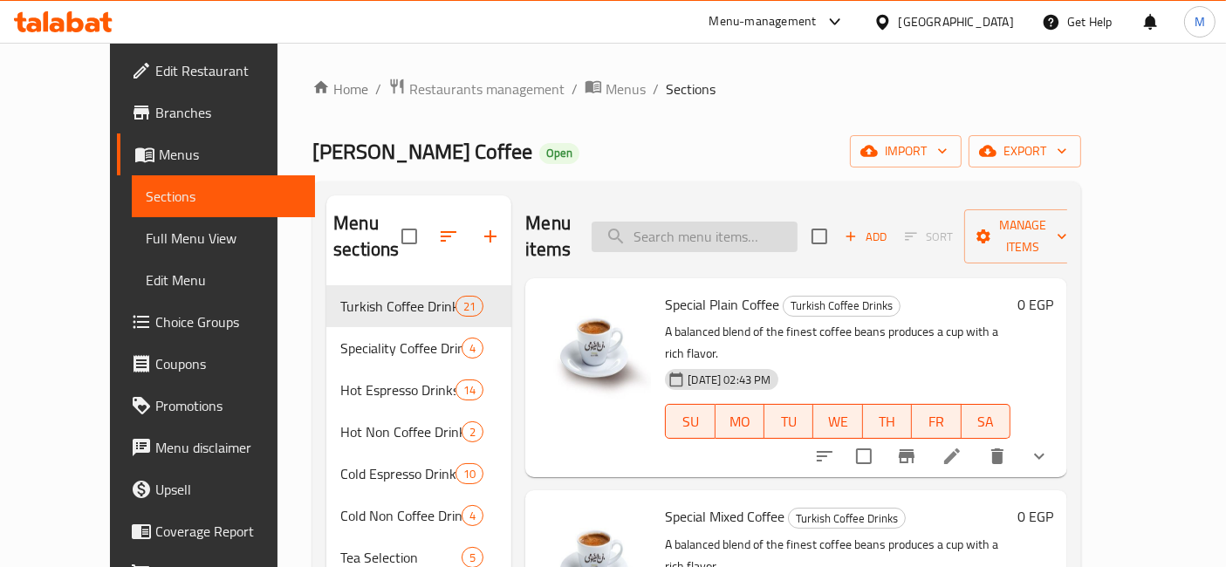
click at [737, 222] on input "search" at bounding box center [695, 237] width 206 height 31
type input "ه"
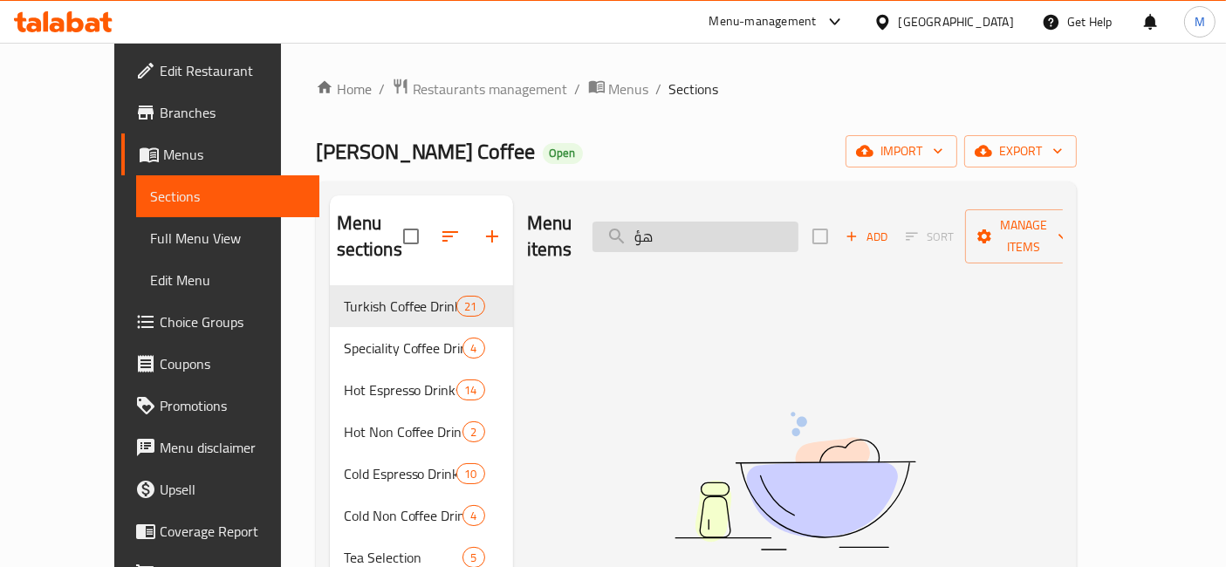
type input "ه"
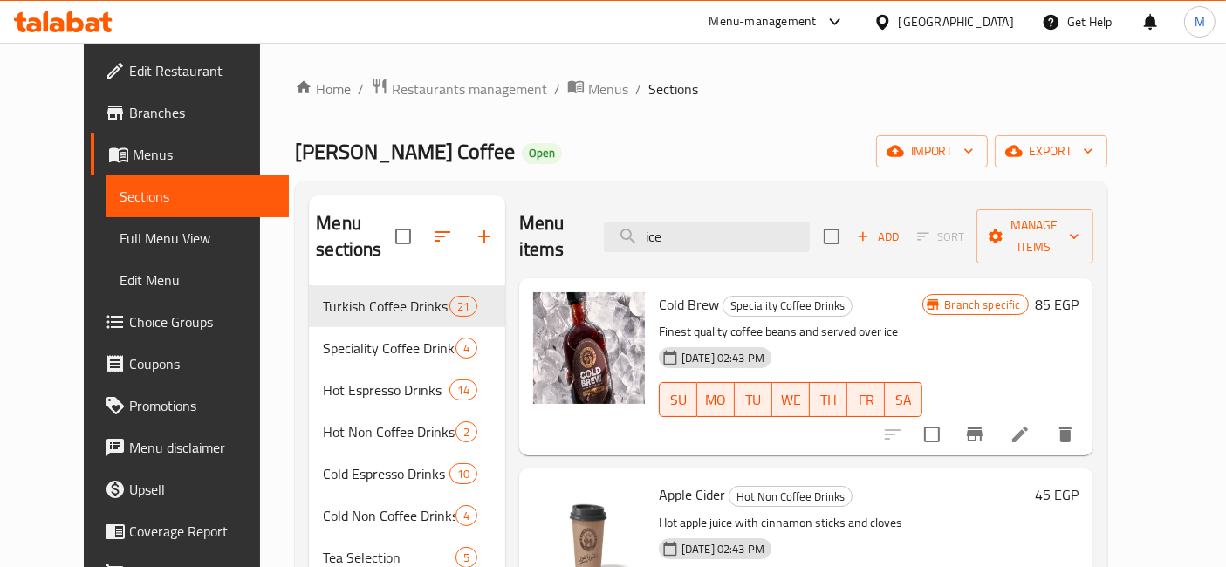
click at [729, 240] on div "Menu items ice Add Sort Manage items" at bounding box center [806, 236] width 574 height 83
click at [724, 230] on input "ice" at bounding box center [707, 237] width 206 height 31
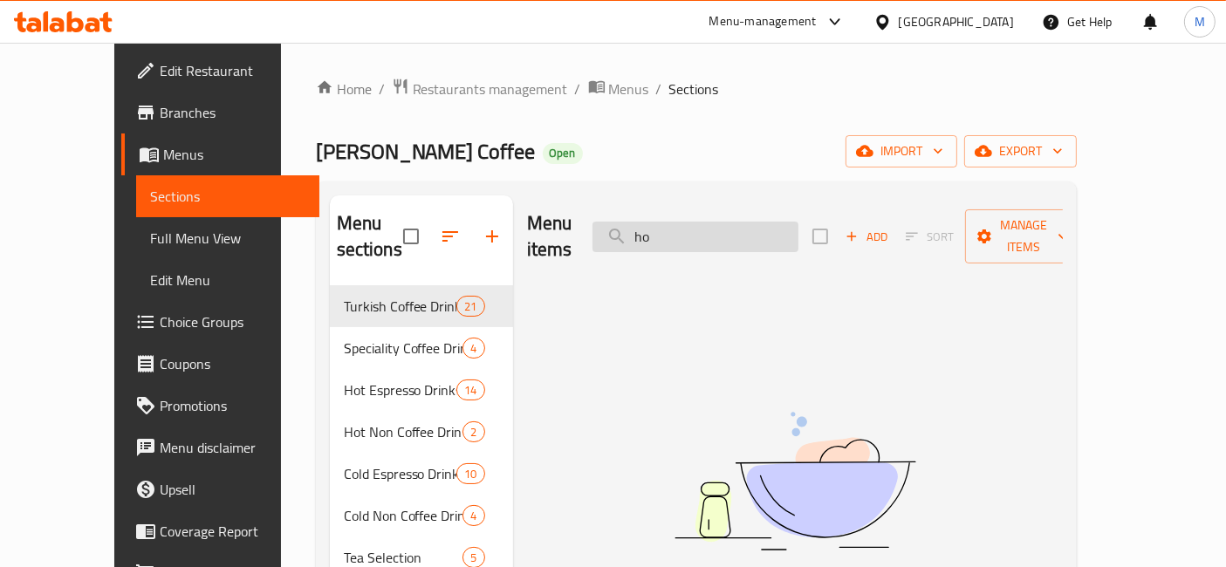
type input "h"
click at [724, 228] on input "شاي اخ" at bounding box center [696, 237] width 206 height 31
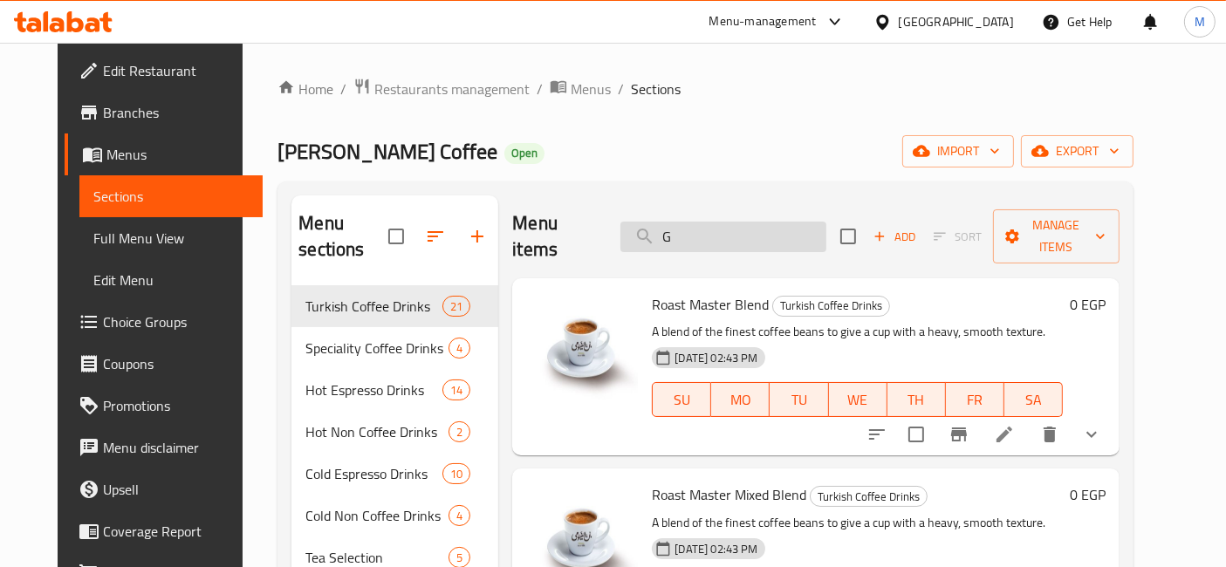
click at [716, 225] on input "G" at bounding box center [723, 237] width 206 height 31
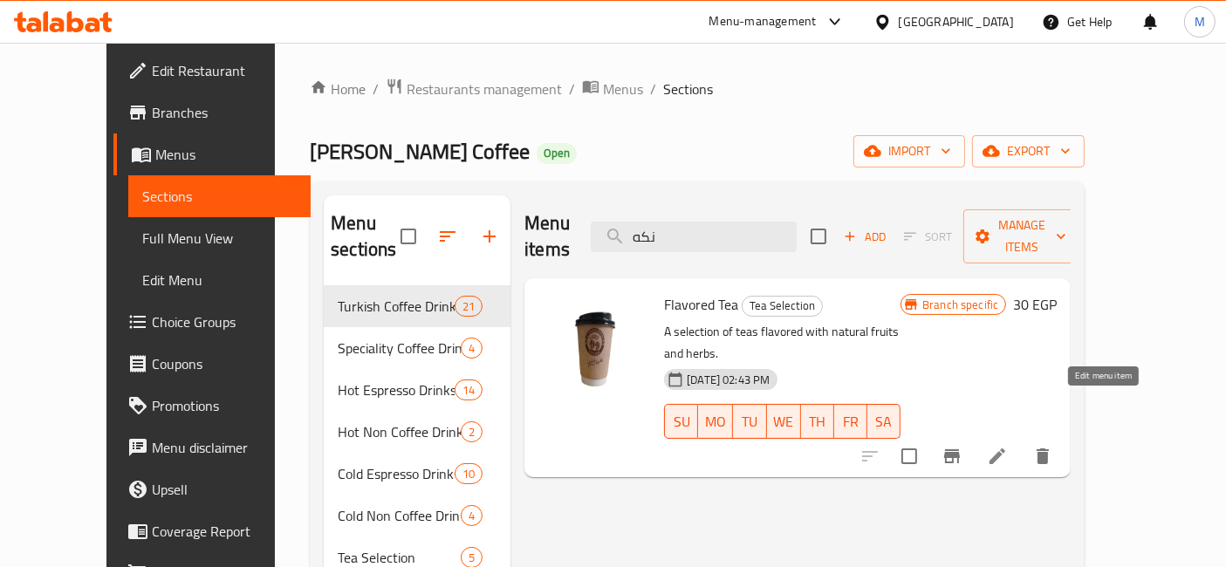
type input "نكه"
click at [1008, 446] on icon at bounding box center [997, 456] width 21 height 21
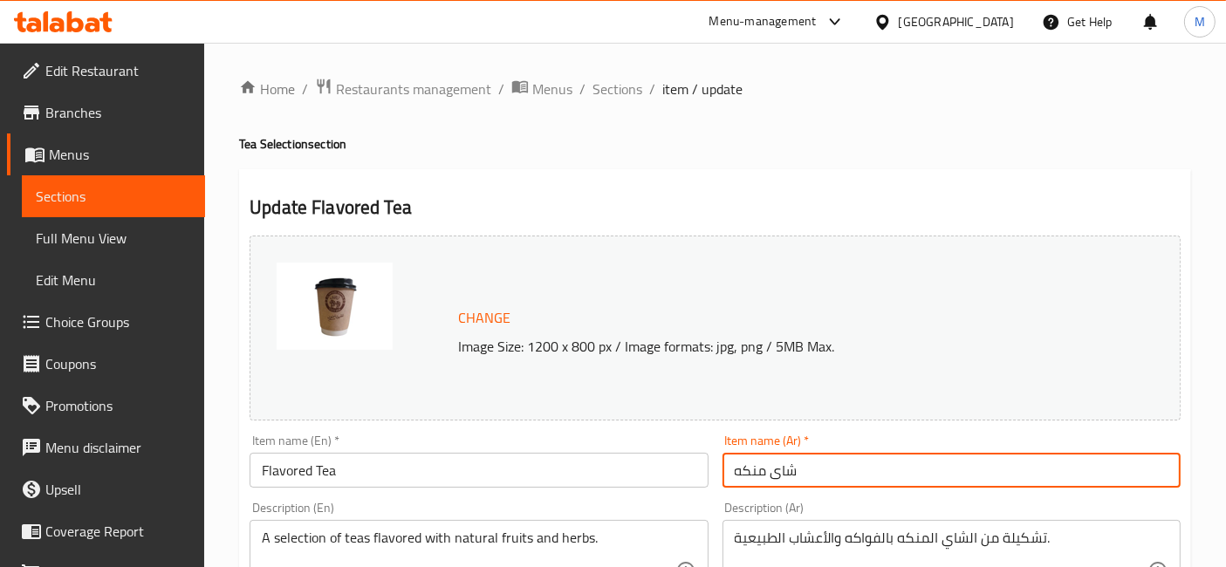
click at [791, 473] on input "شاى منكه" at bounding box center [952, 470] width 458 height 35
paste input "اخضر نعناع"
type input "شاي اخضر نعناع"
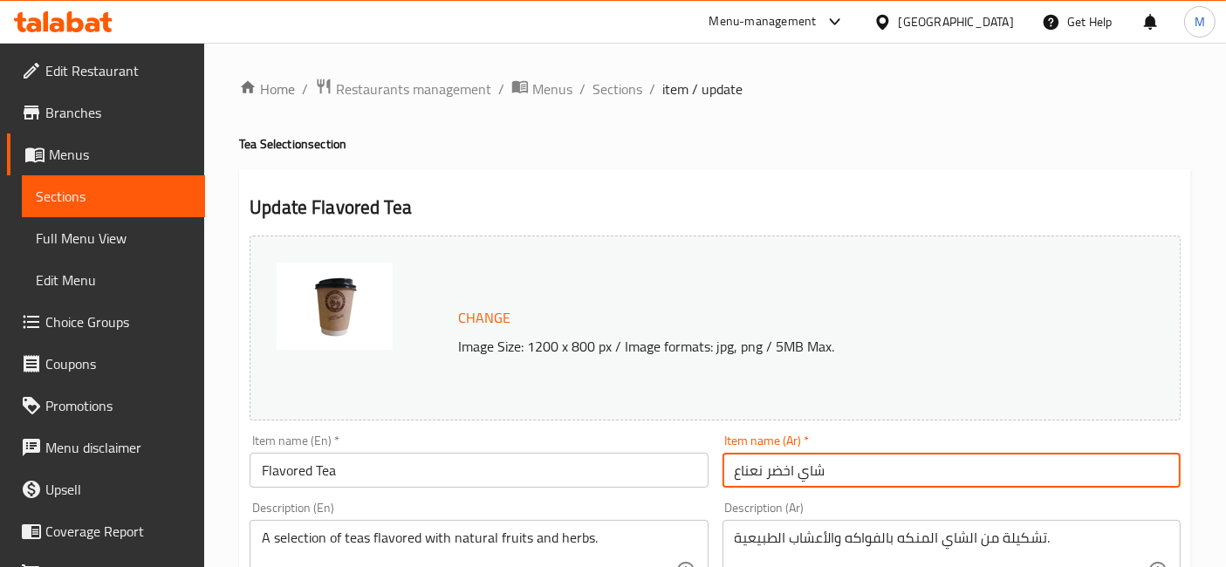
click at [477, 480] on input "Flavored Tea" at bounding box center [479, 470] width 458 height 35
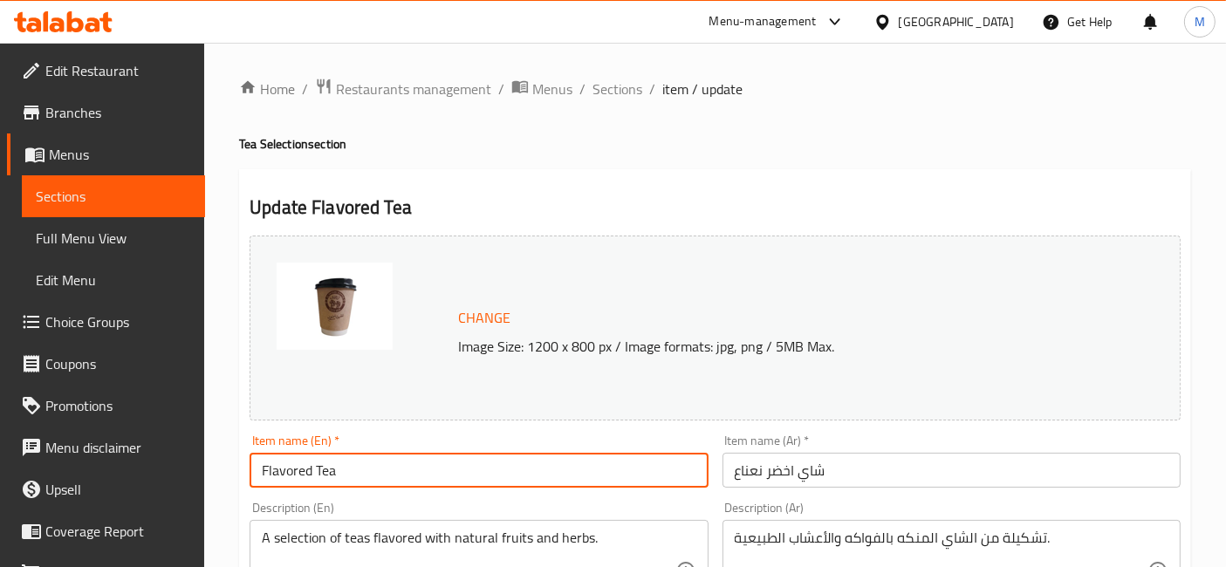
click at [474, 472] on input "Flavored Tea" at bounding box center [479, 470] width 458 height 35
paste input "Green tea with mint"
type input "Green tea with mint"
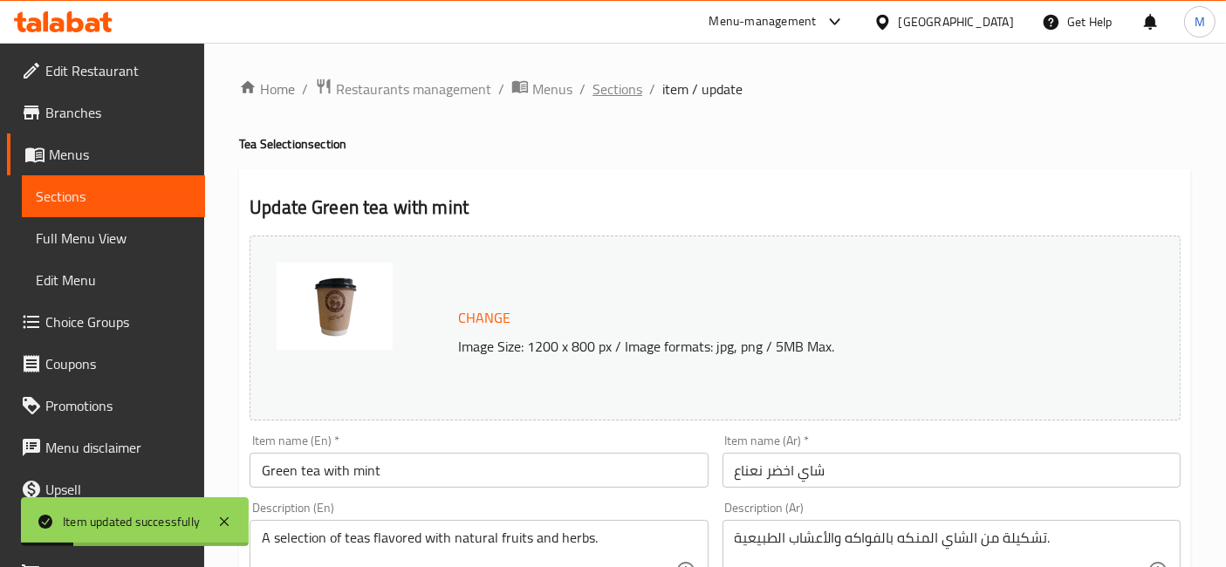
click at [611, 92] on span "Sections" at bounding box center [618, 89] width 50 height 21
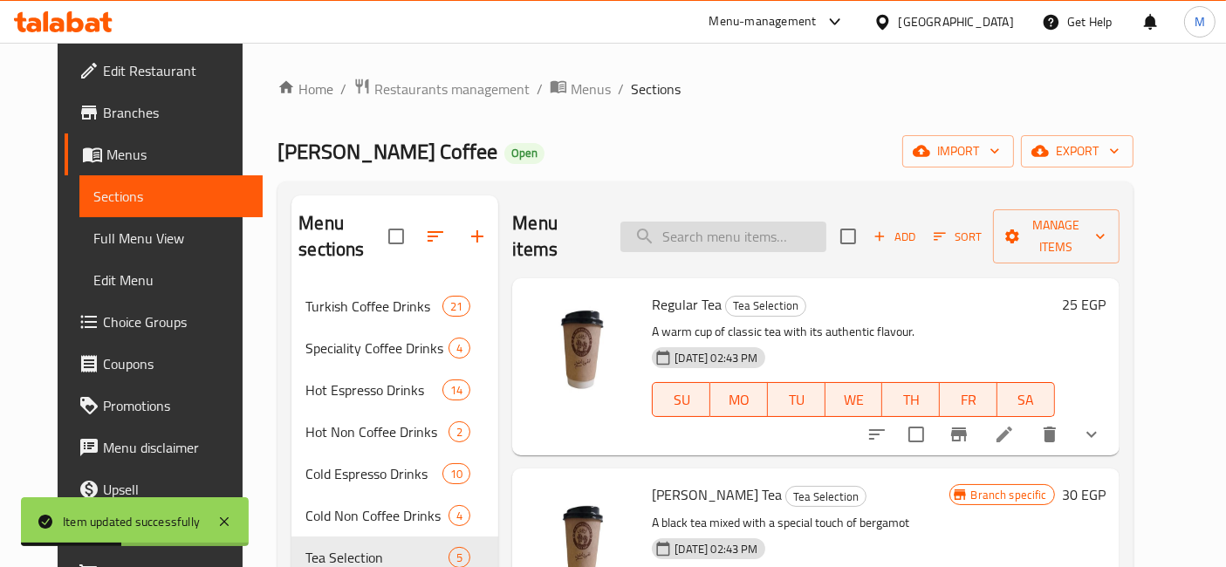
click at [697, 236] on input "search" at bounding box center [723, 237] width 206 height 31
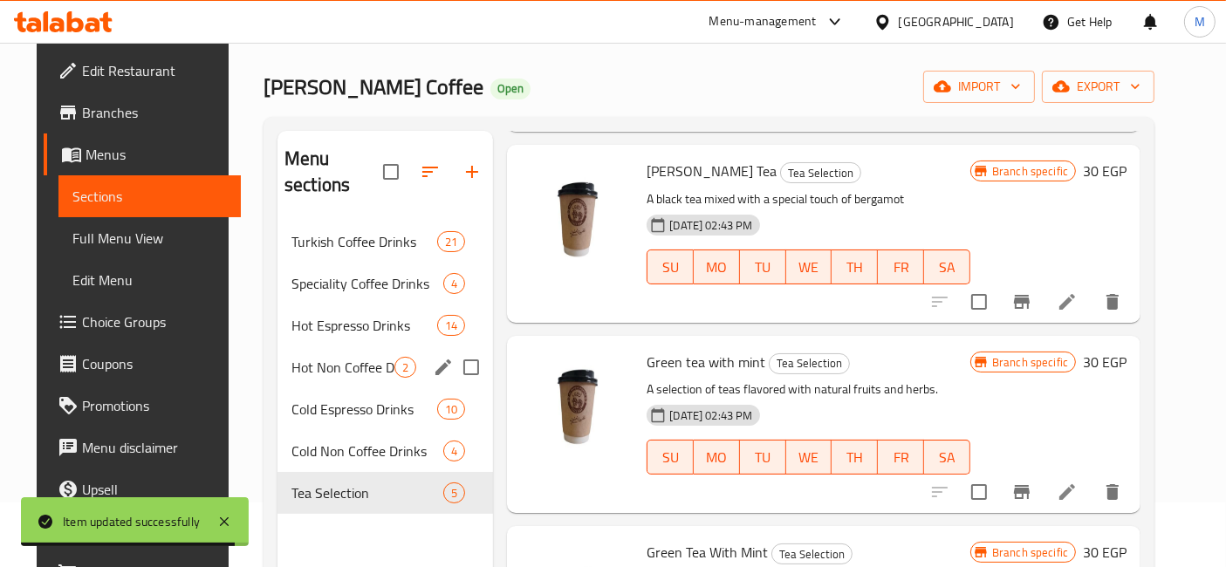
scroll to position [194, 0]
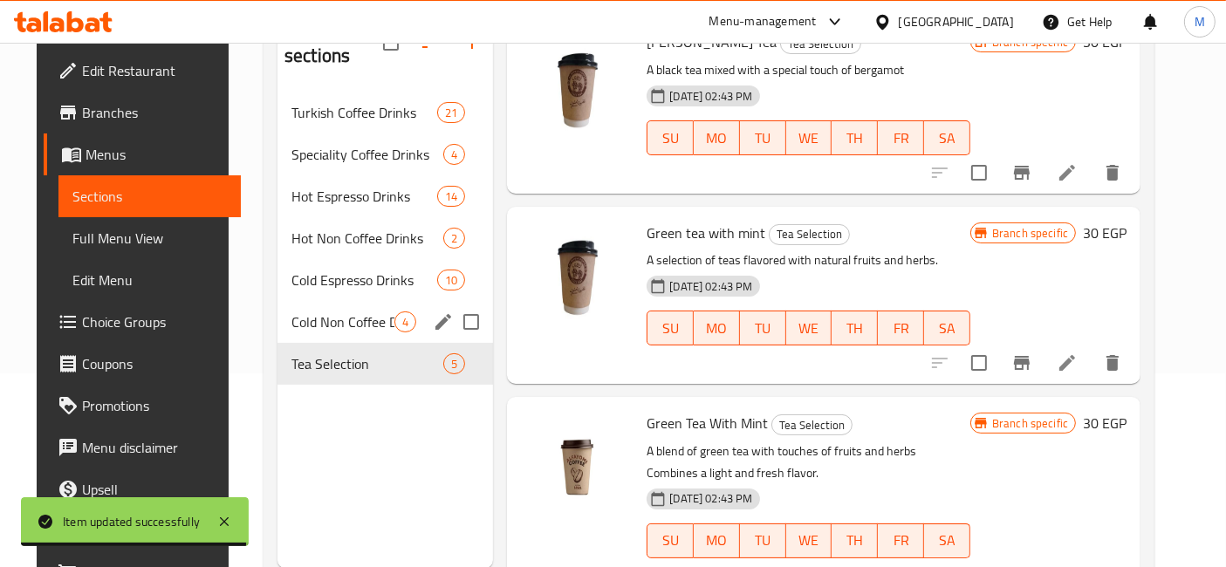
type input "tea"
click at [350, 312] on span "Cold Non Coffee Drinks" at bounding box center [342, 322] width 103 height 21
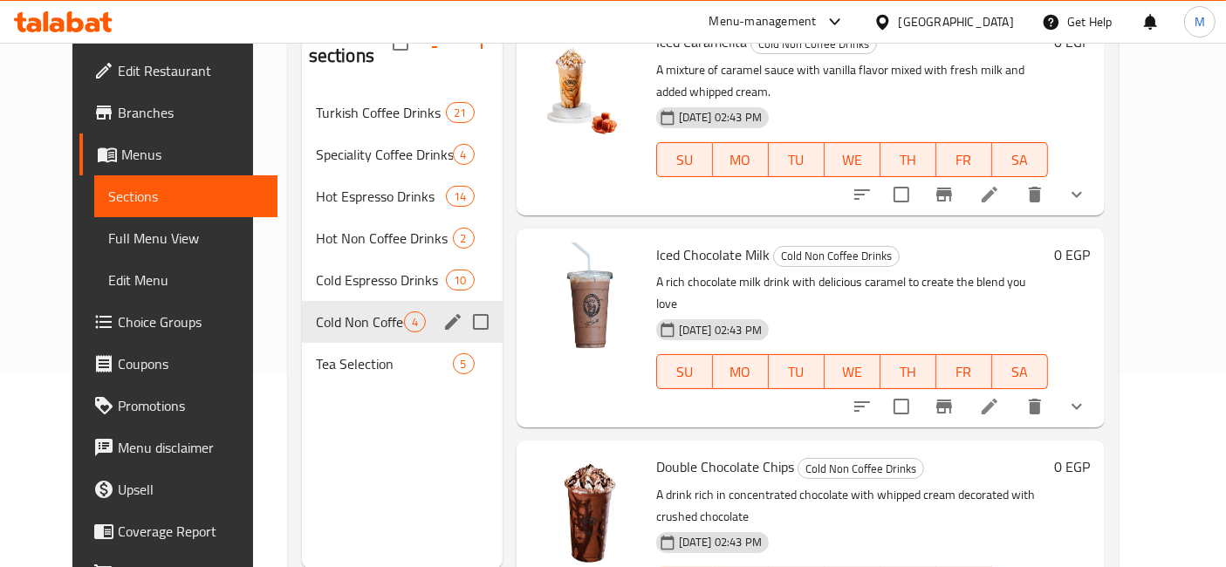
click at [353, 315] on div "Cold Non Coffee Drinks 4" at bounding box center [402, 322] width 201 height 42
click at [364, 353] on span "Tea Selection" at bounding box center [360, 363] width 88 height 21
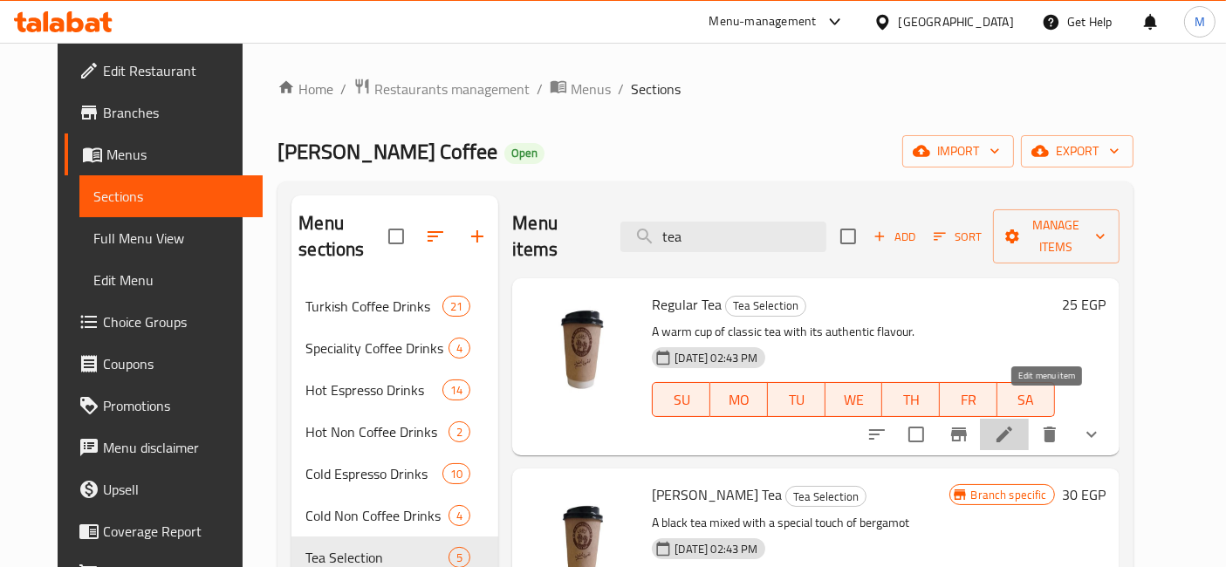
click at [1015, 424] on icon at bounding box center [1004, 434] width 21 height 21
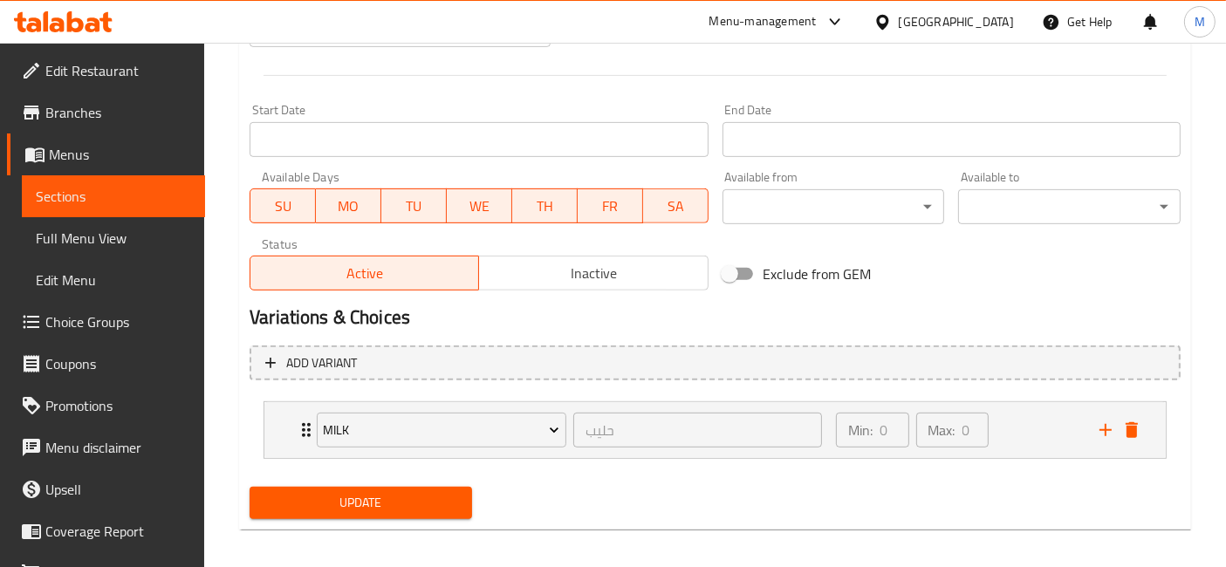
scroll to position [717, 0]
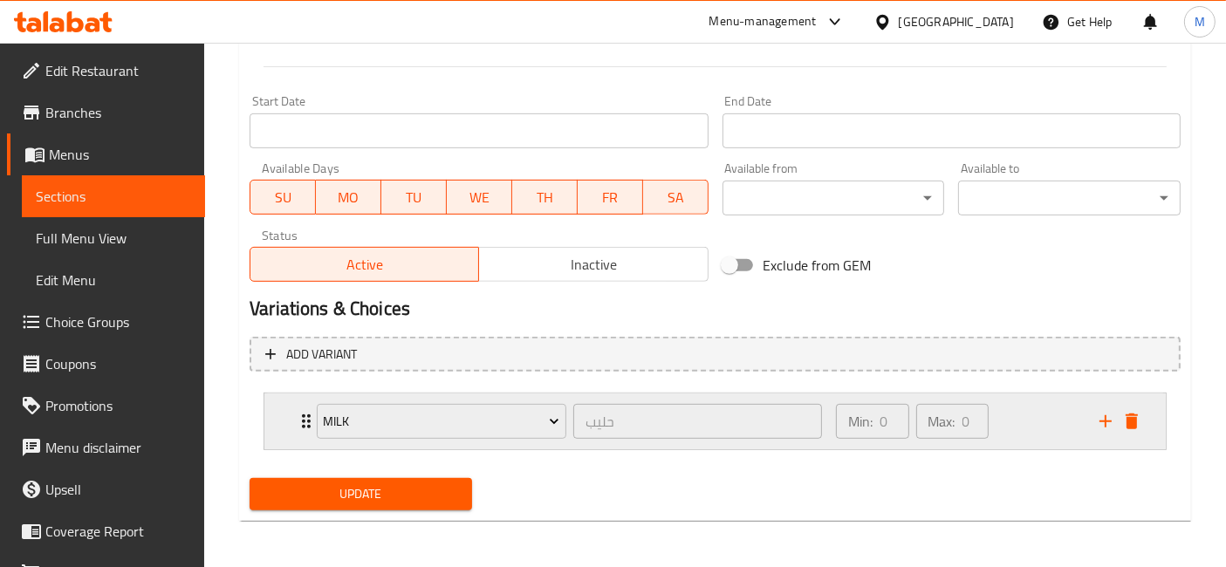
click at [278, 422] on div "Milk حليب ​ Min: 0 ​ Max: 0 ​" at bounding box center [714, 422] width 901 height 56
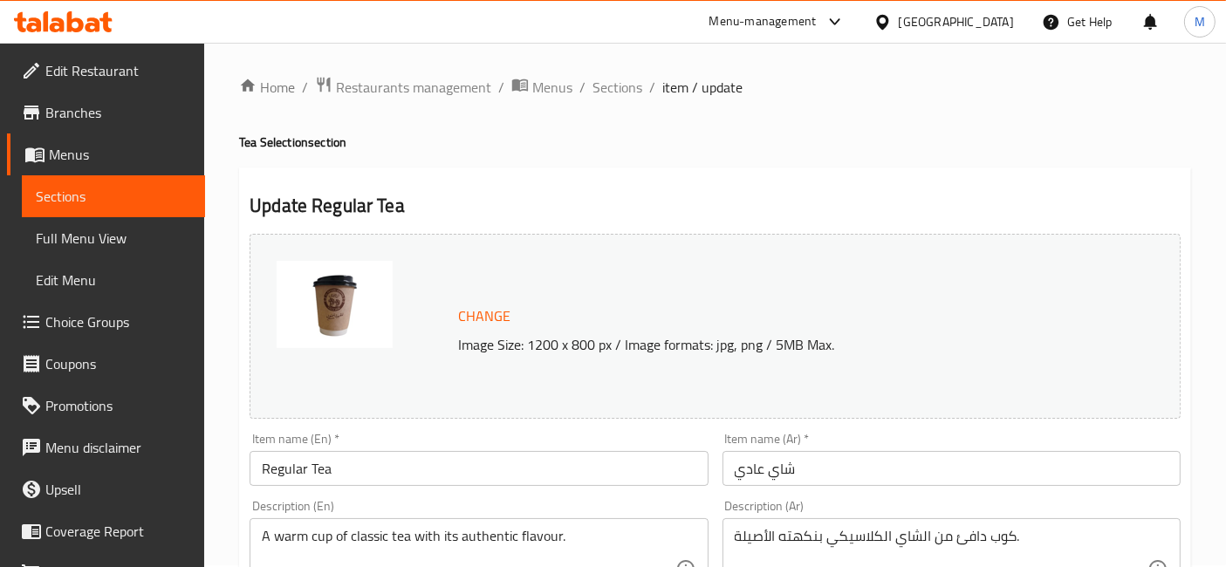
scroll to position [0, 0]
click at [608, 79] on span "Sections" at bounding box center [618, 89] width 50 height 21
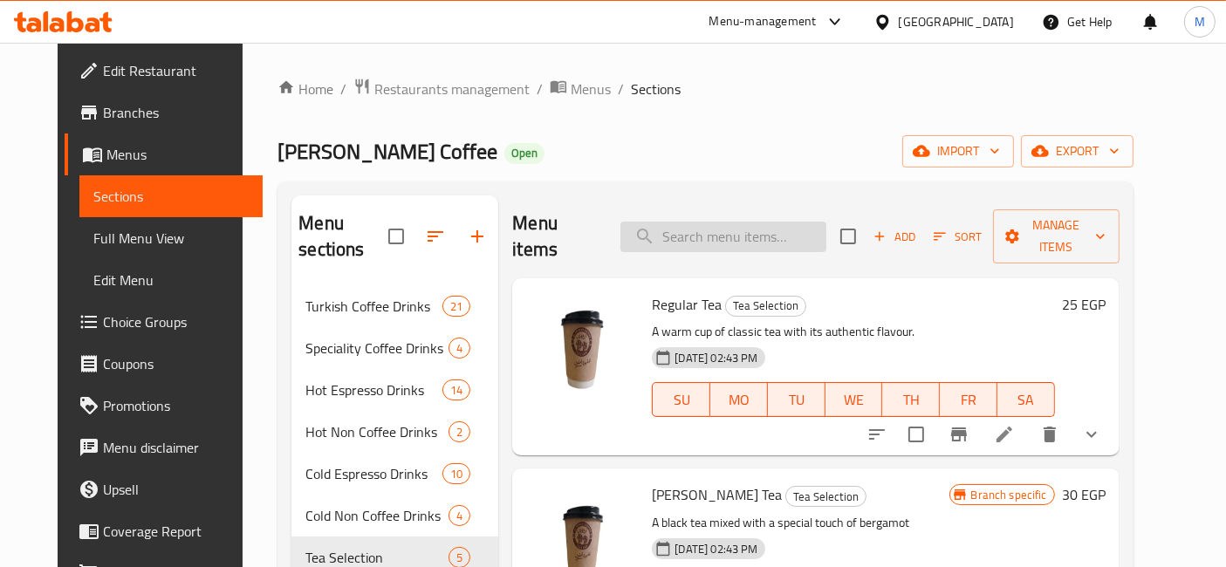
click at [701, 230] on input "search" at bounding box center [723, 237] width 206 height 31
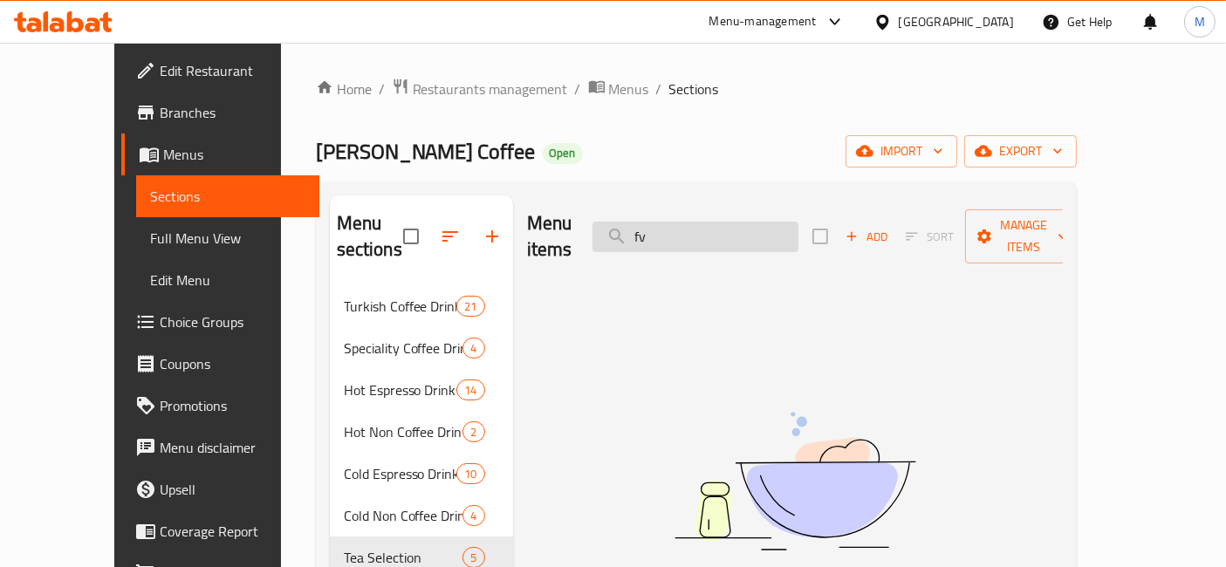
type input "f"
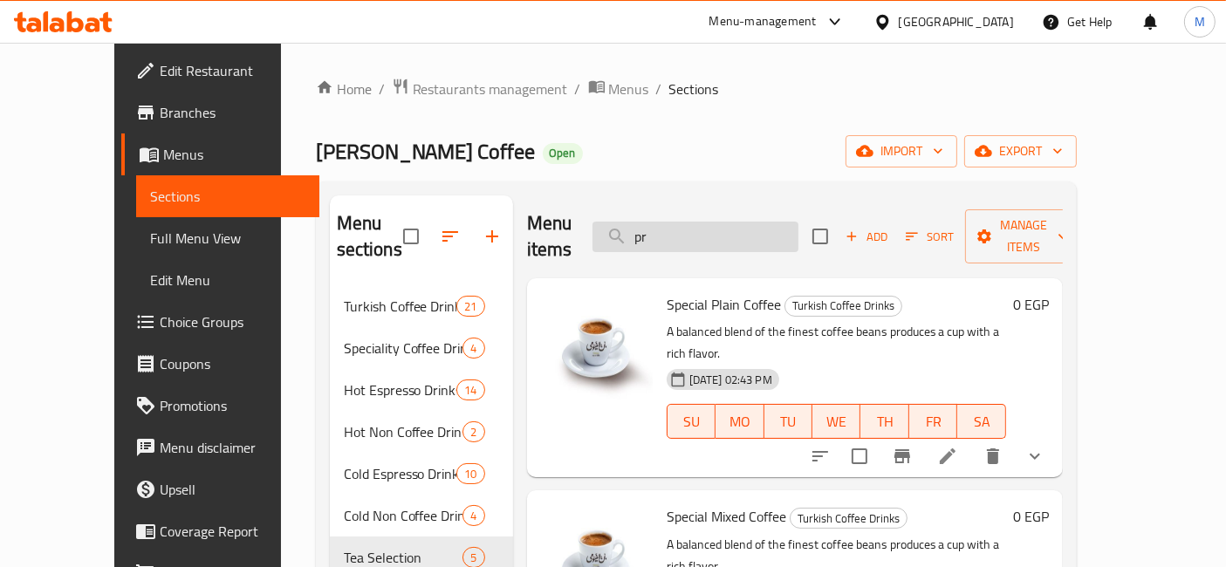
type input "p"
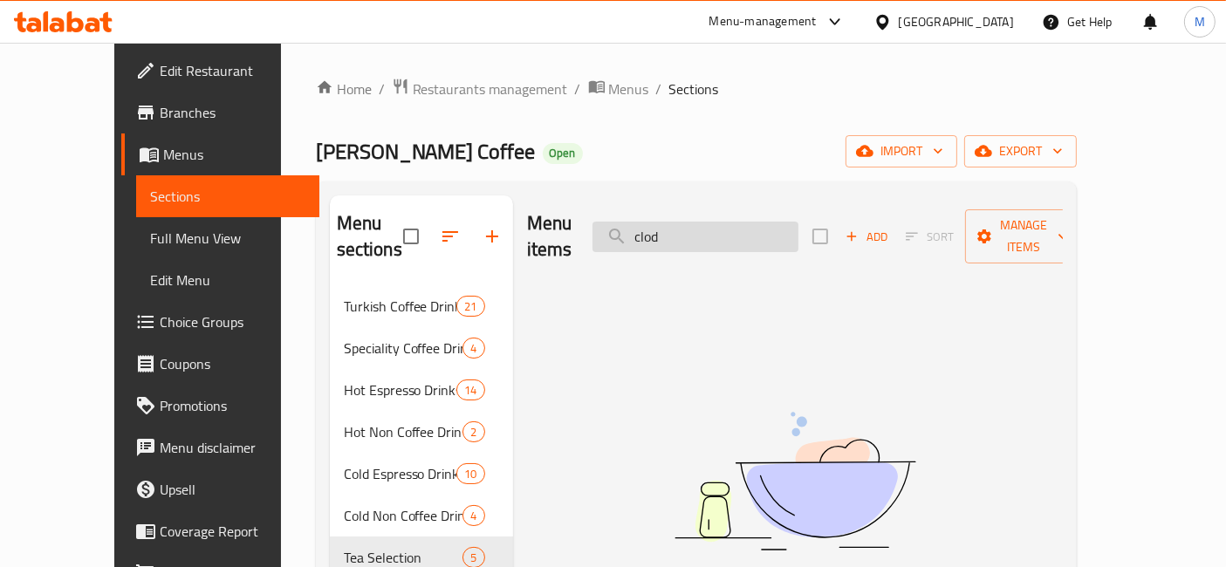
click at [701, 230] on input "clod" at bounding box center [696, 237] width 206 height 31
type input "b"
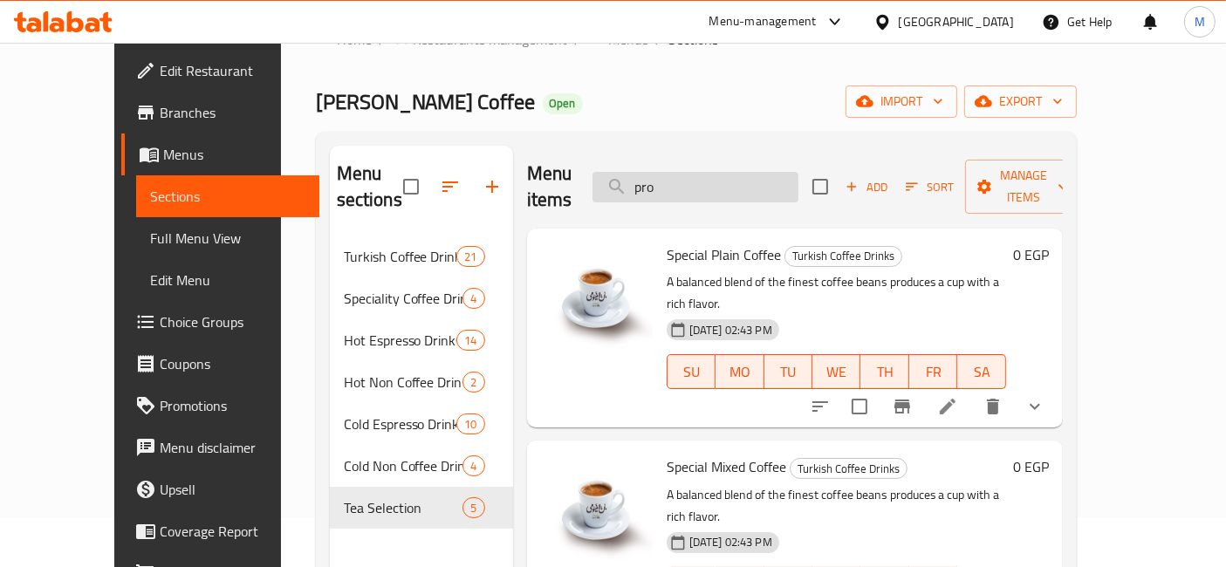
click at [722, 185] on input "pro" at bounding box center [696, 187] width 206 height 31
type input ";"
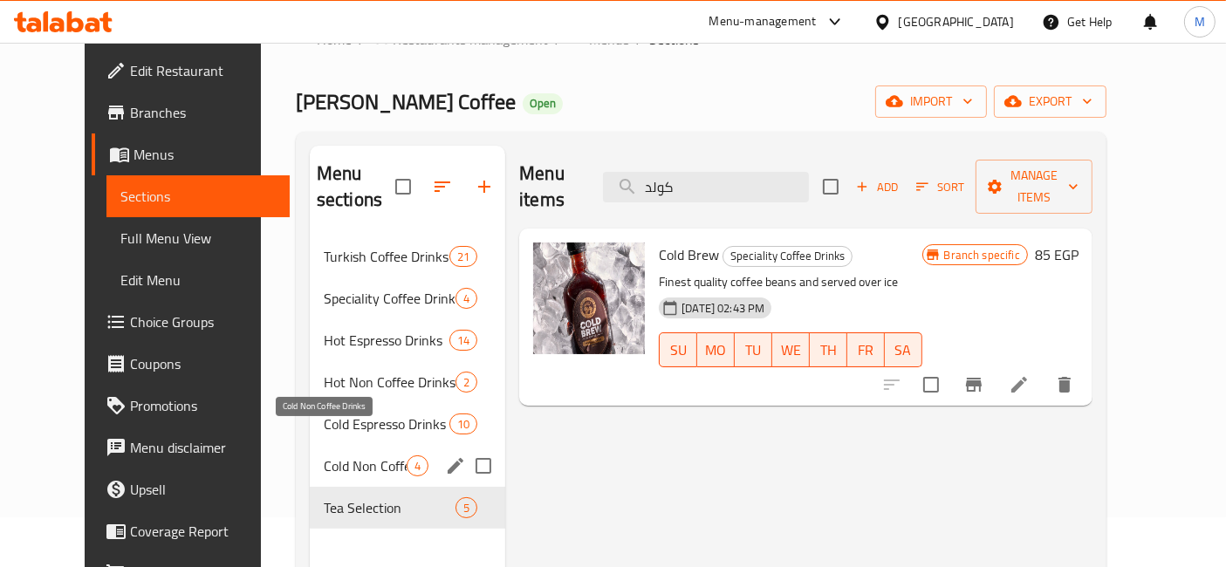
type input "كولد"
click at [343, 456] on span "Cold Non Coffee Drinks" at bounding box center [365, 466] width 83 height 21
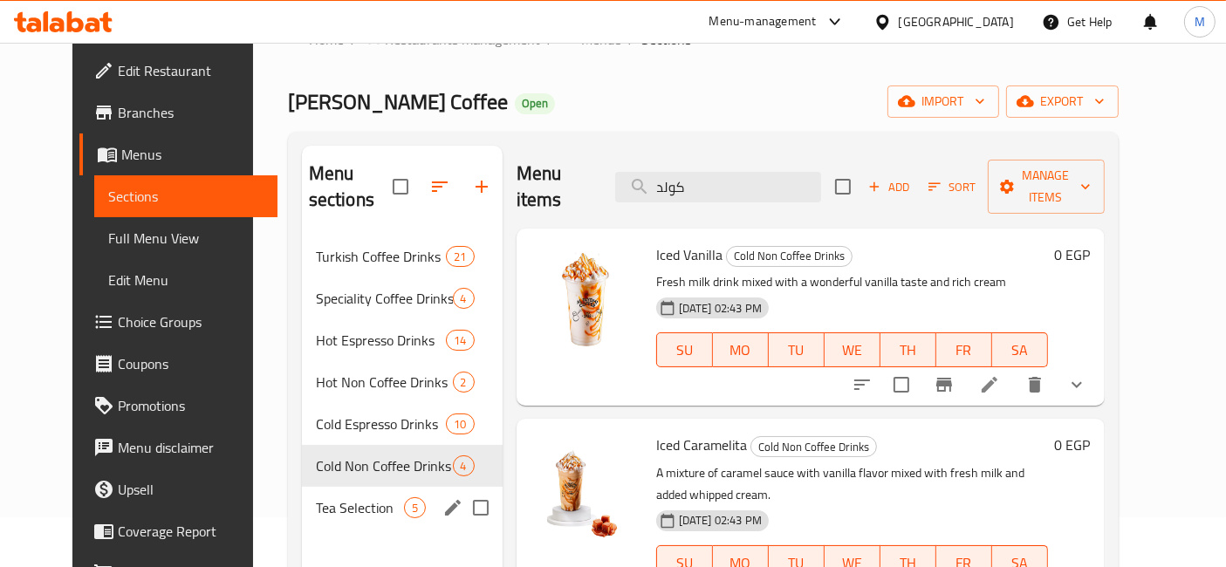
click at [367, 497] on span "Tea Selection" at bounding box center [360, 507] width 88 height 21
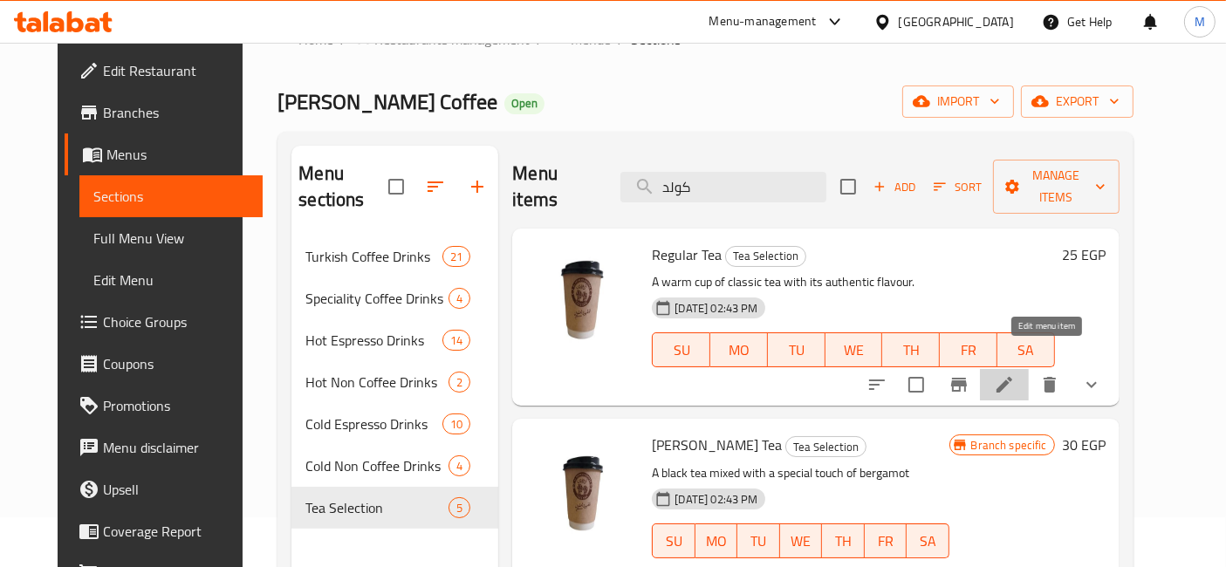
click at [1015, 374] on icon at bounding box center [1004, 384] width 21 height 21
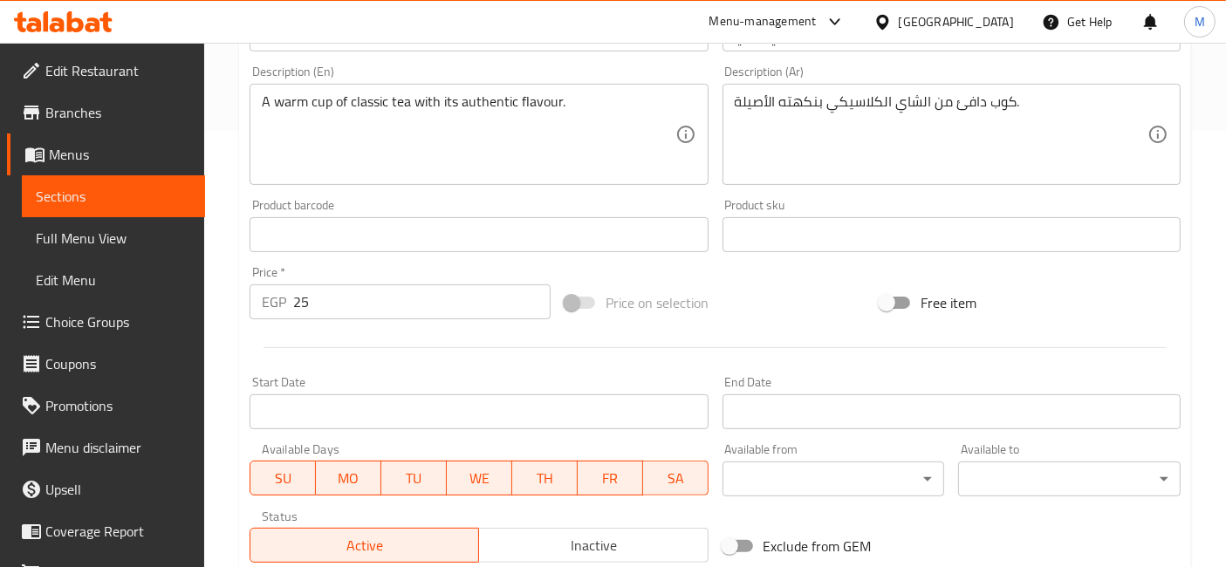
scroll to position [678, 0]
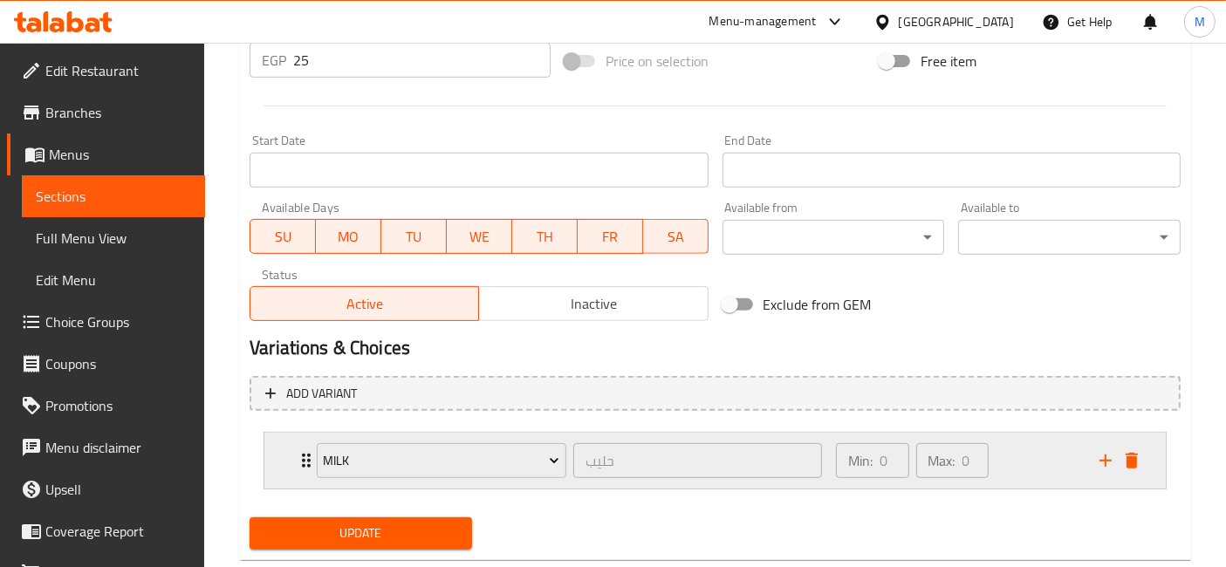
click at [299, 452] on icon "Expand" at bounding box center [306, 460] width 21 height 21
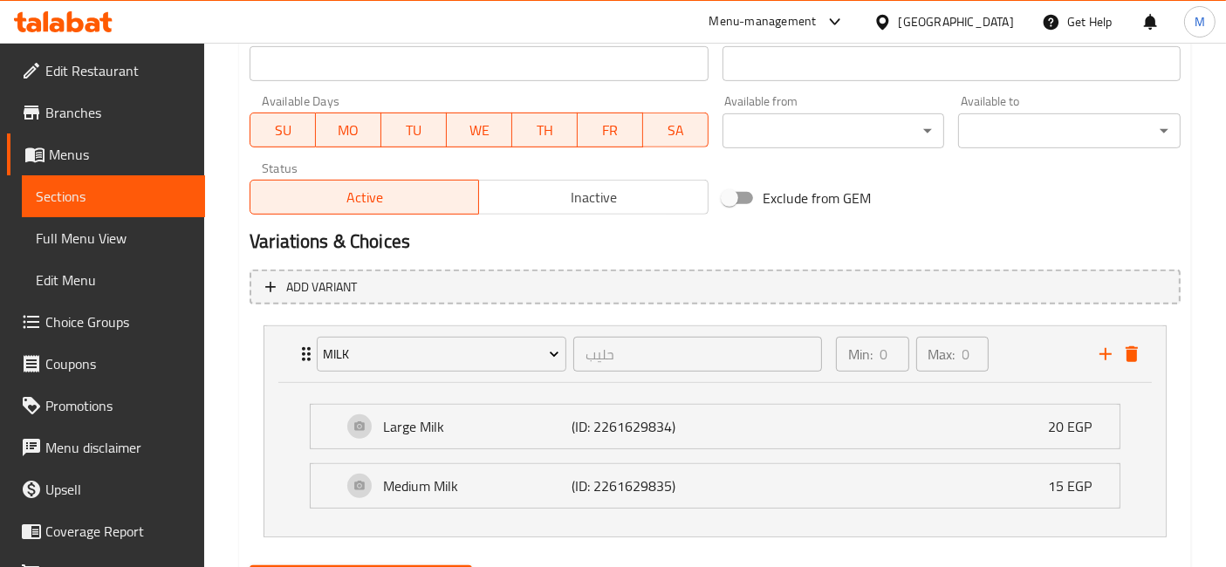
scroll to position [867, 0]
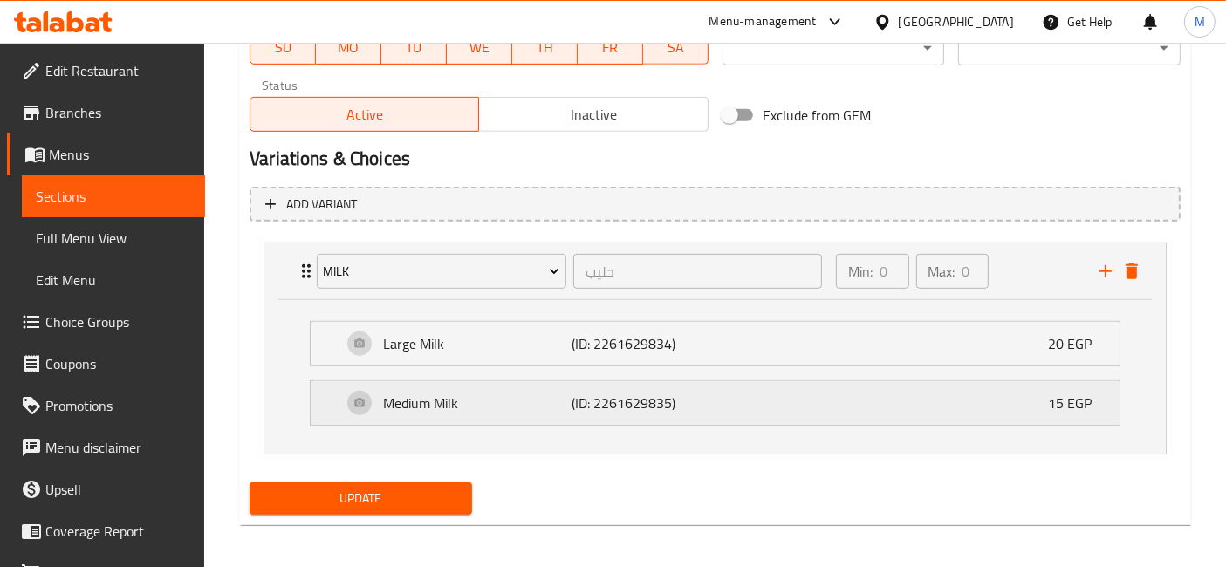
click at [1045, 405] on div "Medium Milk (ID: 2261629835) 15 EGP" at bounding box center [720, 403] width 757 height 44
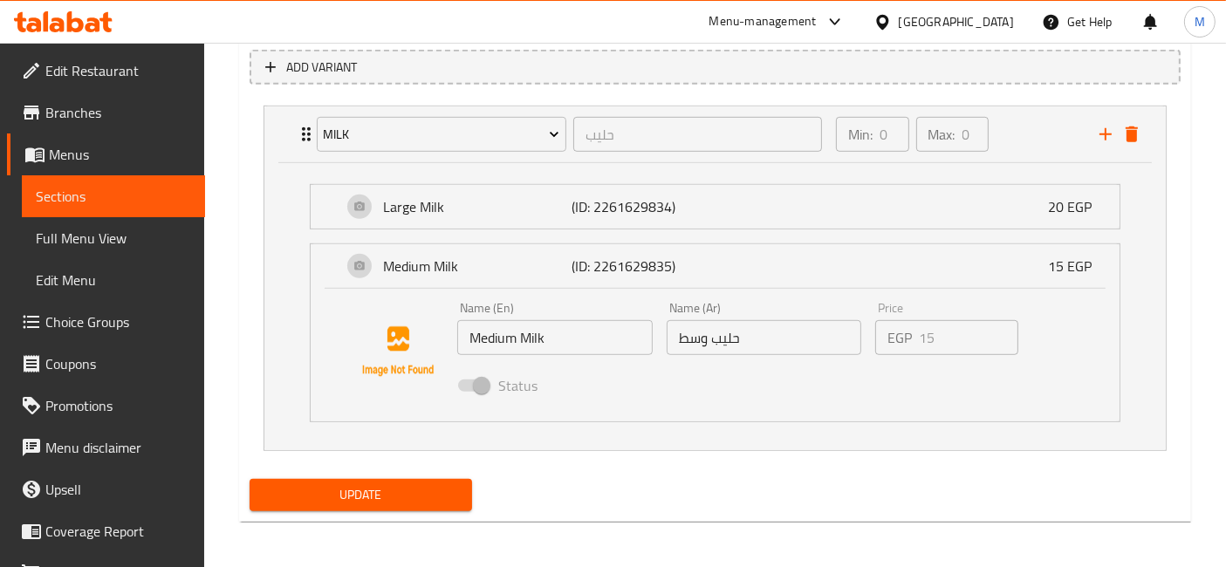
scroll to position [1004, 0]
click at [1135, 127] on icon "delete" at bounding box center [1132, 135] width 12 height 16
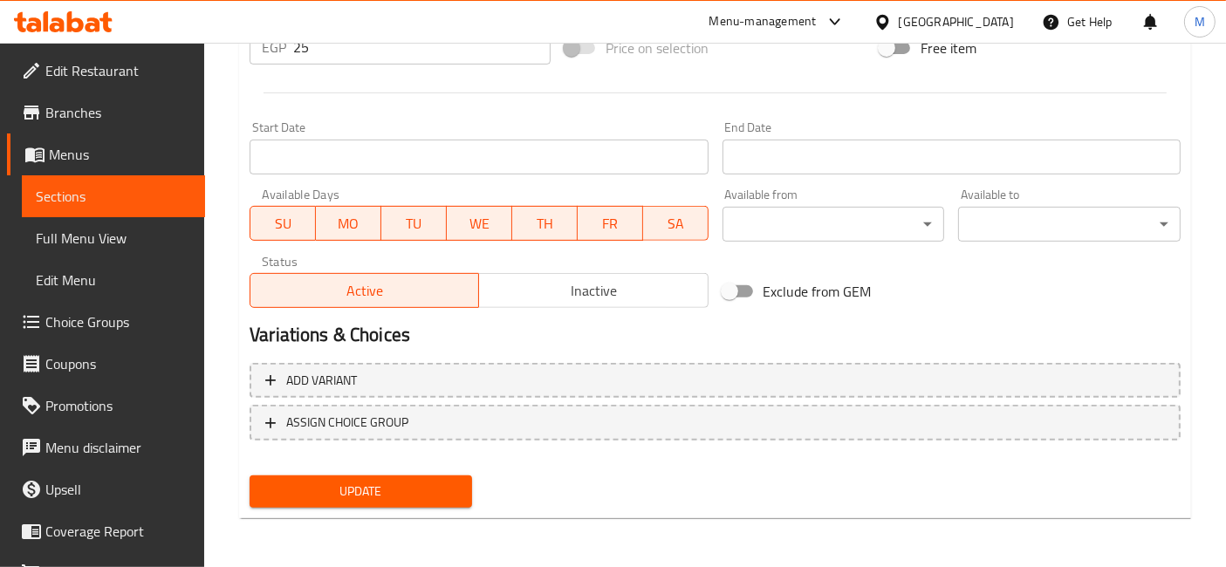
scroll to position [689, 0]
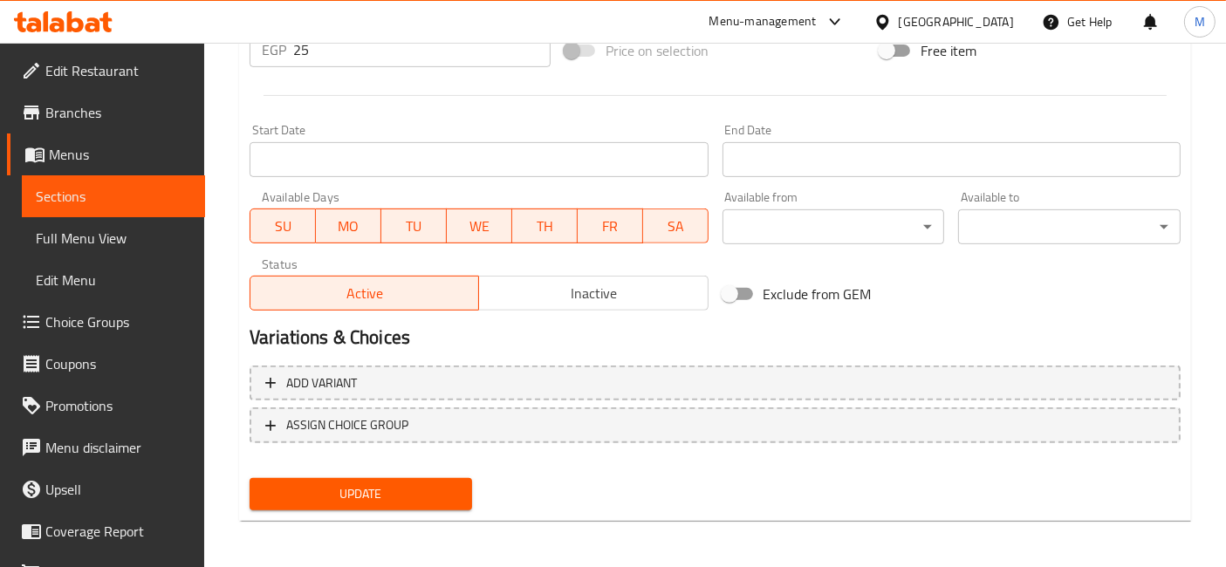
click at [347, 512] on div "Update" at bounding box center [361, 494] width 236 height 46
click at [341, 504] on button "Update" at bounding box center [361, 494] width 223 height 32
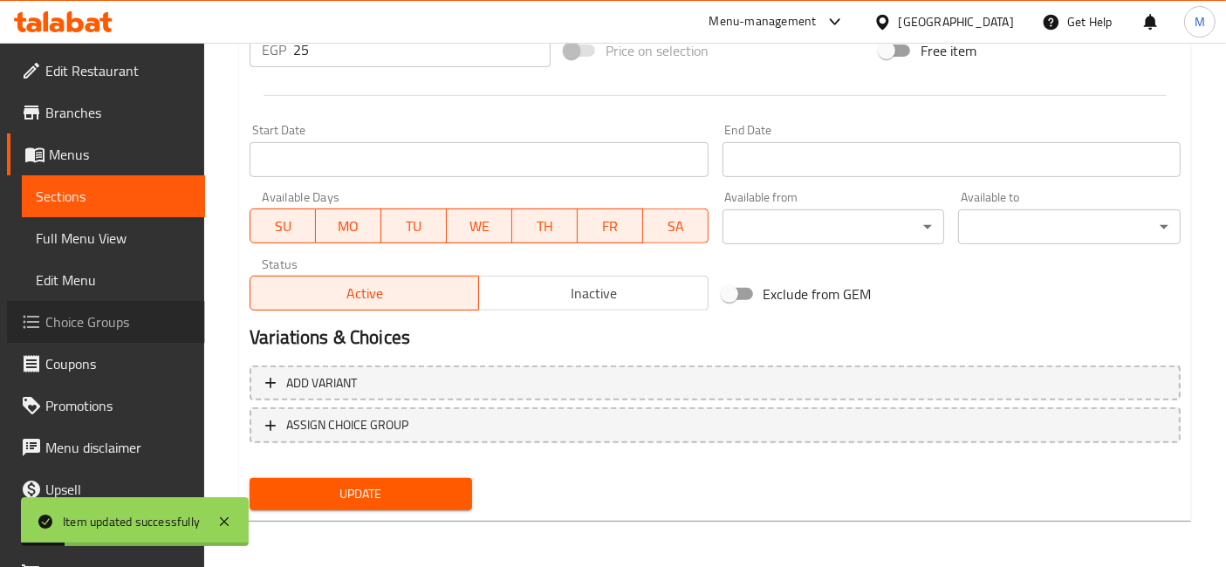
click at [120, 332] on span "Choice Groups" at bounding box center [118, 322] width 146 height 21
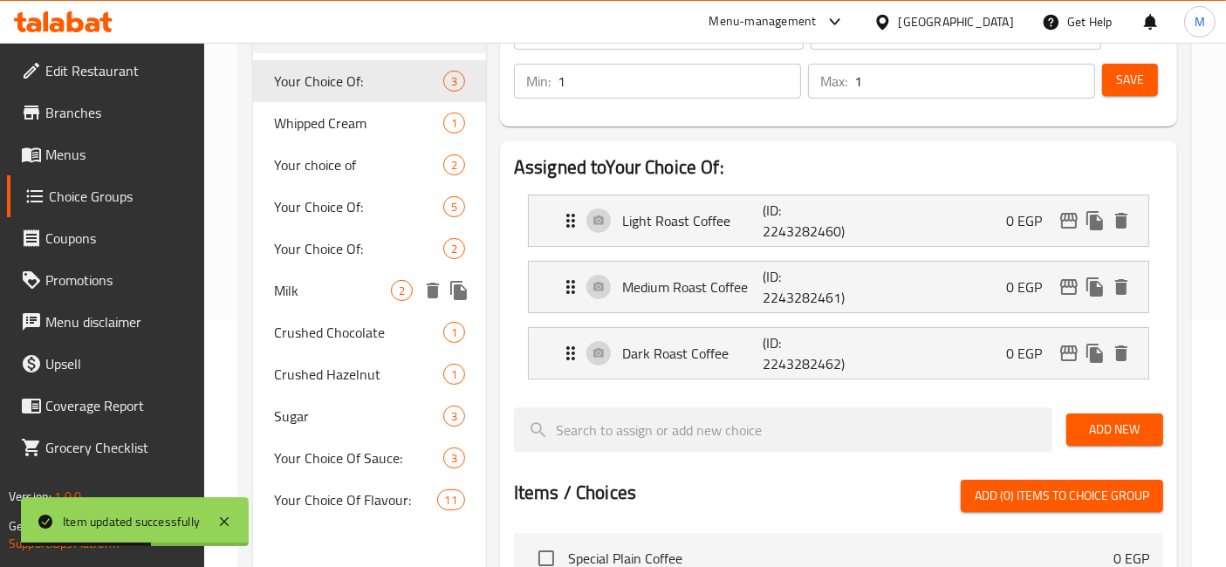
click at [321, 290] on span "Milk" at bounding box center [332, 290] width 117 height 21
type input "Milk"
type input "حليب"
type input "0"
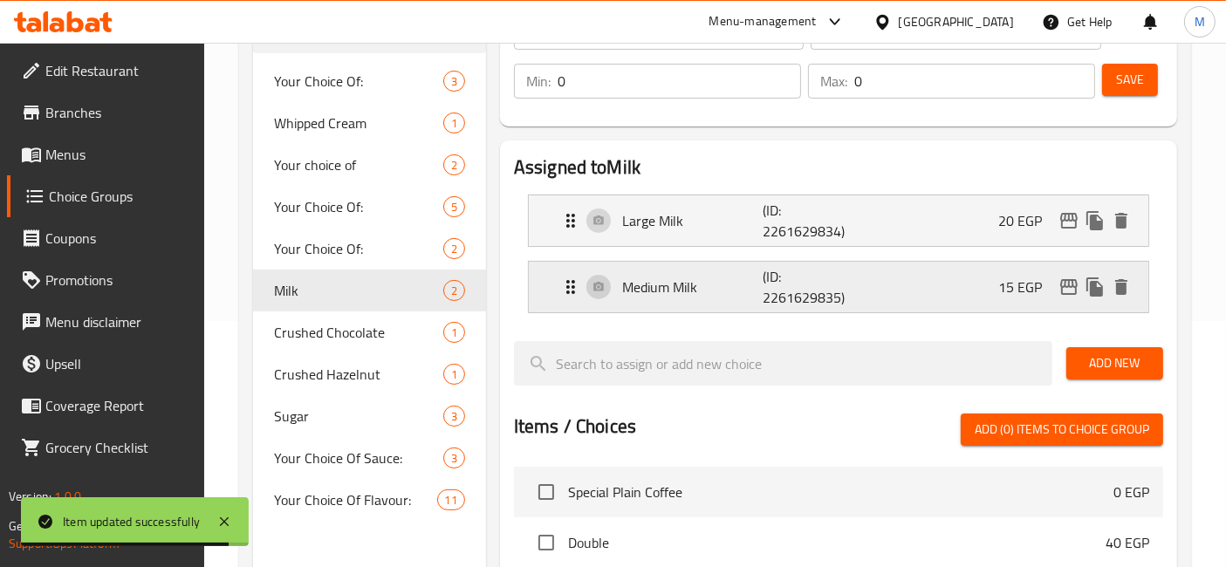
click at [947, 278] on div "Medium Milk (ID: 2261629835) 15 EGP" at bounding box center [843, 287] width 567 height 51
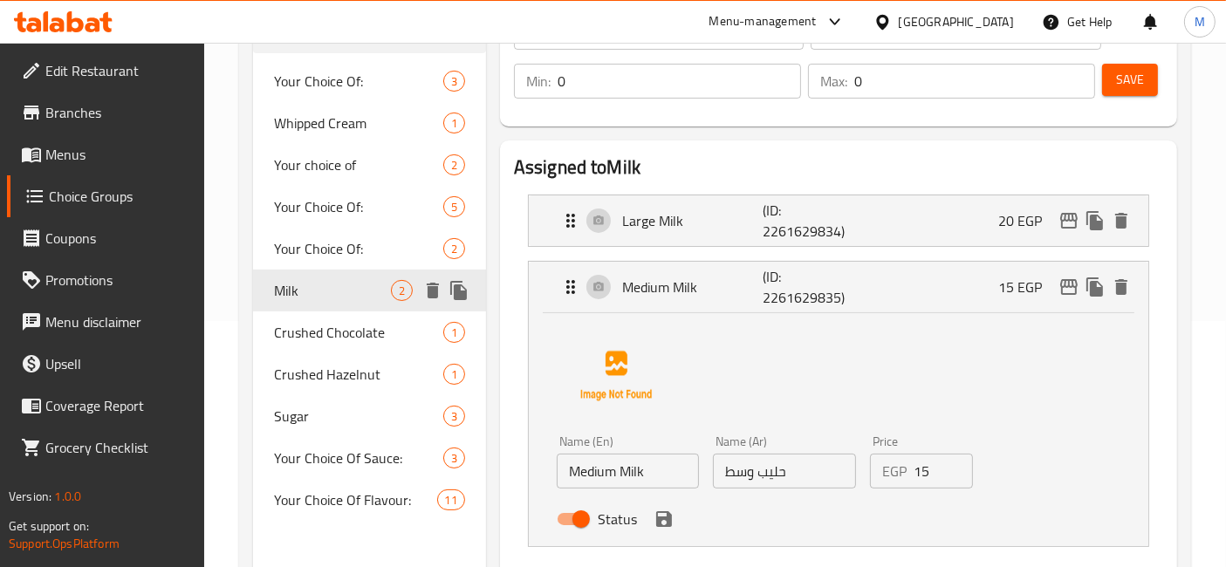
click at [461, 296] on icon "duplicate" at bounding box center [458, 290] width 17 height 19
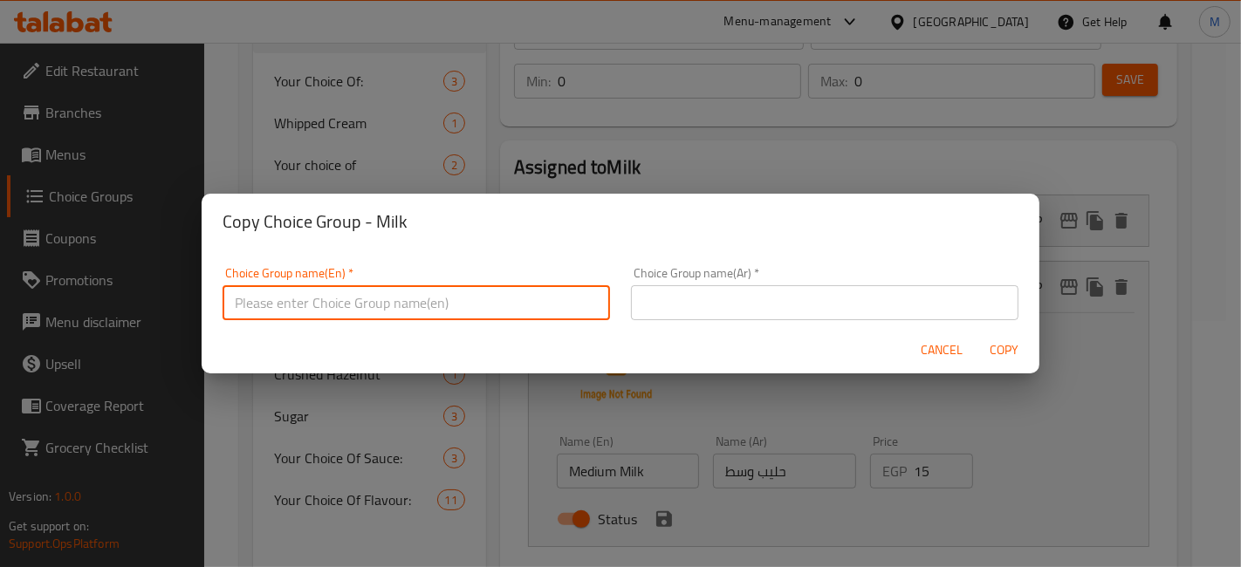
click at [461, 296] on input "text" at bounding box center [416, 302] width 387 height 35
type input "’"
type input "m"
type input "Milk."
click at [699, 310] on input "text" at bounding box center [824, 302] width 387 height 35
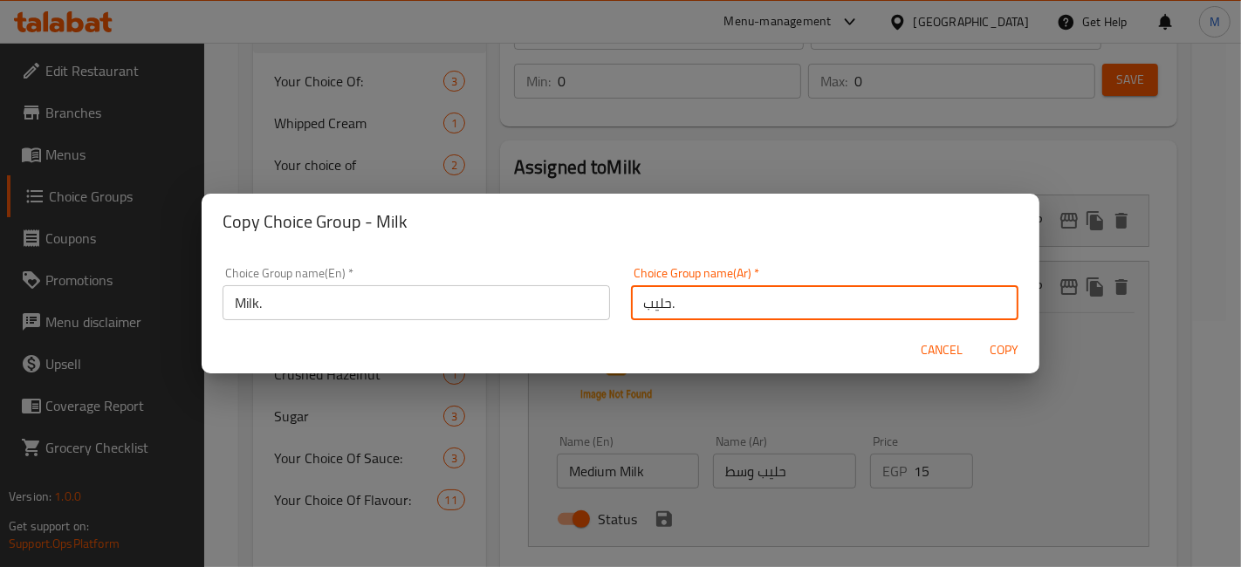
type input "حليب."
click at [992, 339] on span "Copy" at bounding box center [1004, 350] width 42 height 22
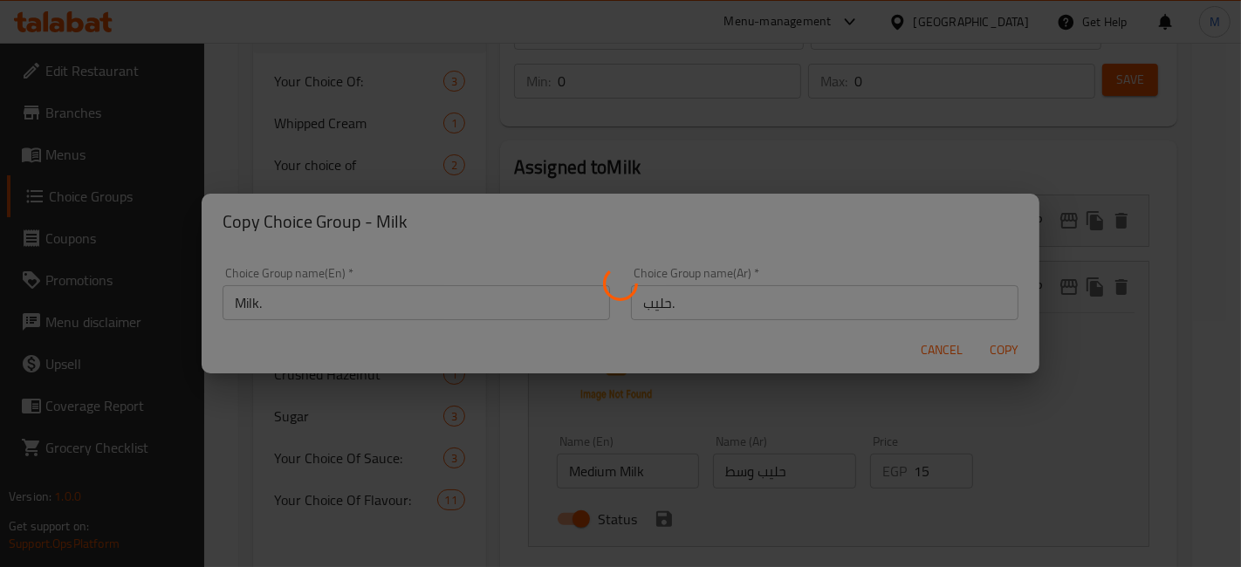
type input "Milk."
type input "حليب."
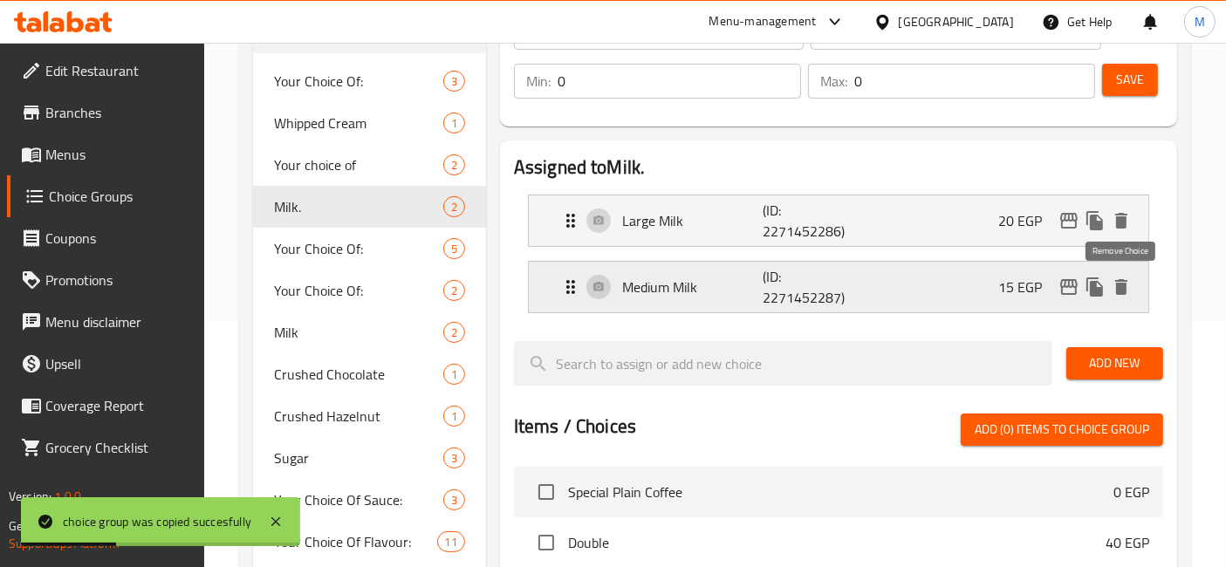
click at [1123, 292] on icon "delete" at bounding box center [1121, 287] width 12 height 16
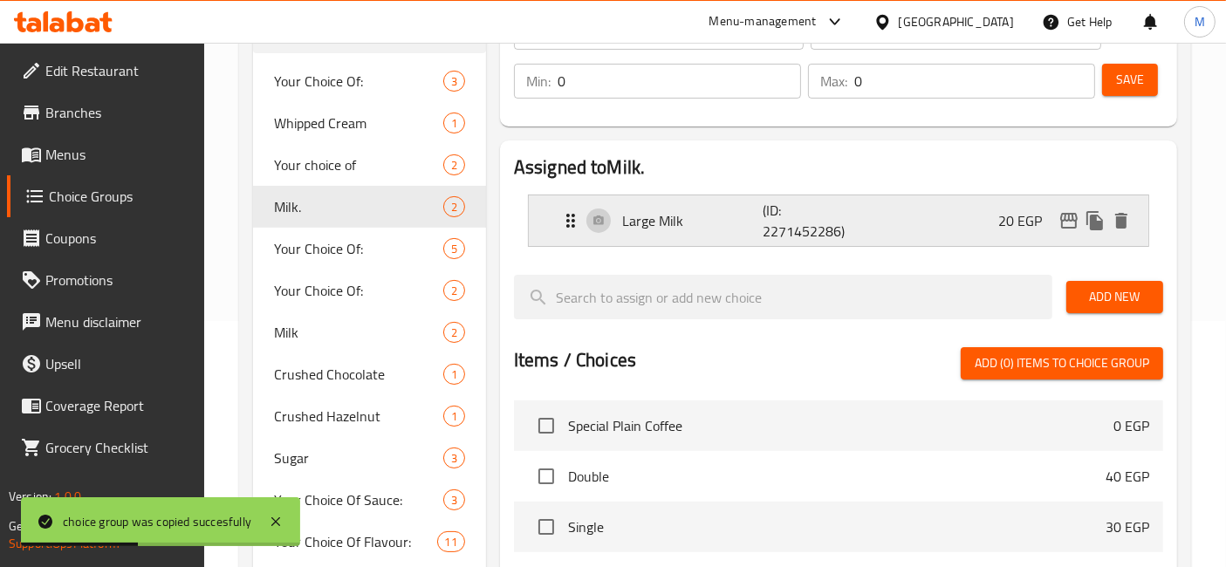
click at [870, 229] on div "Large Milk (ID: 2271452286) 20 EGP" at bounding box center [843, 220] width 567 height 51
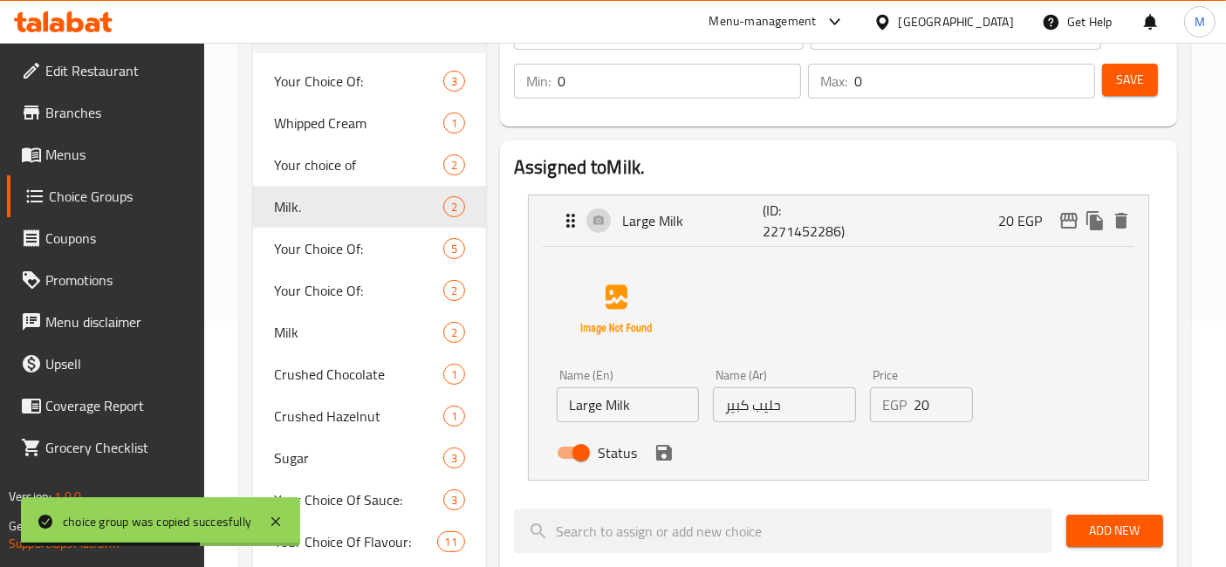
click at [733, 402] on input "حليب كبير" at bounding box center [784, 404] width 142 height 35
type input "حليب"
click at [586, 402] on input "Large Milk" at bounding box center [628, 404] width 142 height 35
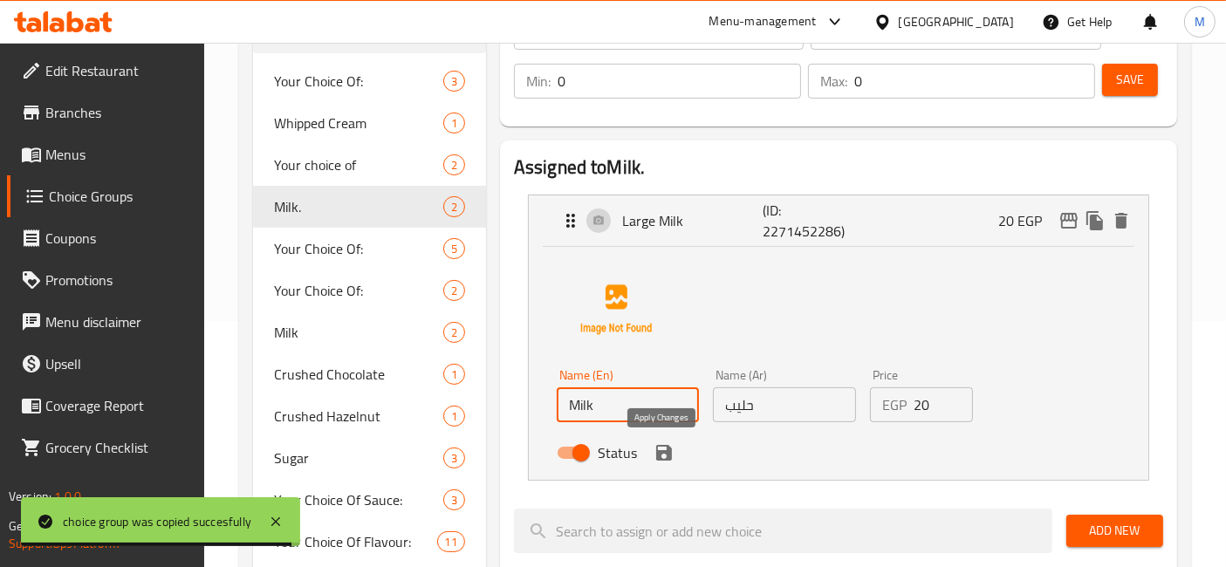
click at [656, 449] on icon "save" at bounding box center [664, 452] width 21 height 21
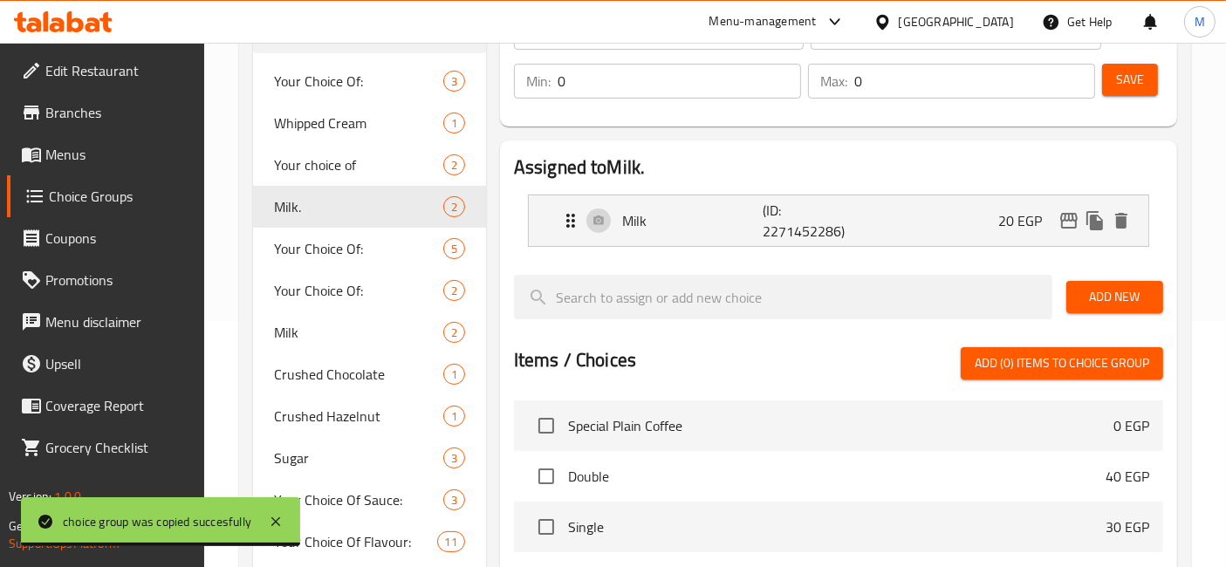
type input "Milk"
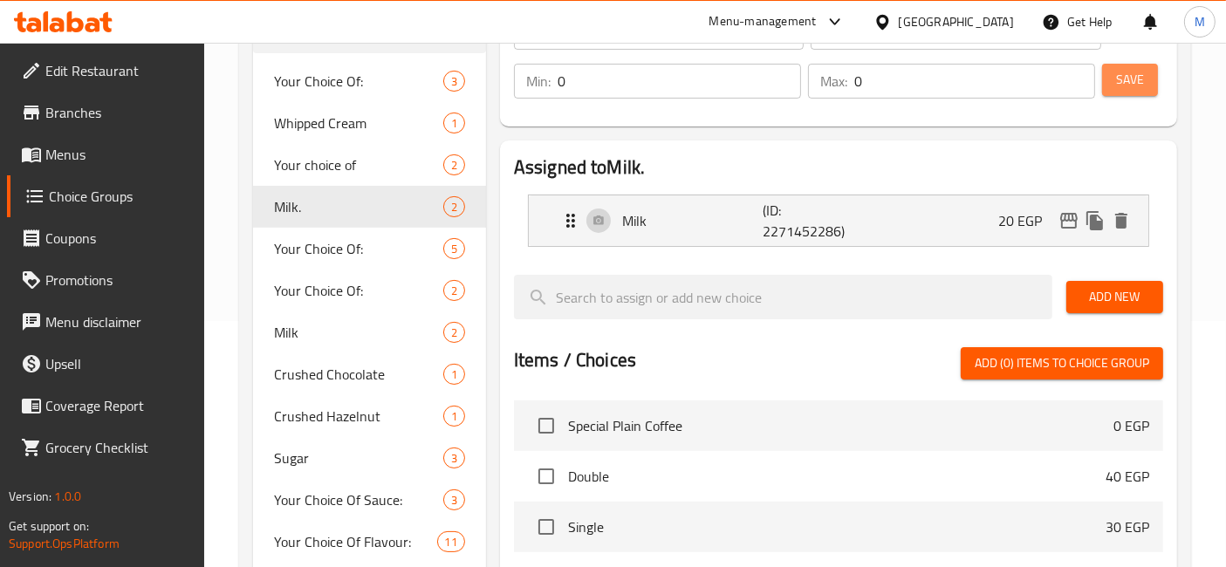
click at [1129, 79] on span "Save" at bounding box center [1130, 80] width 28 height 22
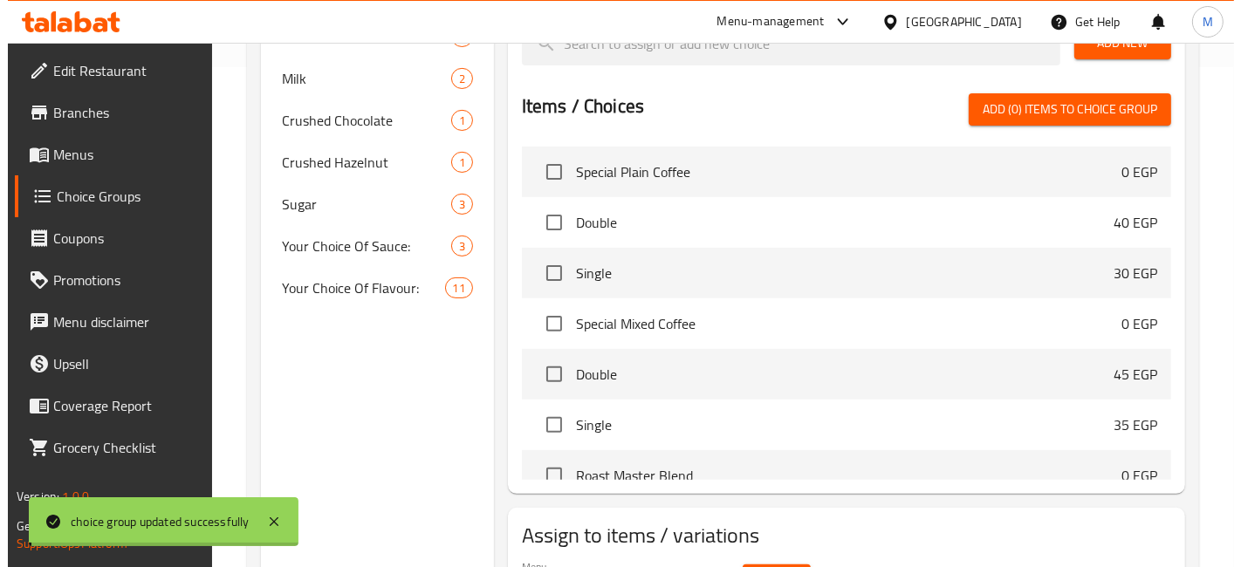
scroll to position [604, 0]
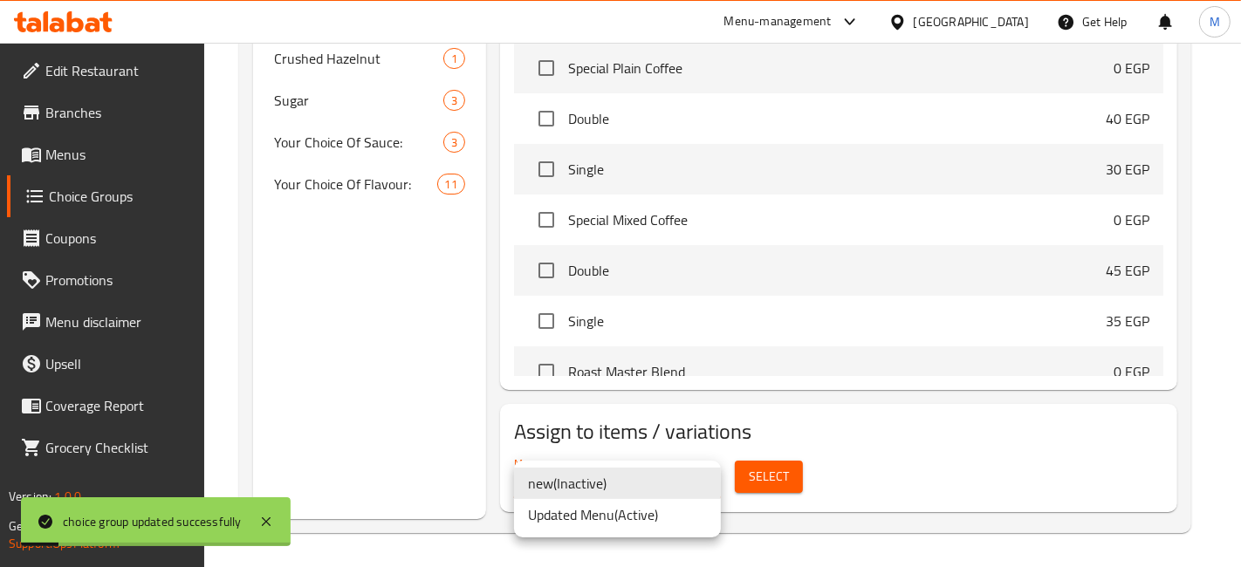
click at [613, 509] on li "Updated Menu ( Active )" at bounding box center [617, 514] width 207 height 31
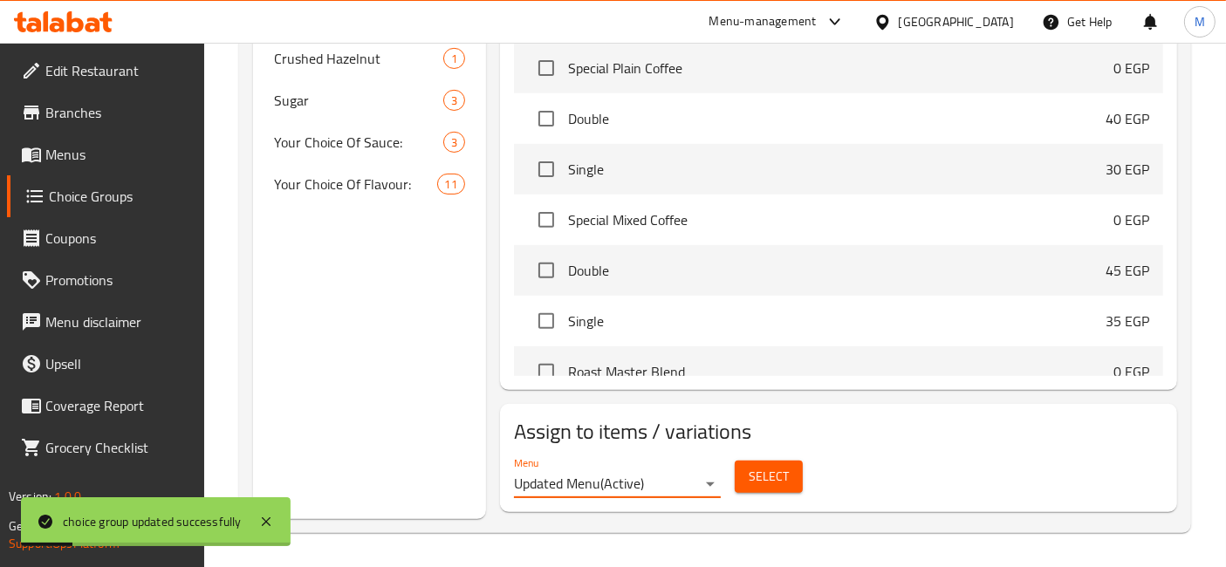
click at [775, 484] on span "Select" at bounding box center [769, 477] width 40 height 22
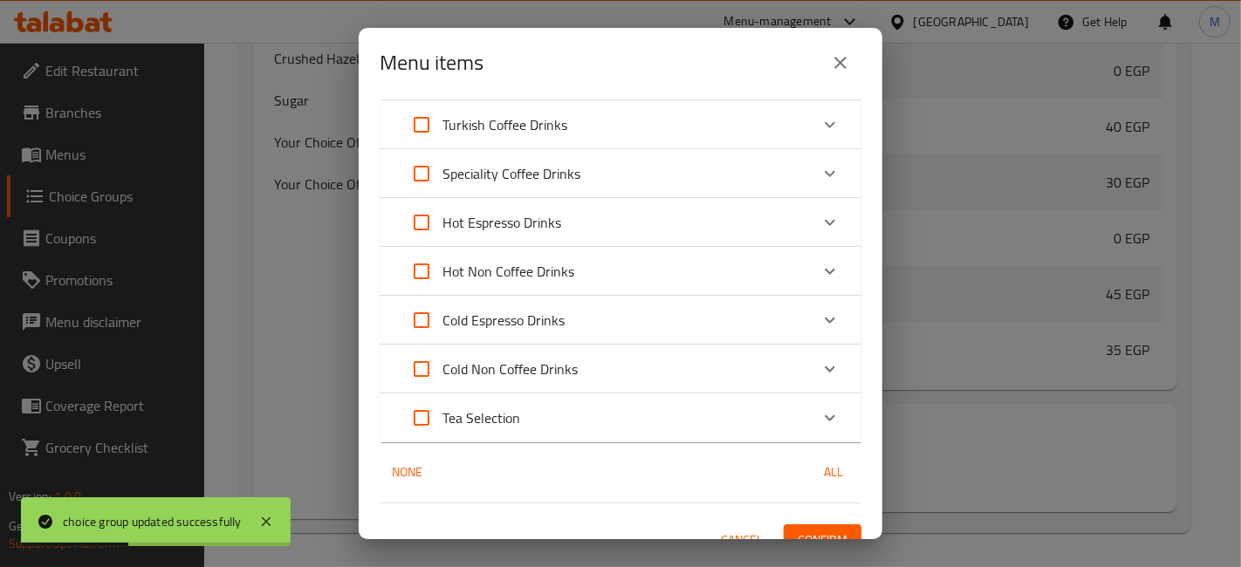
scroll to position [76, 0]
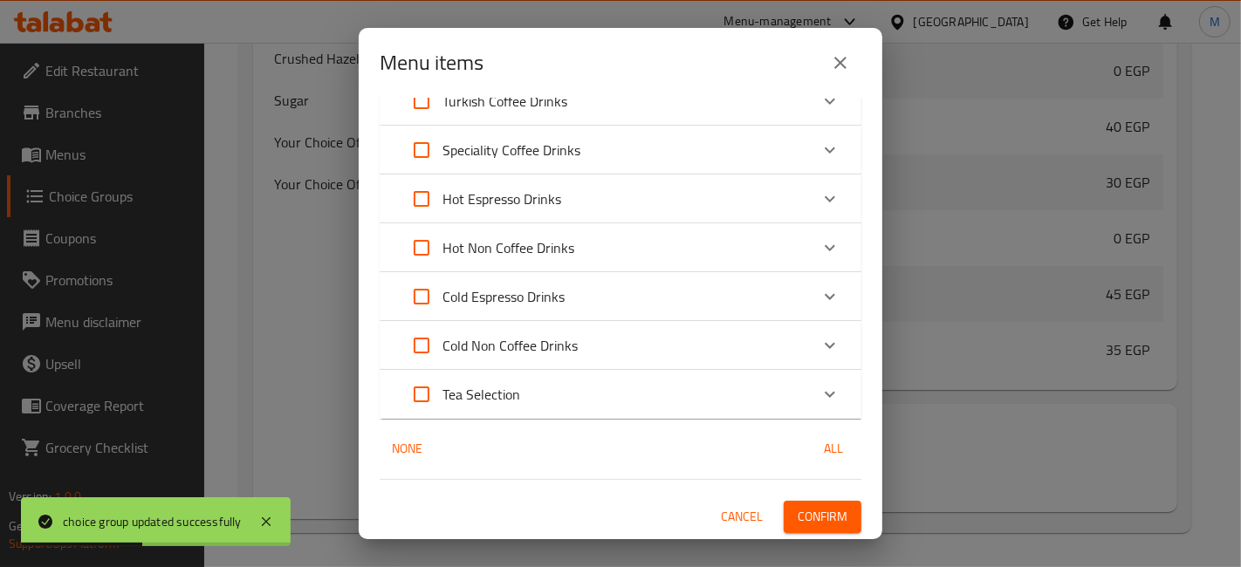
click at [588, 401] on div "Tea Selection" at bounding box center [605, 394] width 408 height 42
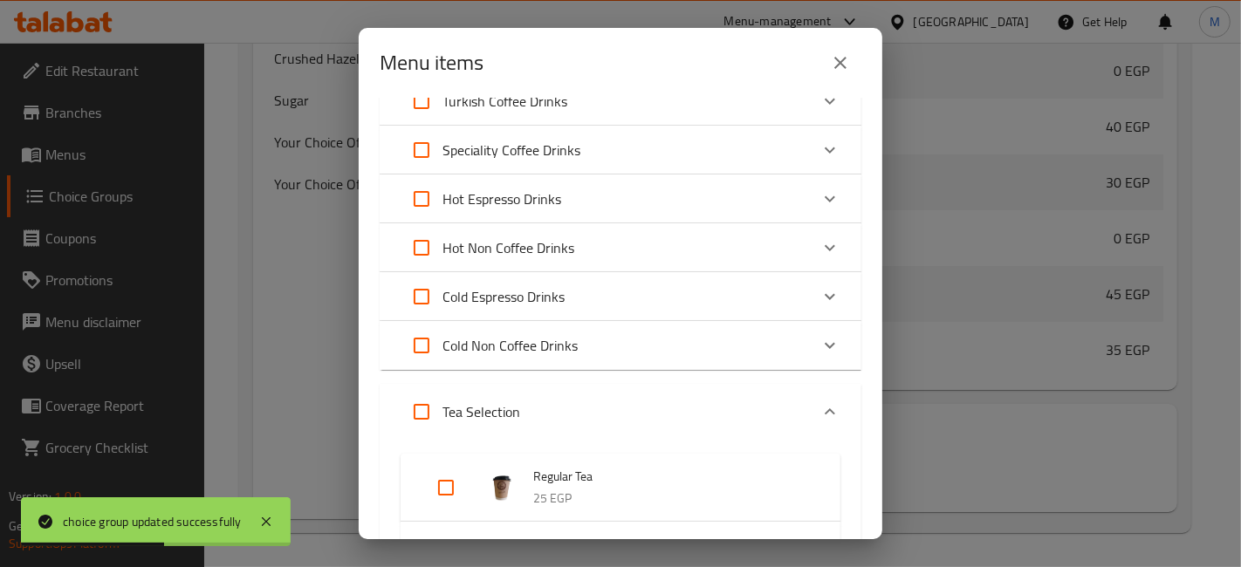
click at [438, 480] on input "Expand" at bounding box center [446, 488] width 42 height 42
checkbox input "true"
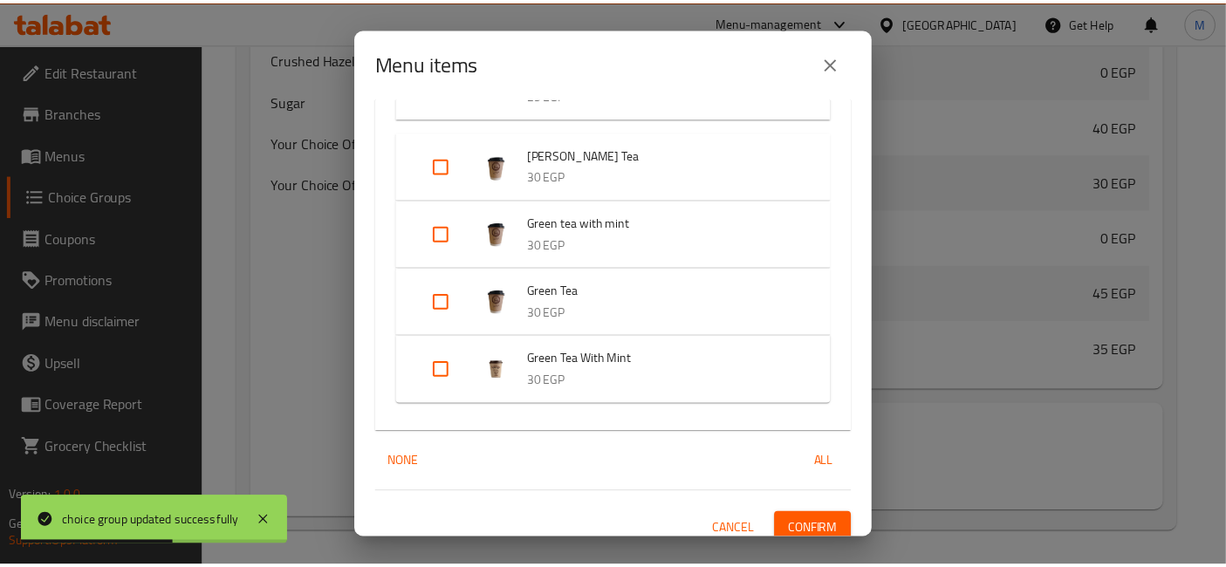
scroll to position [493, 0]
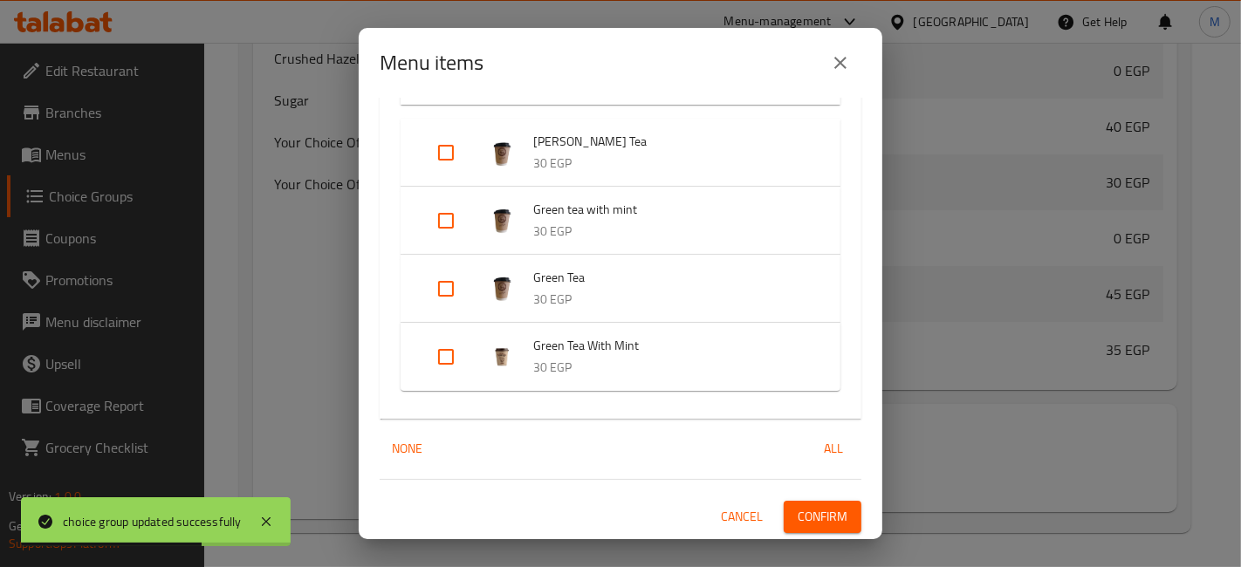
click at [838, 527] on button "Confirm" at bounding box center [823, 517] width 78 height 32
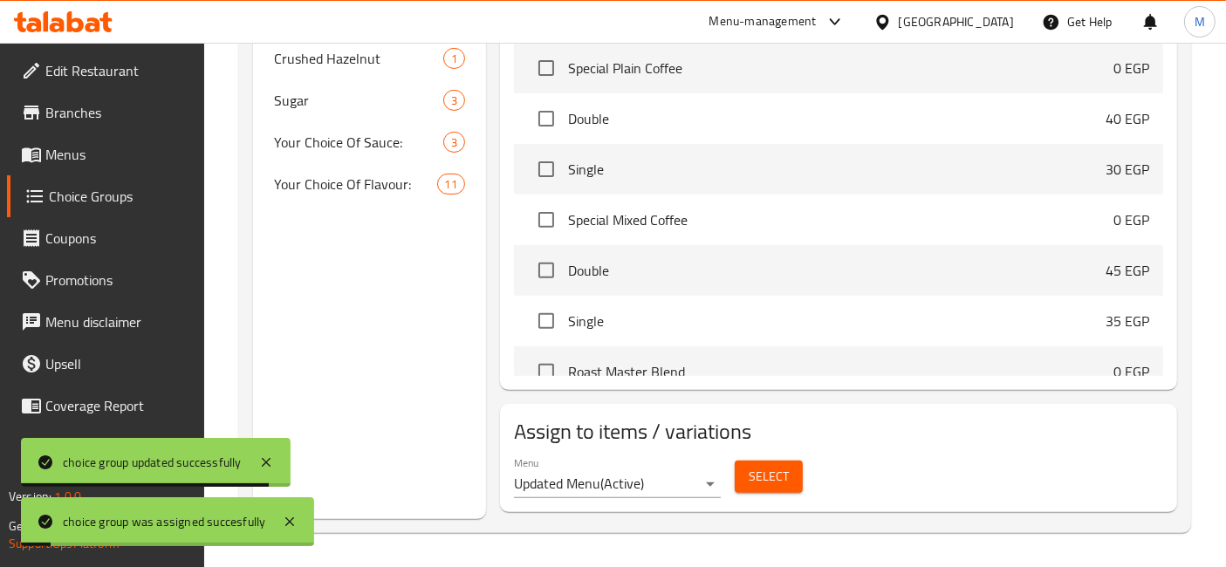
scroll to position [0, 0]
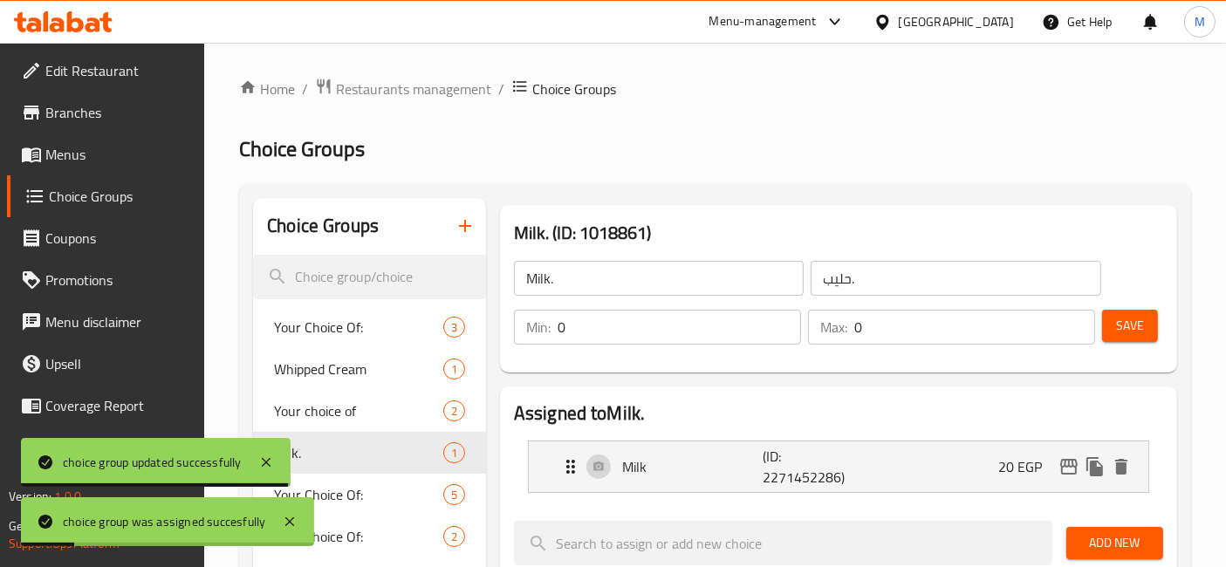
click at [1147, 350] on div "Min: 0 ​ Max: 0 ​ Save" at bounding box center [835, 327] width 663 height 56
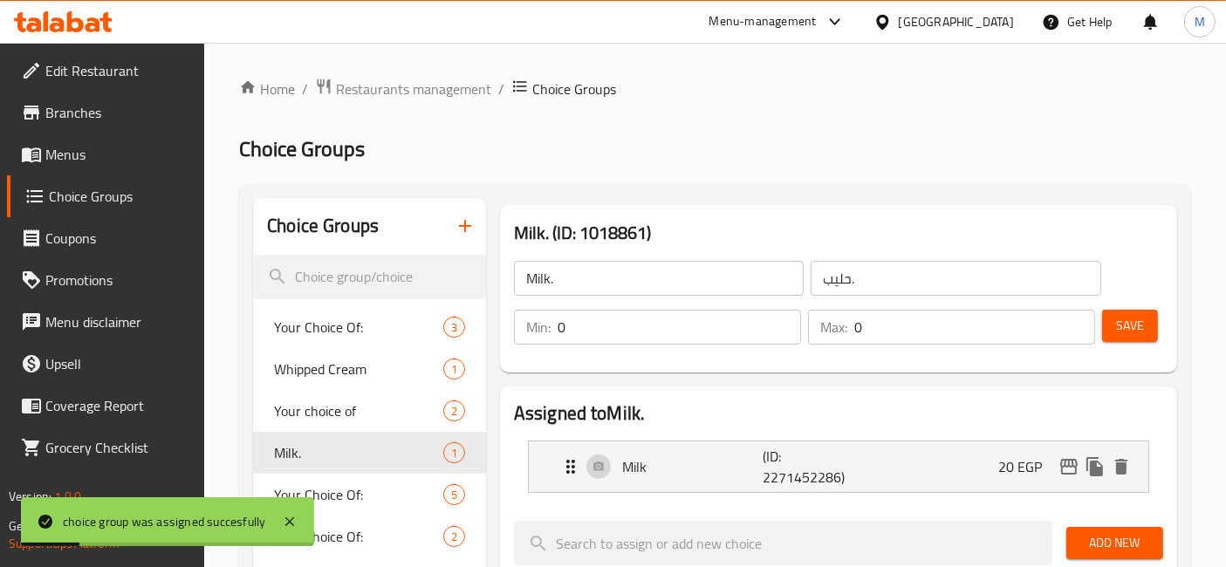
click at [1139, 315] on span "Save" at bounding box center [1130, 326] width 28 height 22
